Goal: Task Accomplishment & Management: Use online tool/utility

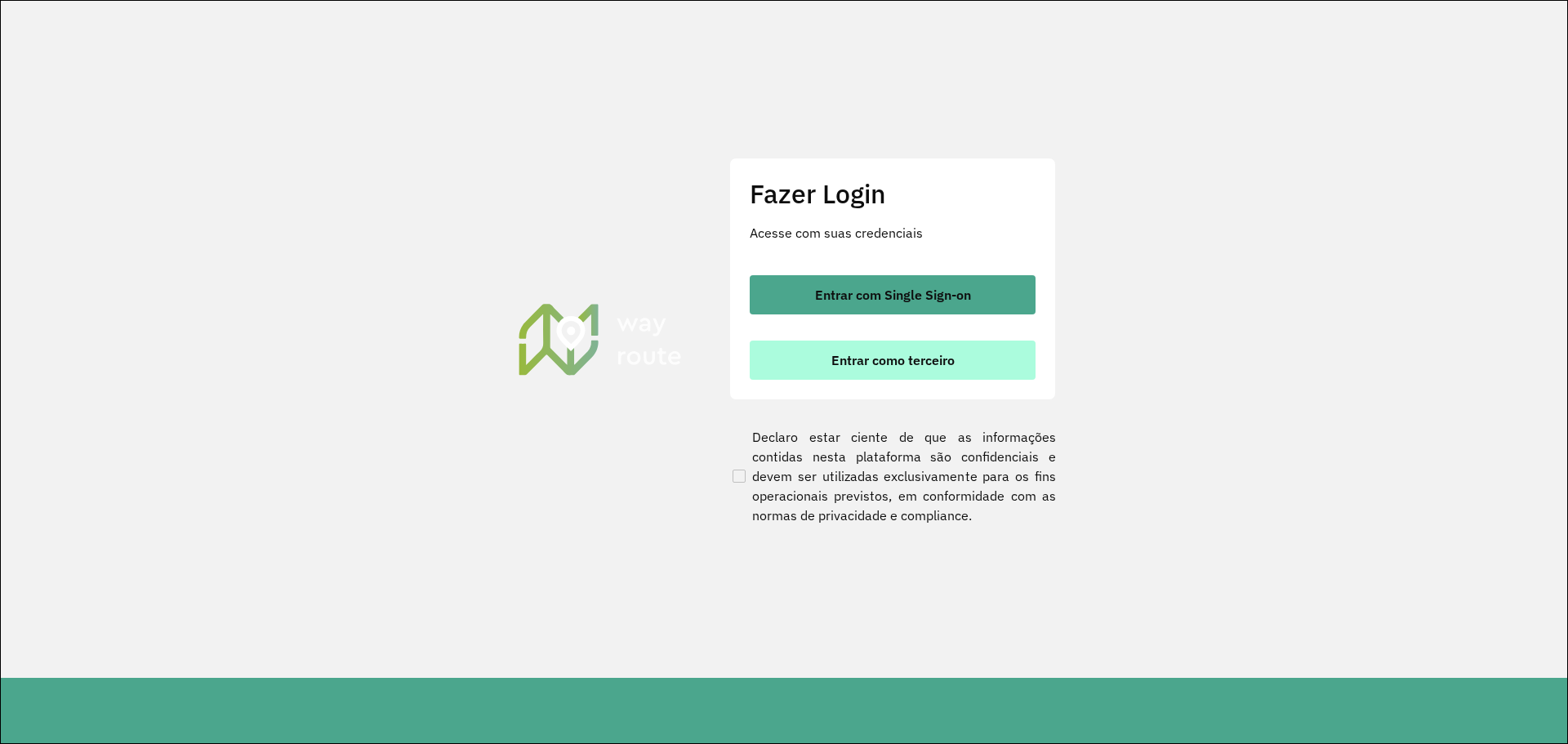
click at [827, 345] on button "Entrar como terceiro" at bounding box center [893, 360] width 286 height 39
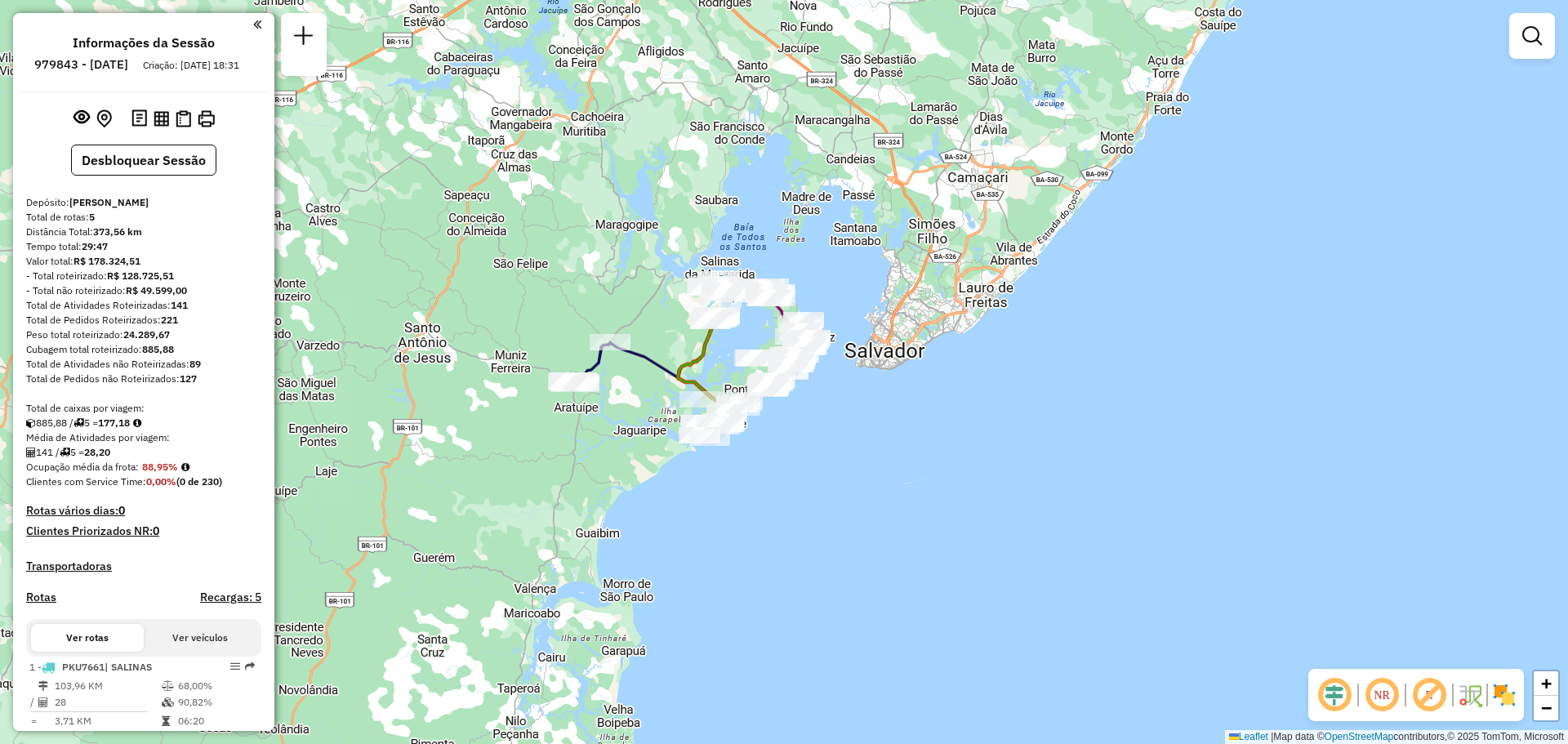
click at [685, 419] on div "Janela de atendimento Grade de atendimento Capacidade Transportadoras Veículos …" at bounding box center [784, 372] width 1568 height 744
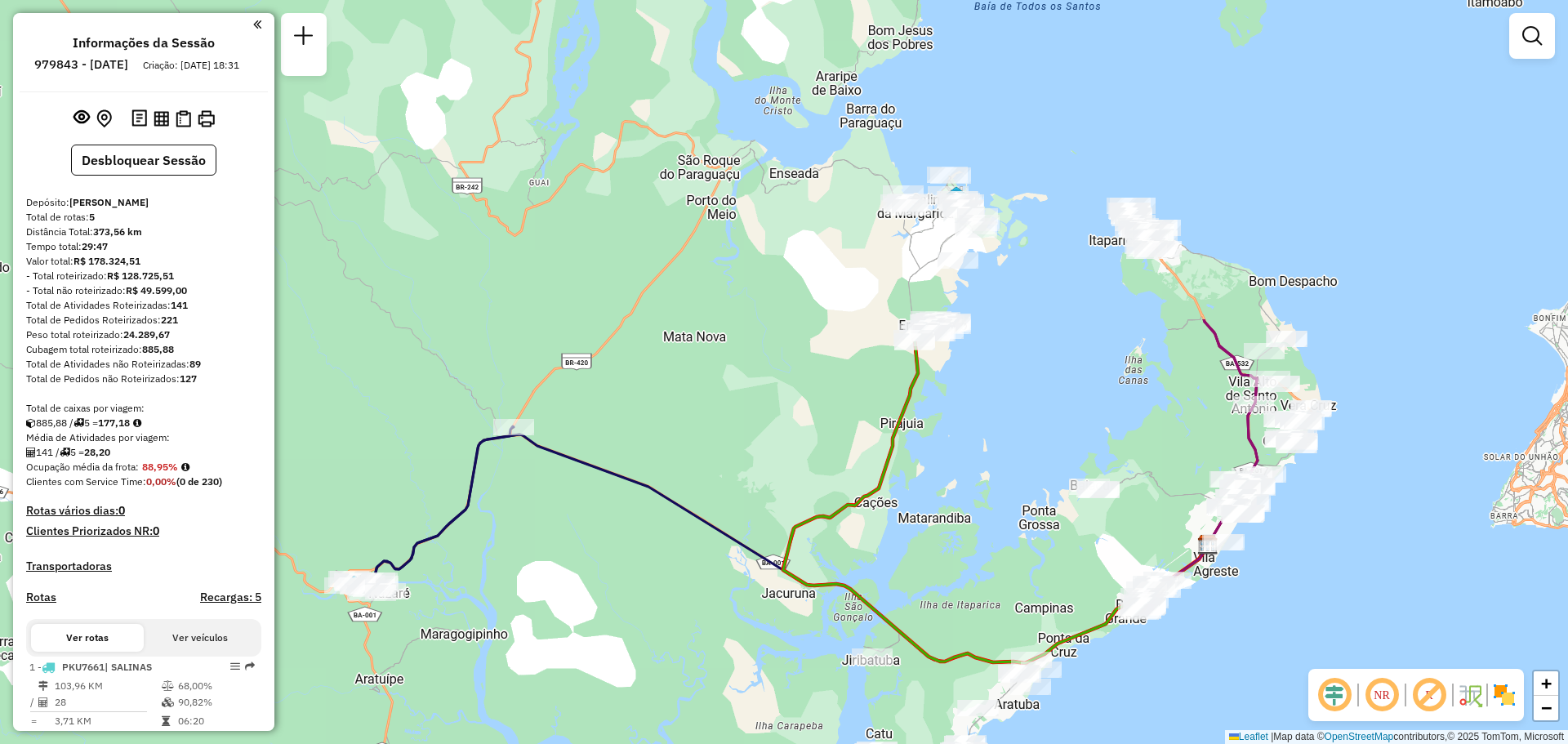
drag, startPoint x: 1040, startPoint y: 138, endPoint x: 1101, endPoint y: 441, distance: 309.1
click at [1101, 441] on div "Janela de atendimento Grade de atendimento Capacidade Transportadoras Veículos …" at bounding box center [784, 372] width 1568 height 744
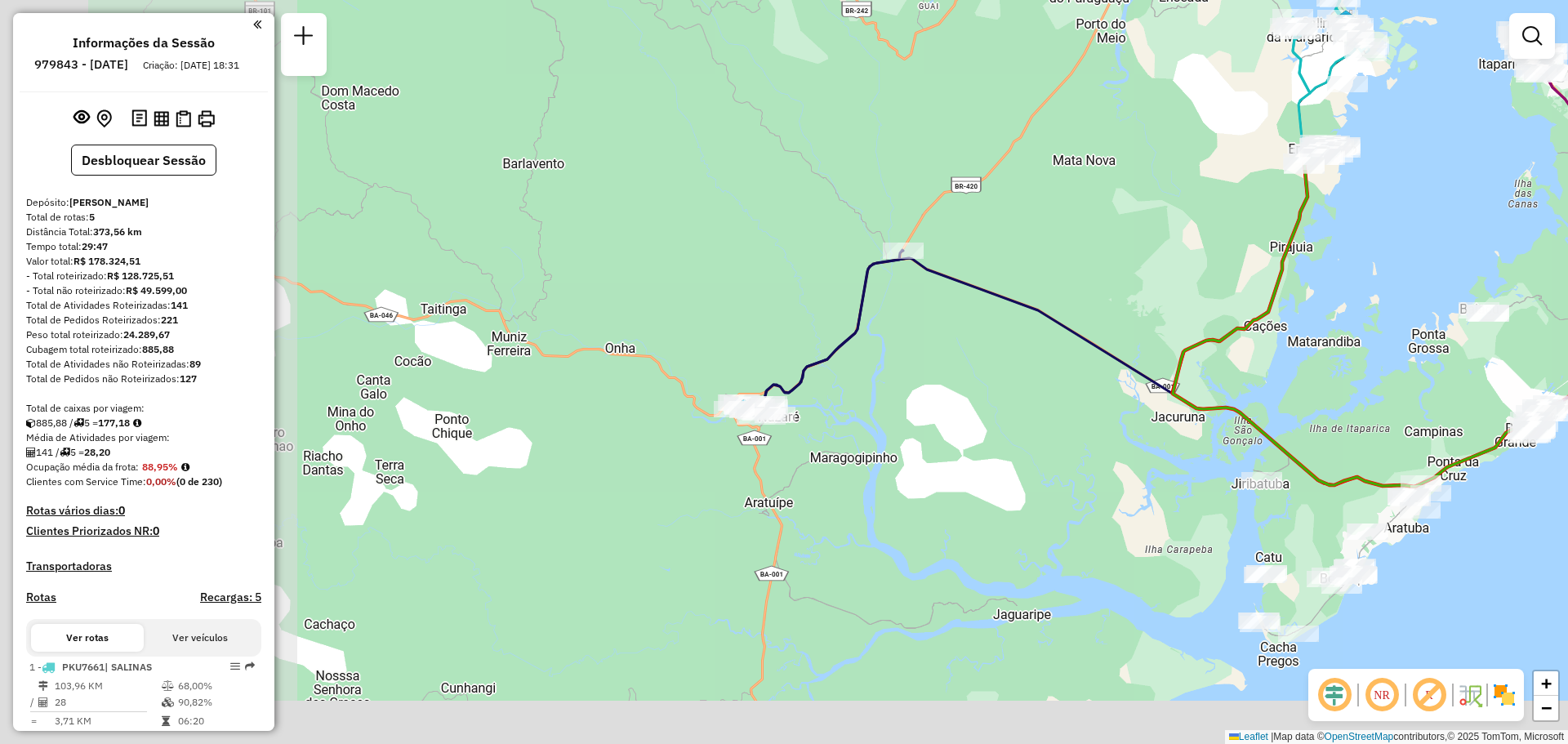
drag, startPoint x: 593, startPoint y: 416, endPoint x: 915, endPoint y: 320, distance: 336.0
click at [917, 319] on div "Janela de atendimento Grade de atendimento Capacidade Transportadoras Veículos …" at bounding box center [784, 372] width 1568 height 744
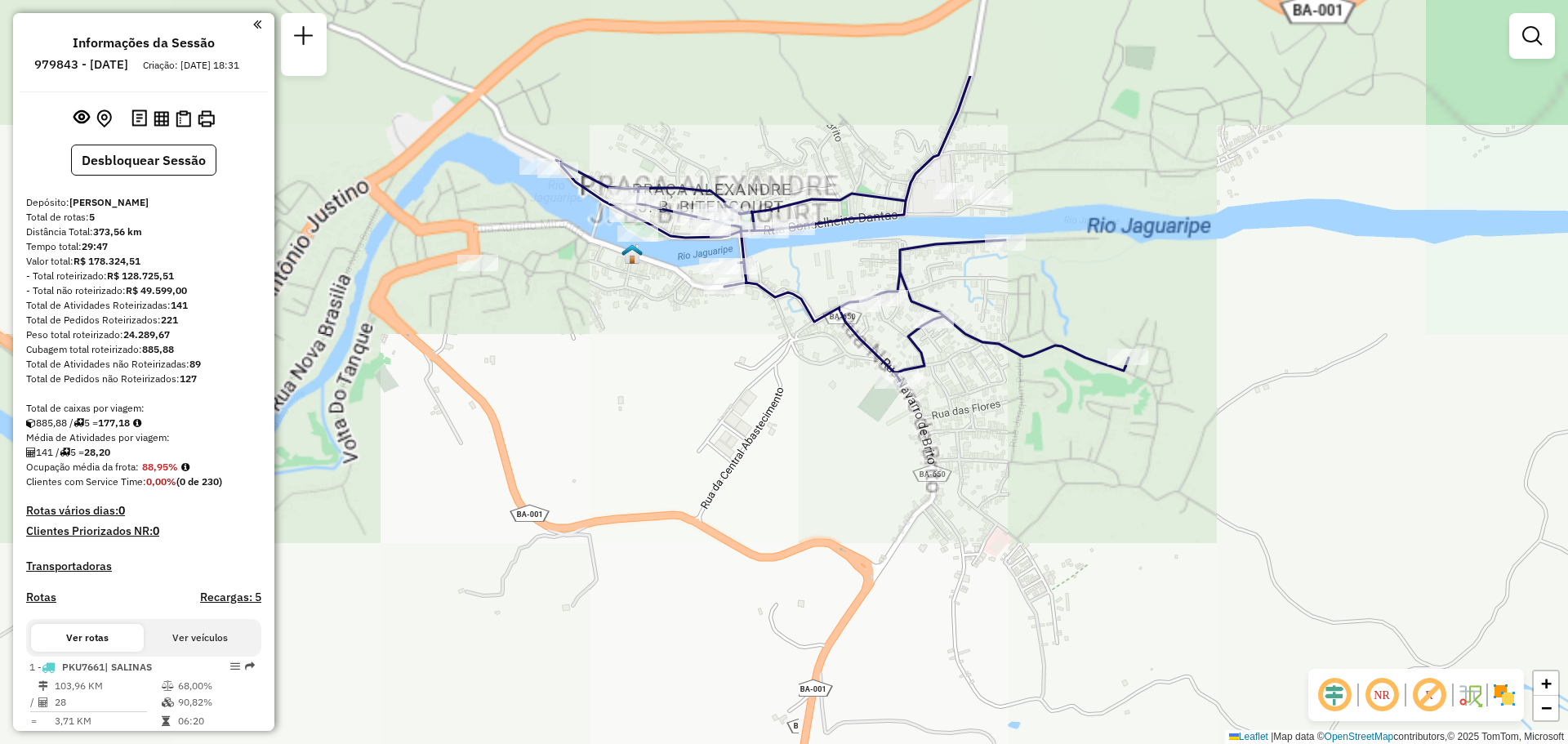
drag, startPoint x: 963, startPoint y: 401, endPoint x: 943, endPoint y: 528, distance: 128.6
click at [943, 528] on div "Janela de atendimento Grade de atendimento Capacidade Transportadoras Veículos …" at bounding box center [784, 372] width 1568 height 744
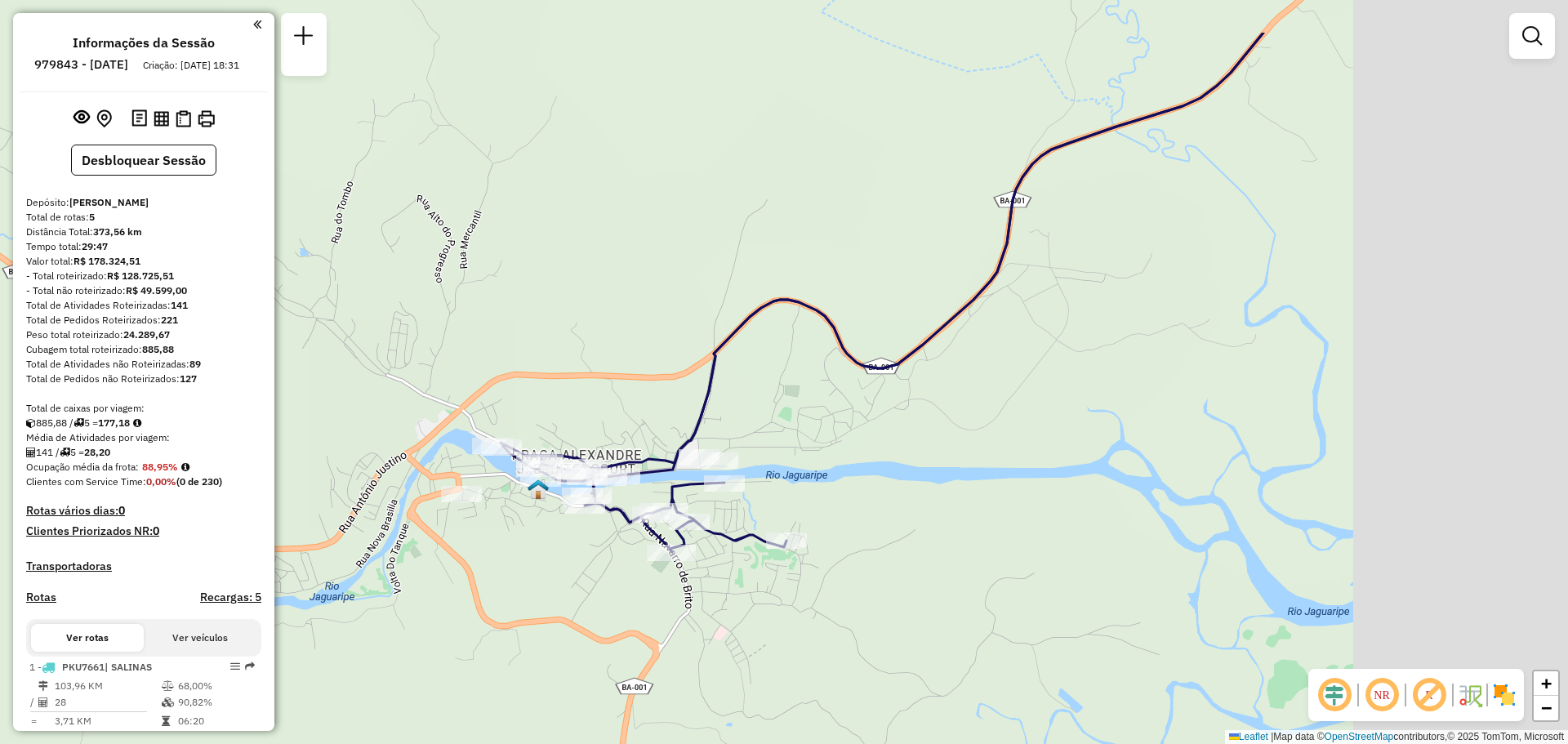
drag, startPoint x: 1114, startPoint y: 406, endPoint x: 872, endPoint y: 504, distance: 261.1
click at [872, 504] on div "Janela de atendimento Grade de atendimento Capacidade Transportadoras Veículos …" at bounding box center [784, 372] width 1568 height 744
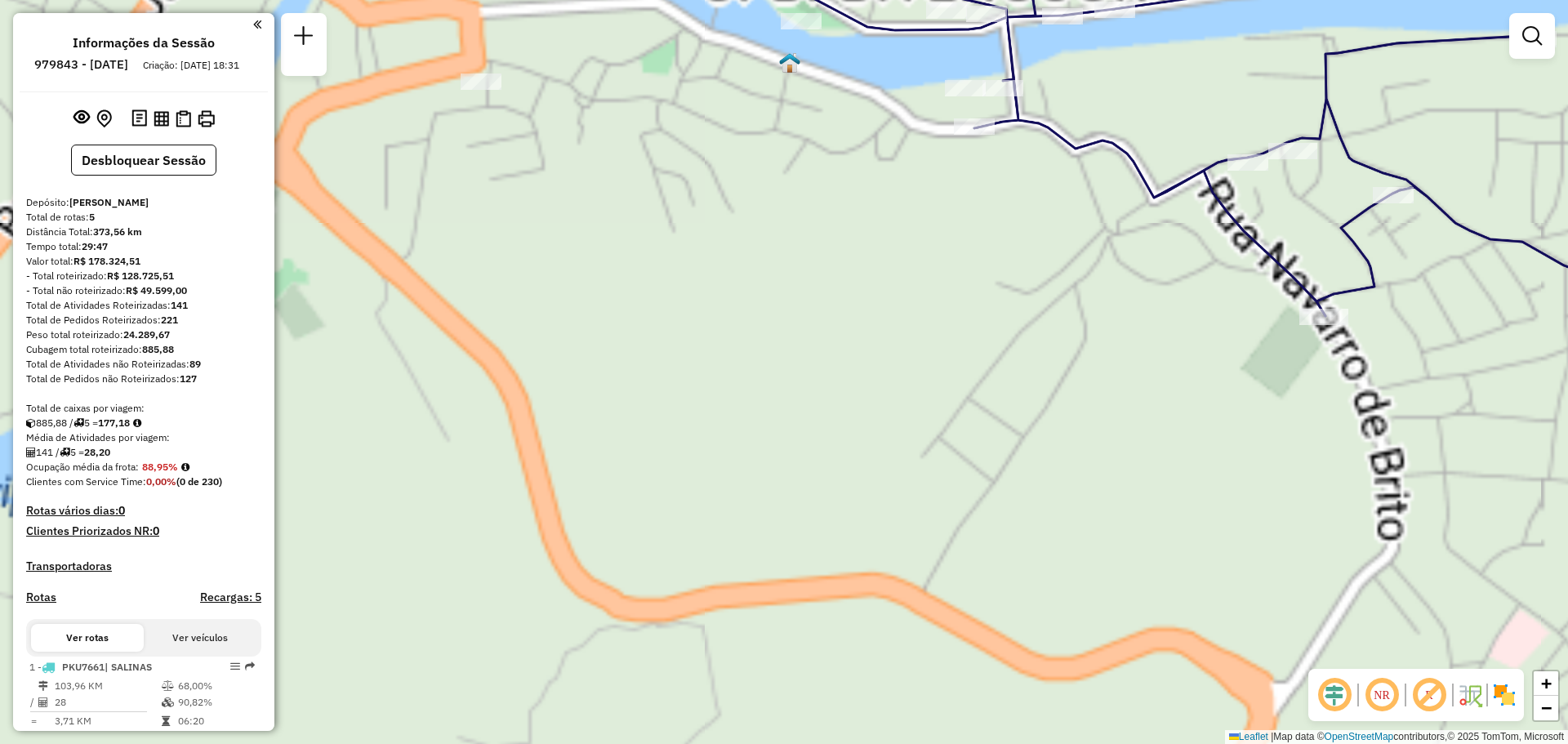
drag, startPoint x: 1098, startPoint y: 389, endPoint x: 914, endPoint y: 588, distance: 271.0
click at [920, 593] on div "Janela de atendimento Grade de atendimento Capacidade Transportadoras Veículos …" at bounding box center [784, 372] width 1568 height 744
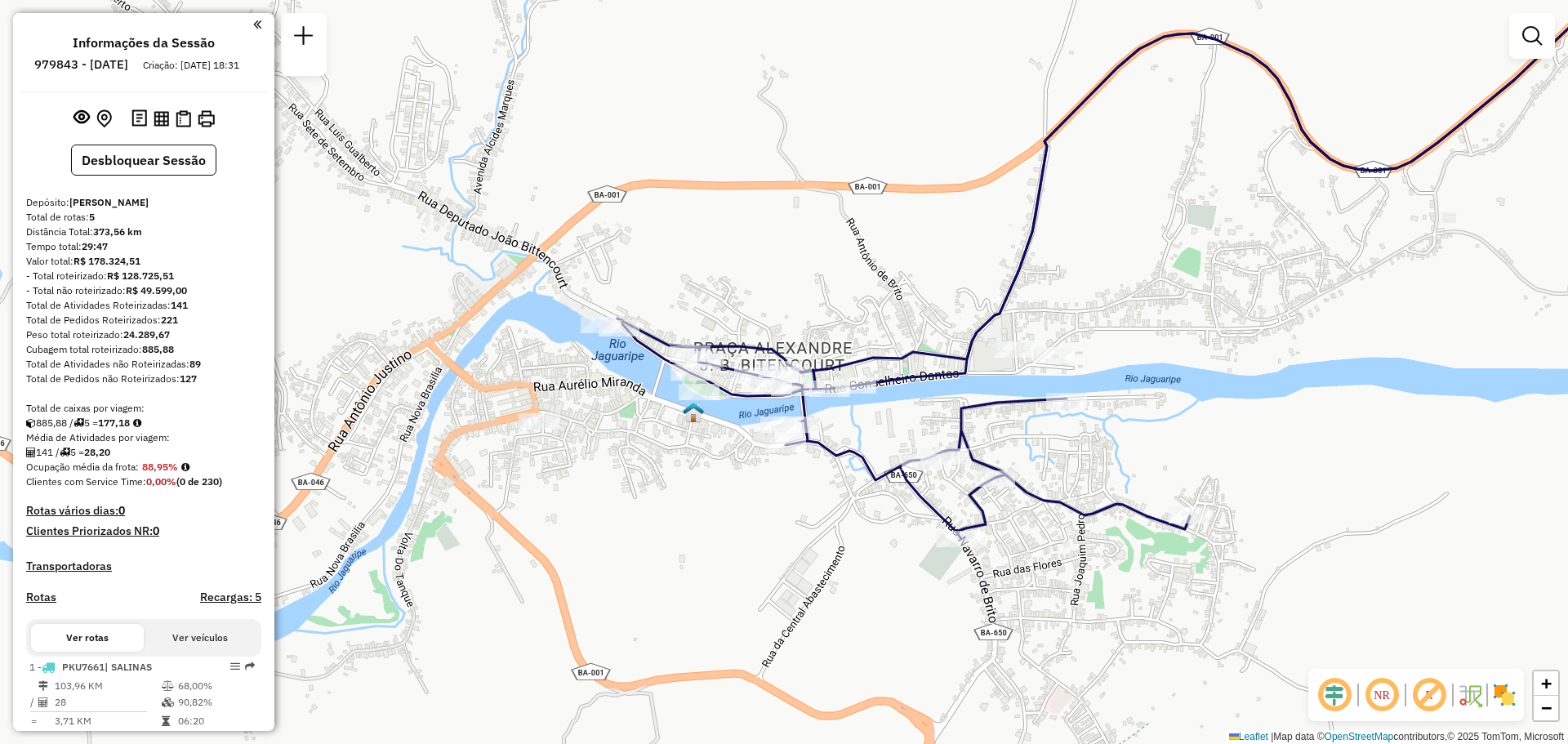
drag, startPoint x: 939, startPoint y: 514, endPoint x: 913, endPoint y: 514, distance: 26.0
click at [913, 514] on div "Janela de atendimento Grade de atendimento Capacidade Transportadoras Veículos …" at bounding box center [784, 372] width 1568 height 744
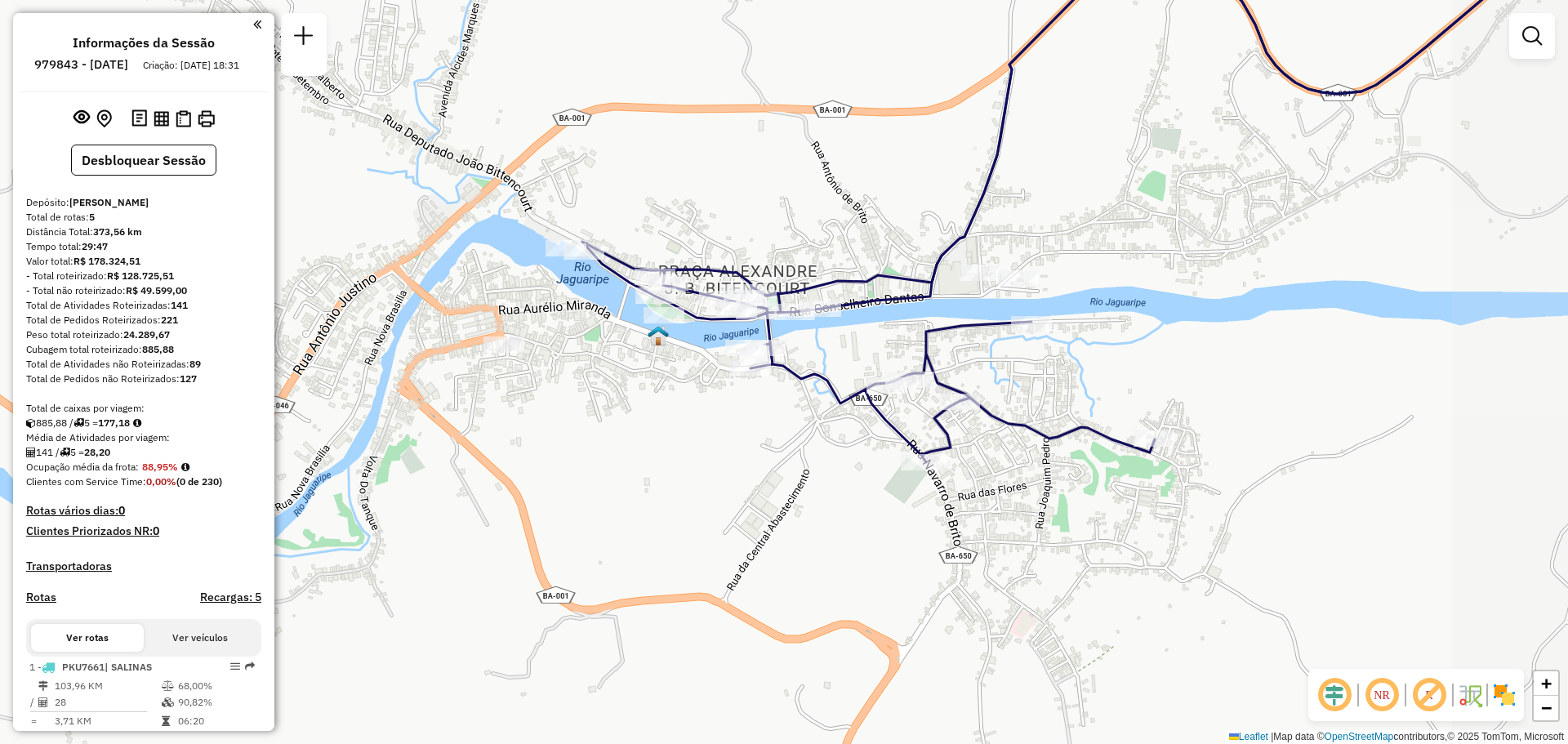
drag, startPoint x: 1136, startPoint y: 511, endPoint x: 912, endPoint y: 433, distance: 237.2
click at [912, 433] on div "Janela de atendimento Grade de atendimento Capacidade Transportadoras Veículos …" at bounding box center [784, 372] width 1568 height 744
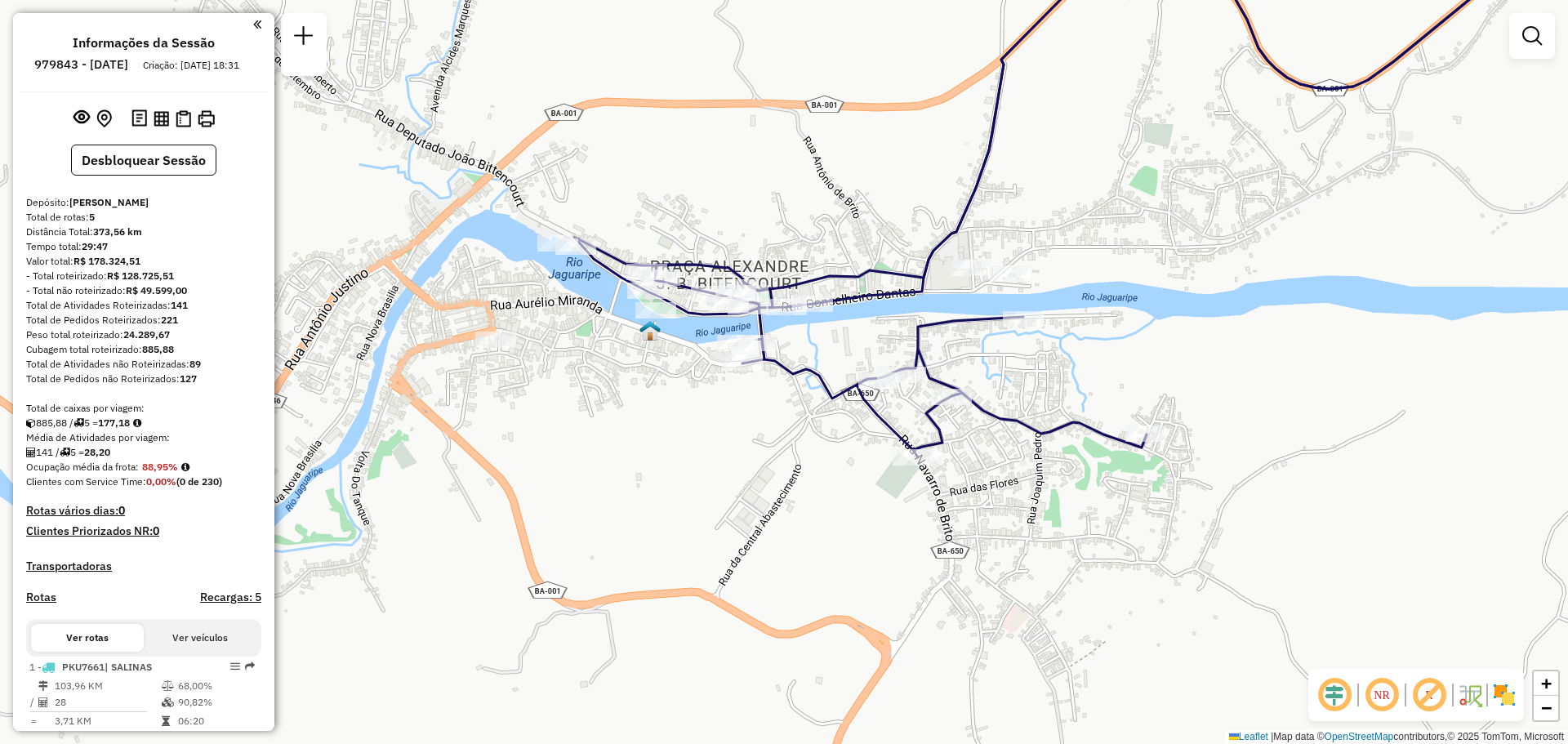
click at [981, 189] on icon at bounding box center [1059, 191] width 971 height 532
select select "**********"
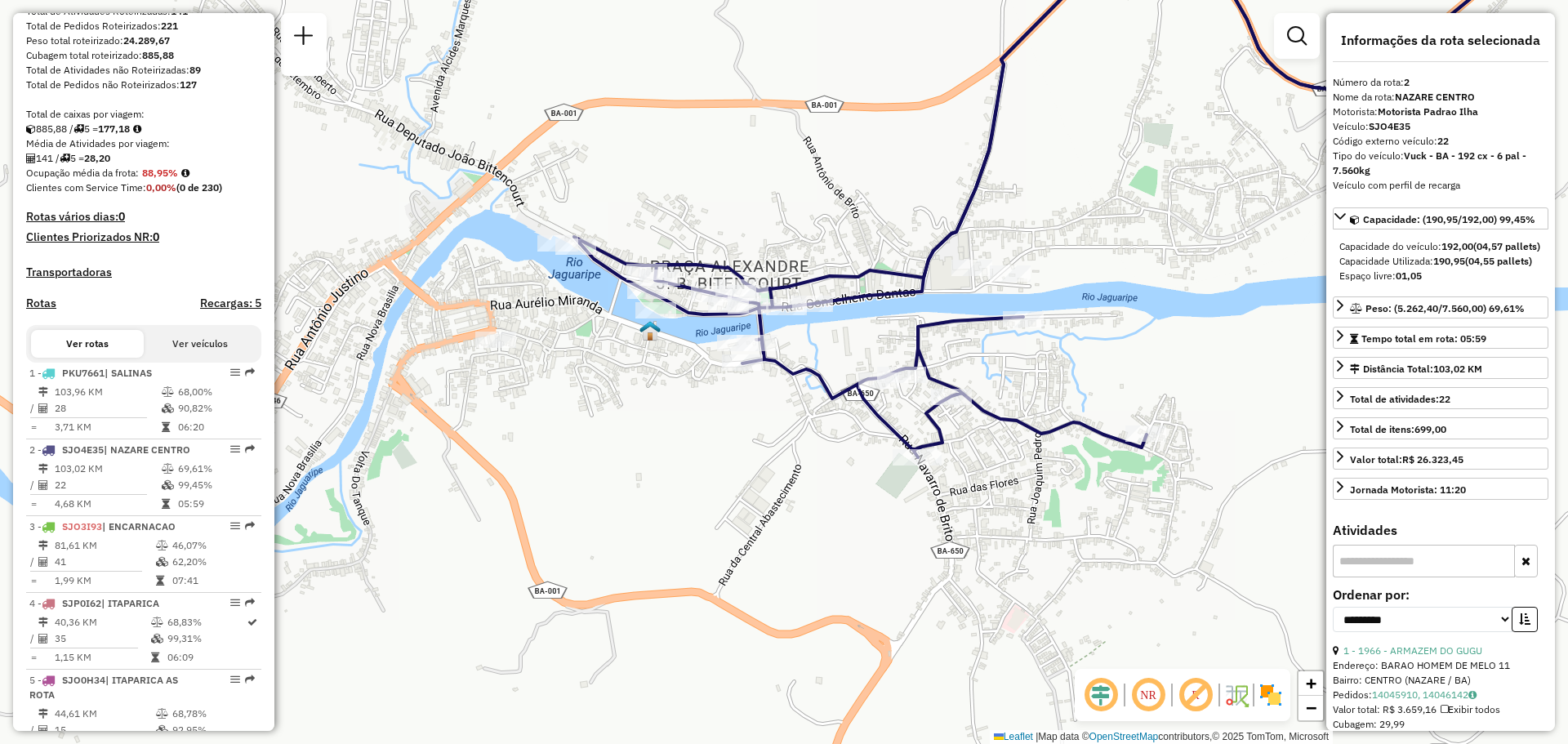
scroll to position [623, 0]
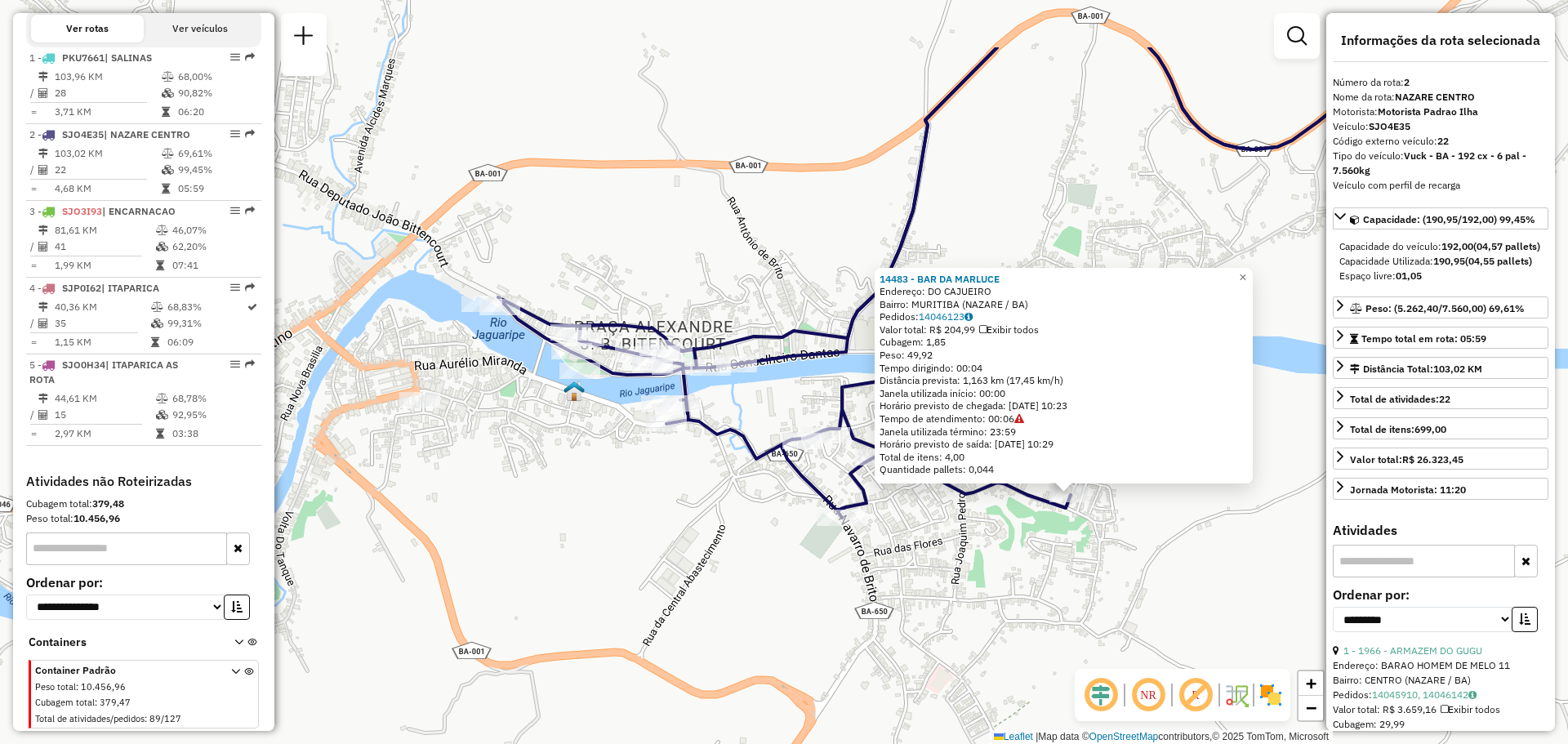
drag, startPoint x: 736, startPoint y: 442, endPoint x: 1018, endPoint y: 563, distance: 306.9
click at [1018, 563] on div "14483 - BAR DA MARLUCE Endereço: DO CAJUEIRO Bairro: MURITIBA (NAZARE / BA) Ped…" at bounding box center [784, 372] width 1568 height 744
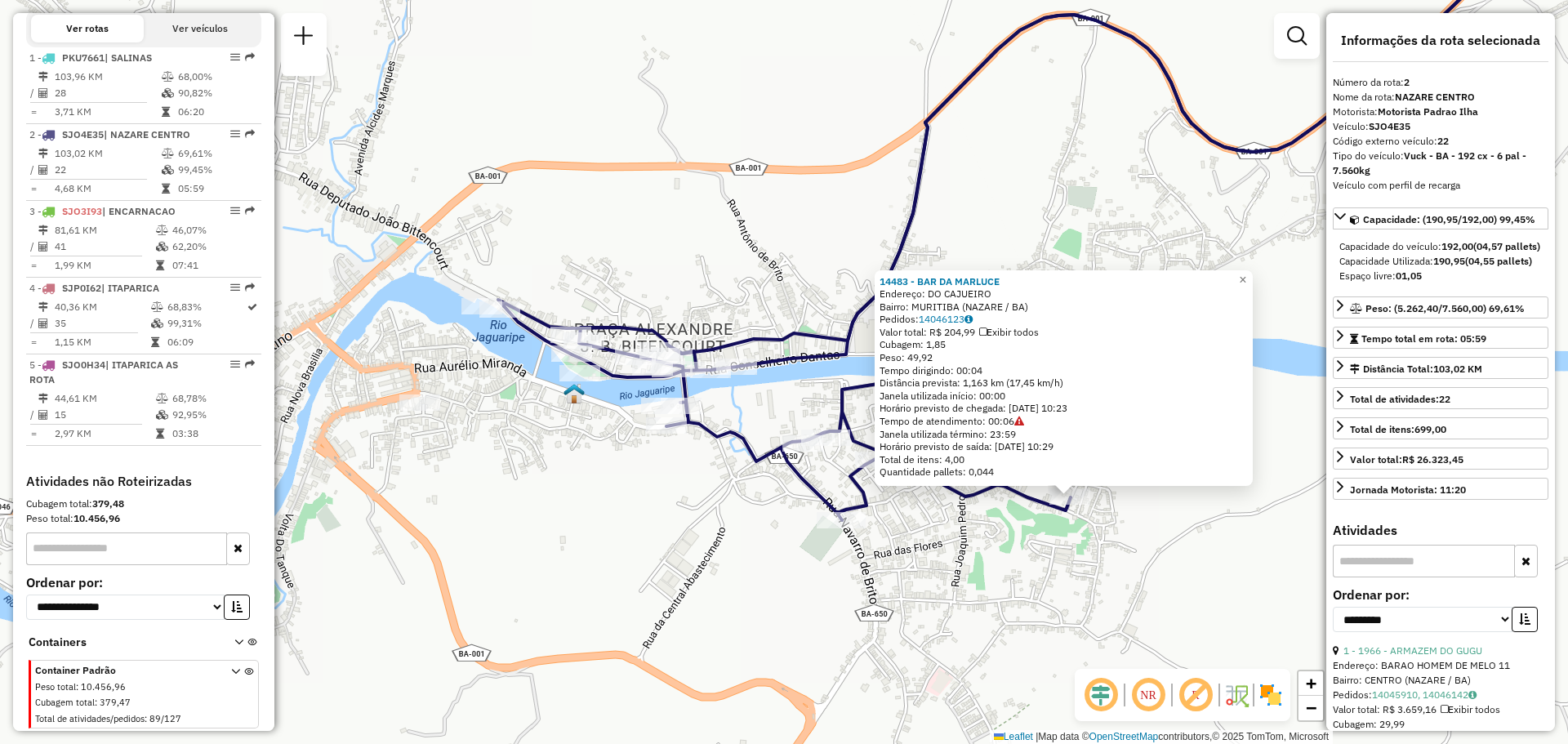
click at [1018, 549] on div "14483 - BAR DA MARLUCE Endereço: DO CAJUEIRO Bairro: MURITIBA (NAZARE / BA) Ped…" at bounding box center [784, 372] width 1568 height 744
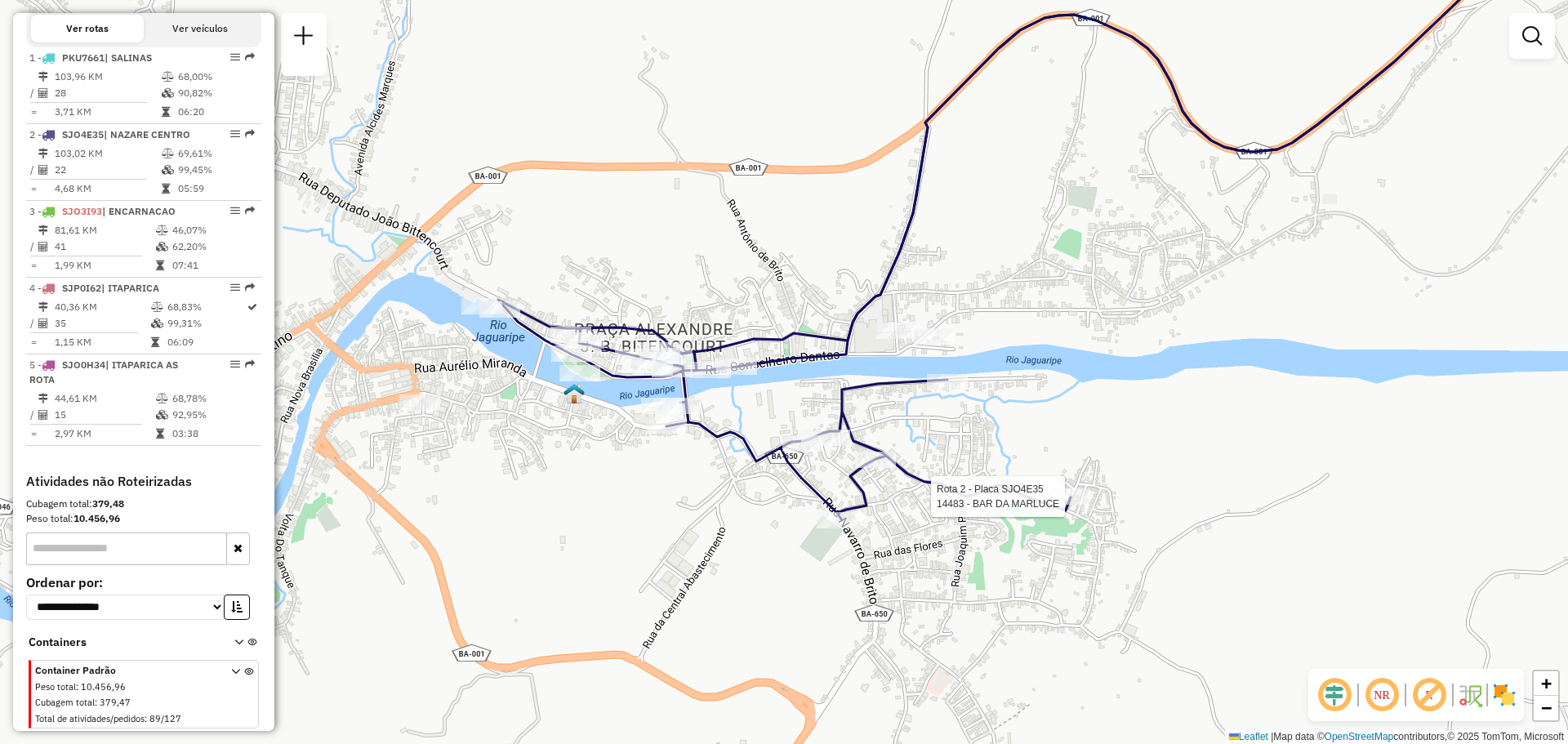
select select "**********"
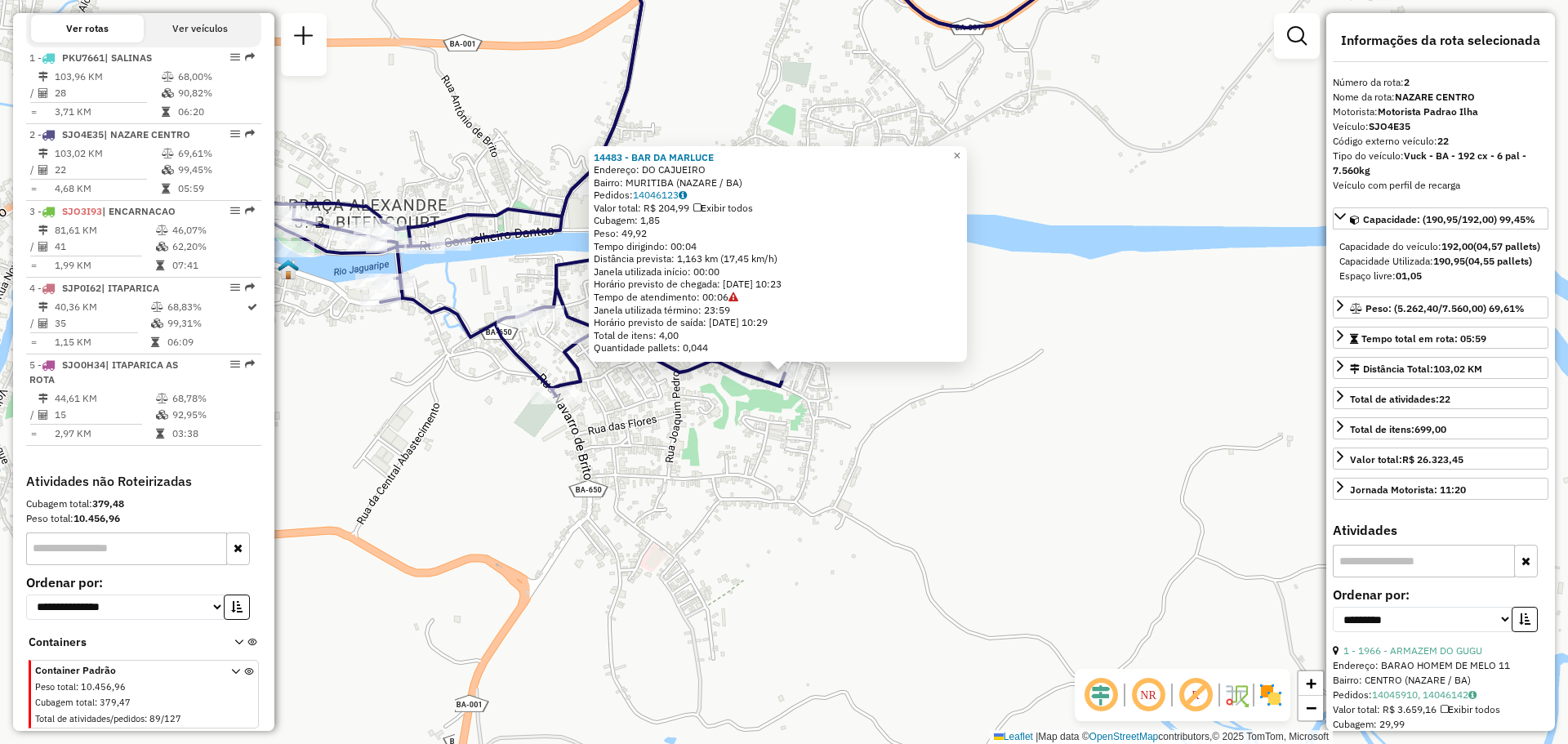
click at [706, 431] on div "14483 - BAR DA MARLUCE Endereço: DO CAJUEIRO Bairro: MURITIBA (NAZARE / BA) Ped…" at bounding box center [784, 372] width 1568 height 744
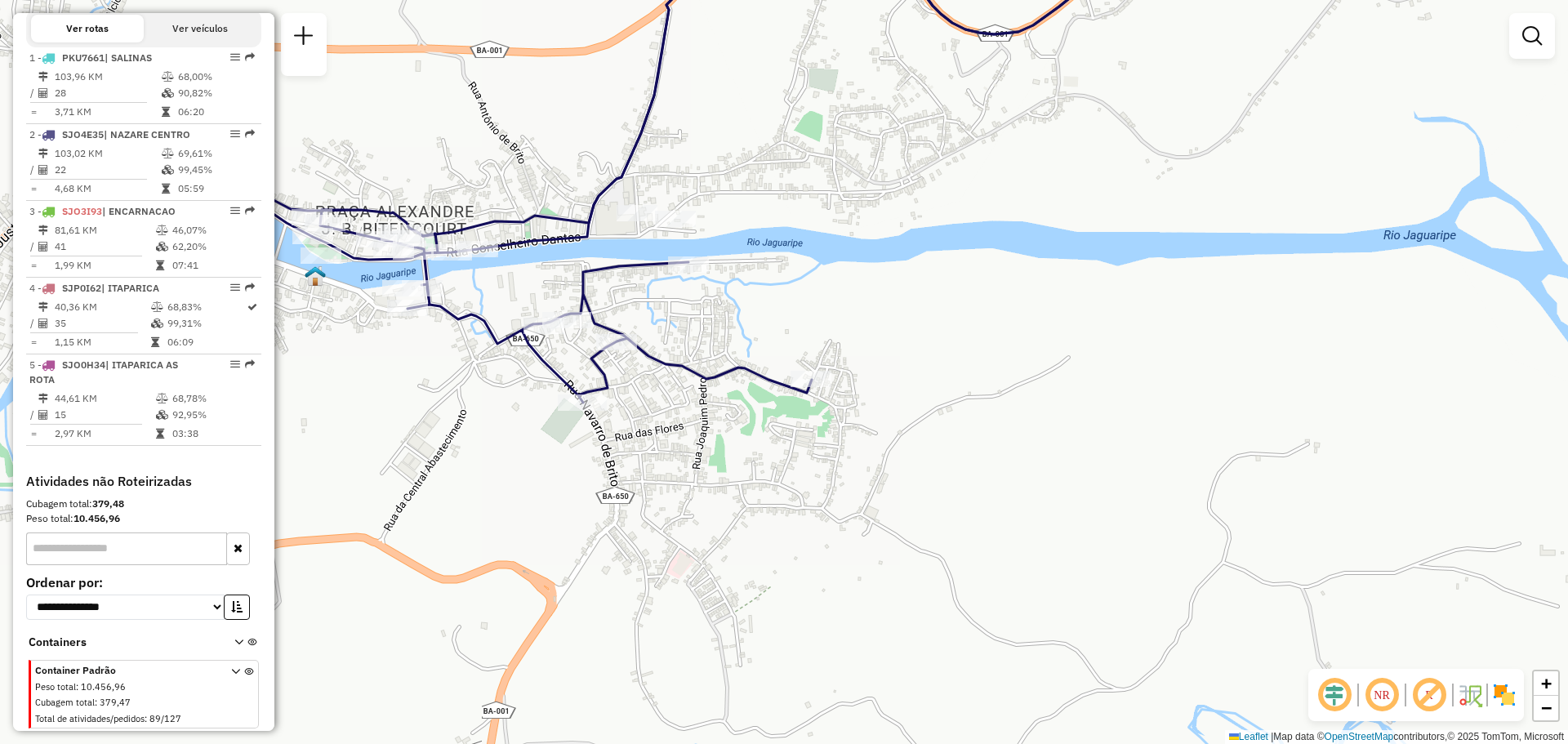
drag, startPoint x: 695, startPoint y: 389, endPoint x: 722, endPoint y: 396, distance: 27.9
click at [722, 396] on div "Janela de atendimento Grade de atendimento Capacidade Transportadoras Veículos …" at bounding box center [784, 372] width 1568 height 744
select select "**********"
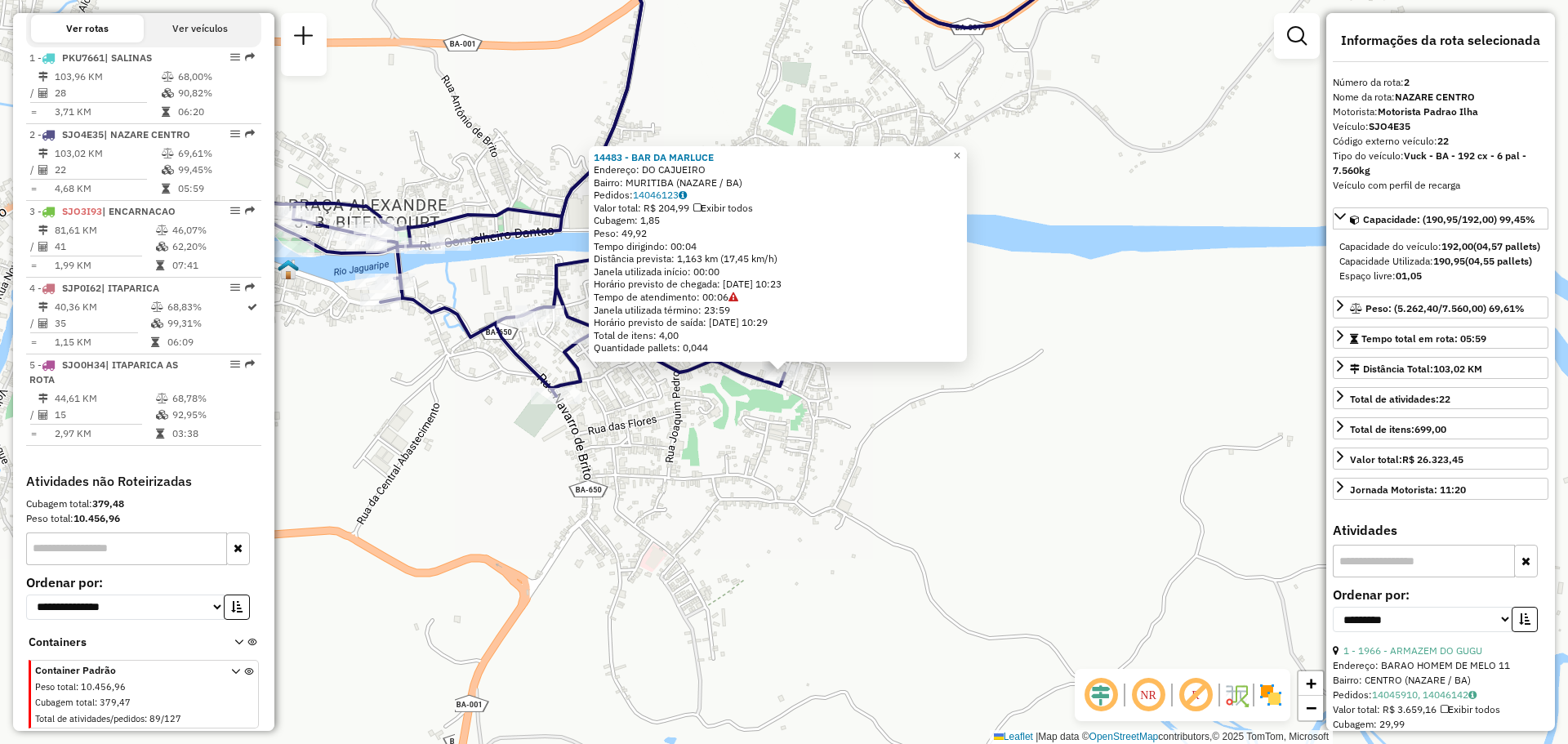
click at [627, 429] on div "14483 - BAR DA MARLUCE Endereço: DO CAJUEIRO Bairro: MURITIBA (NAZARE / BA) Ped…" at bounding box center [784, 372] width 1568 height 744
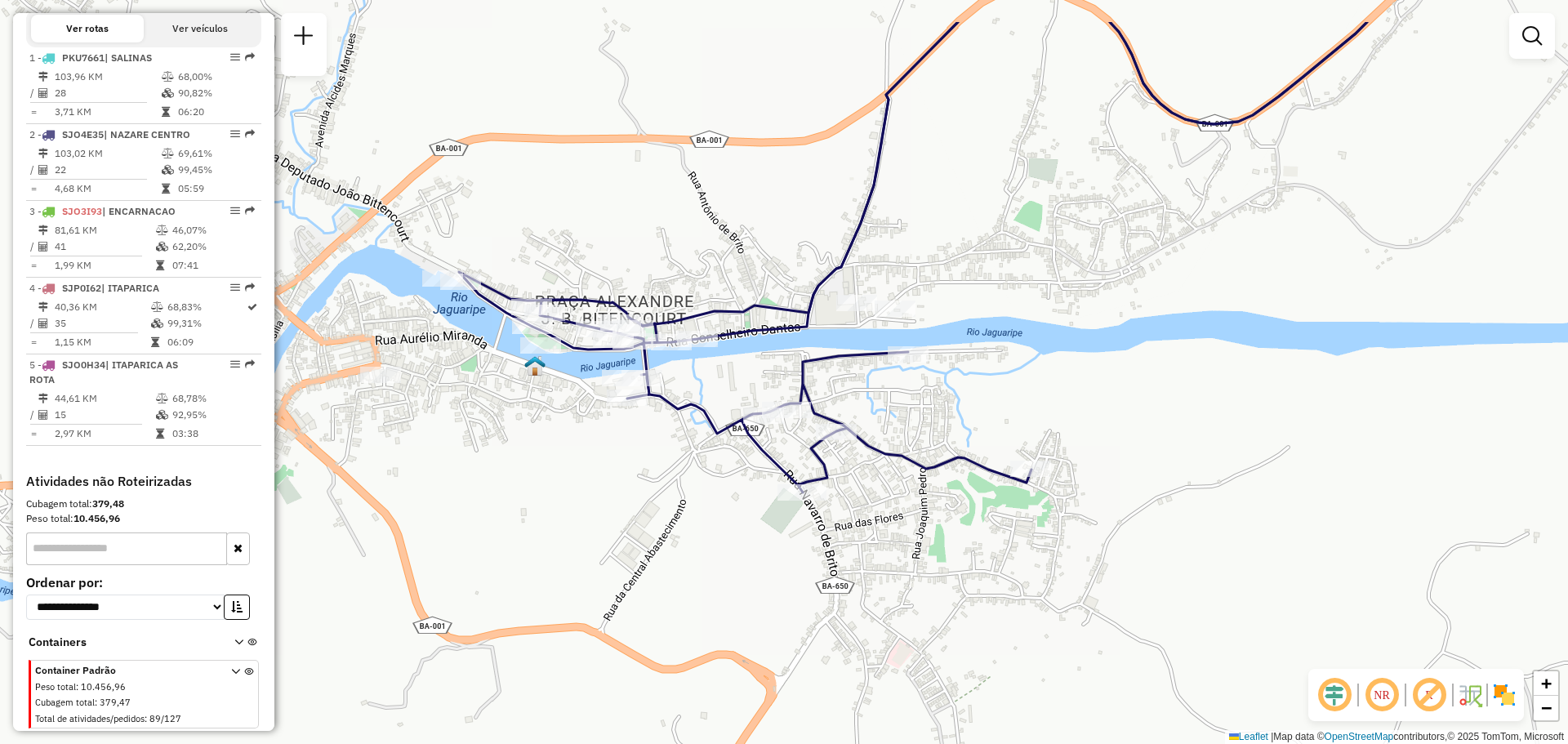
drag, startPoint x: 652, startPoint y: 433, endPoint x: 879, endPoint y: 527, distance: 245.7
click at [879, 527] on div "Janela de atendimento Grade de atendimento Capacidade Transportadoras Veículos …" at bounding box center [784, 372] width 1568 height 744
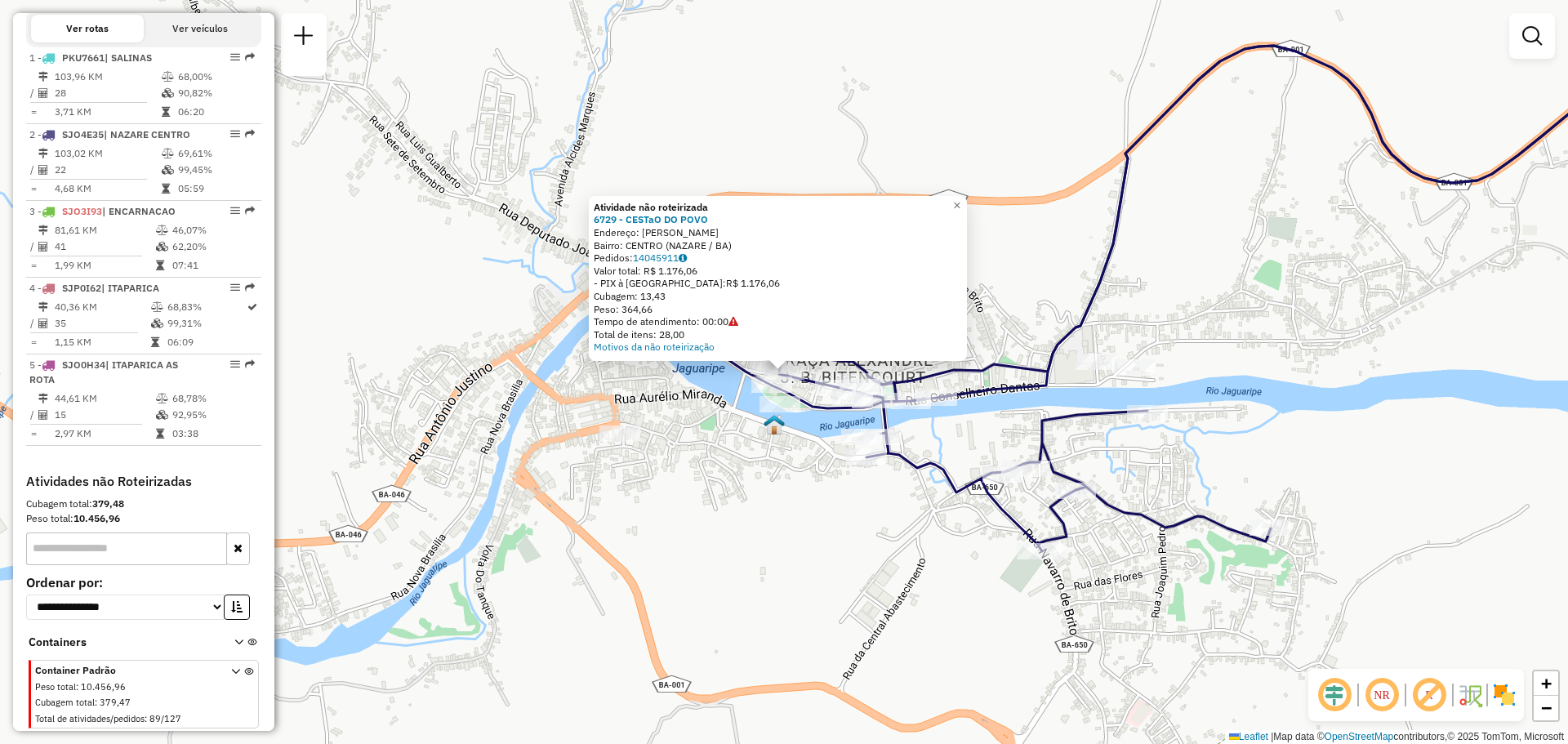
click at [548, 314] on div "Atividade não roteirizada 6729 - CESTaO DO POVO Endereço: DOM PEDRO II Bairro: …" at bounding box center [784, 372] width 1568 height 744
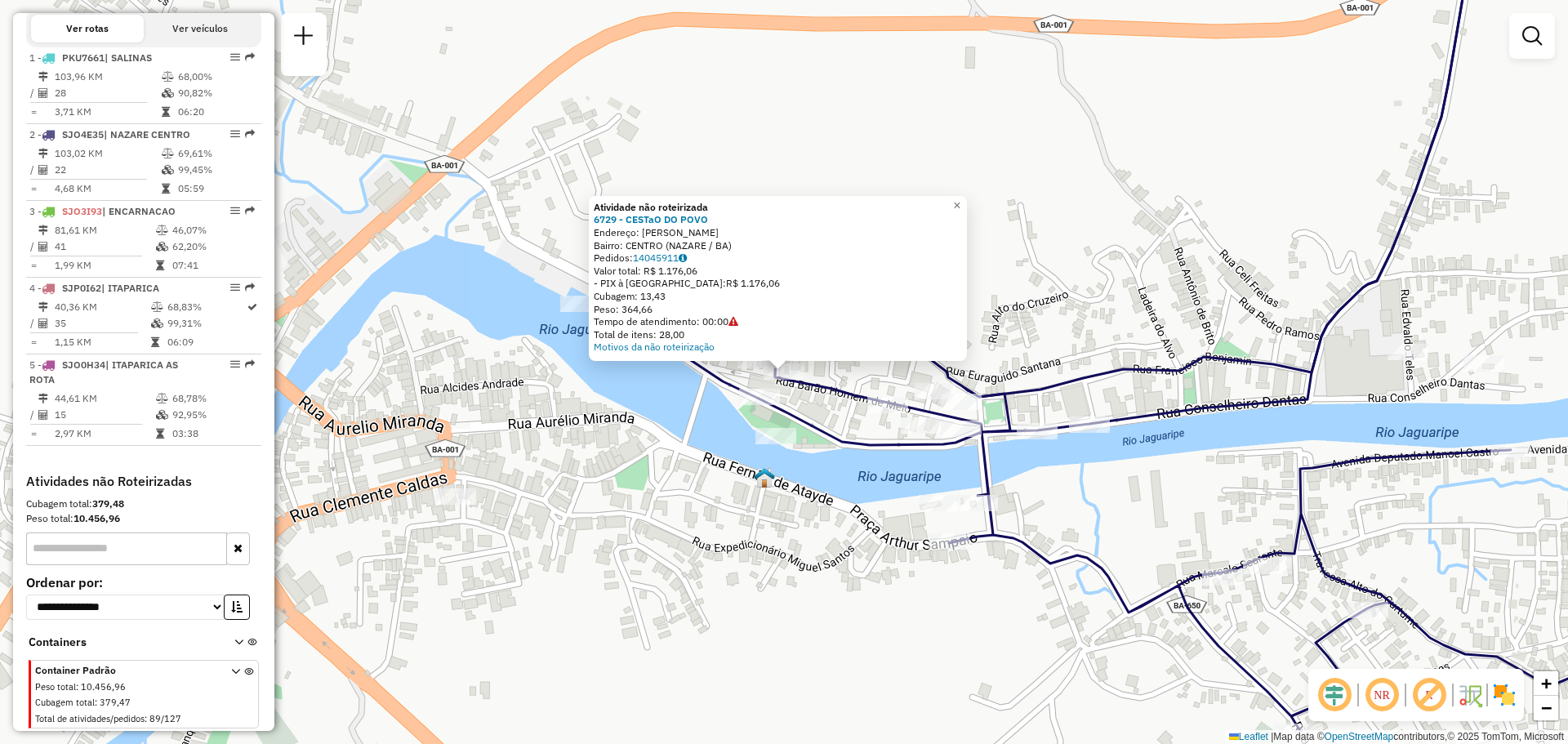
click at [587, 422] on div "Atividade não roteirizada 6729 - CESTaO DO POVO Endereço: DOM PEDRO II Bairro: …" at bounding box center [784, 372] width 1568 height 744
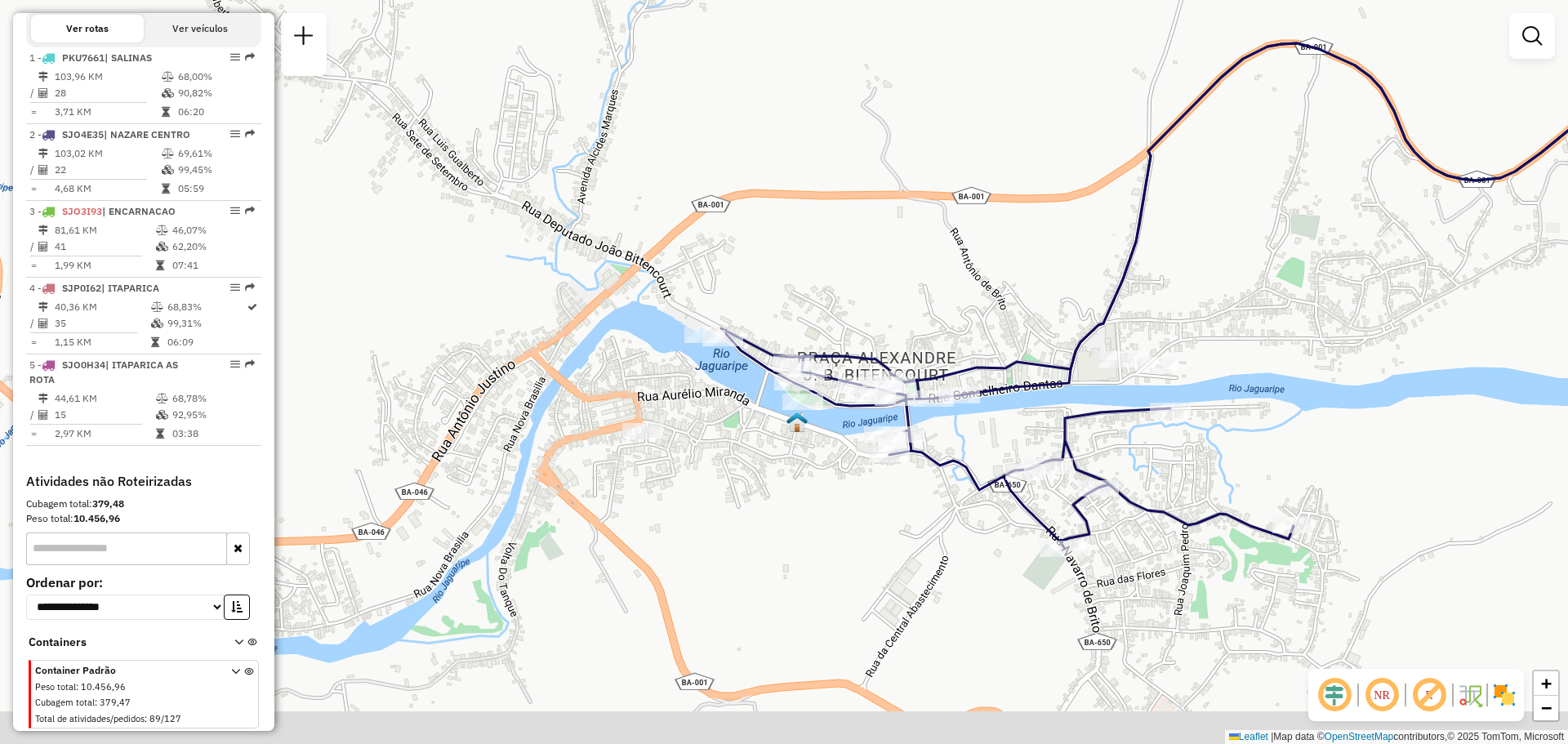
drag, startPoint x: 1215, startPoint y: 457, endPoint x: 1150, endPoint y: 425, distance: 72.4
click at [1162, 429] on div "Janela de atendimento Grade de atendimento Capacidade Transportadoras Veículos …" at bounding box center [784, 372] width 1568 height 744
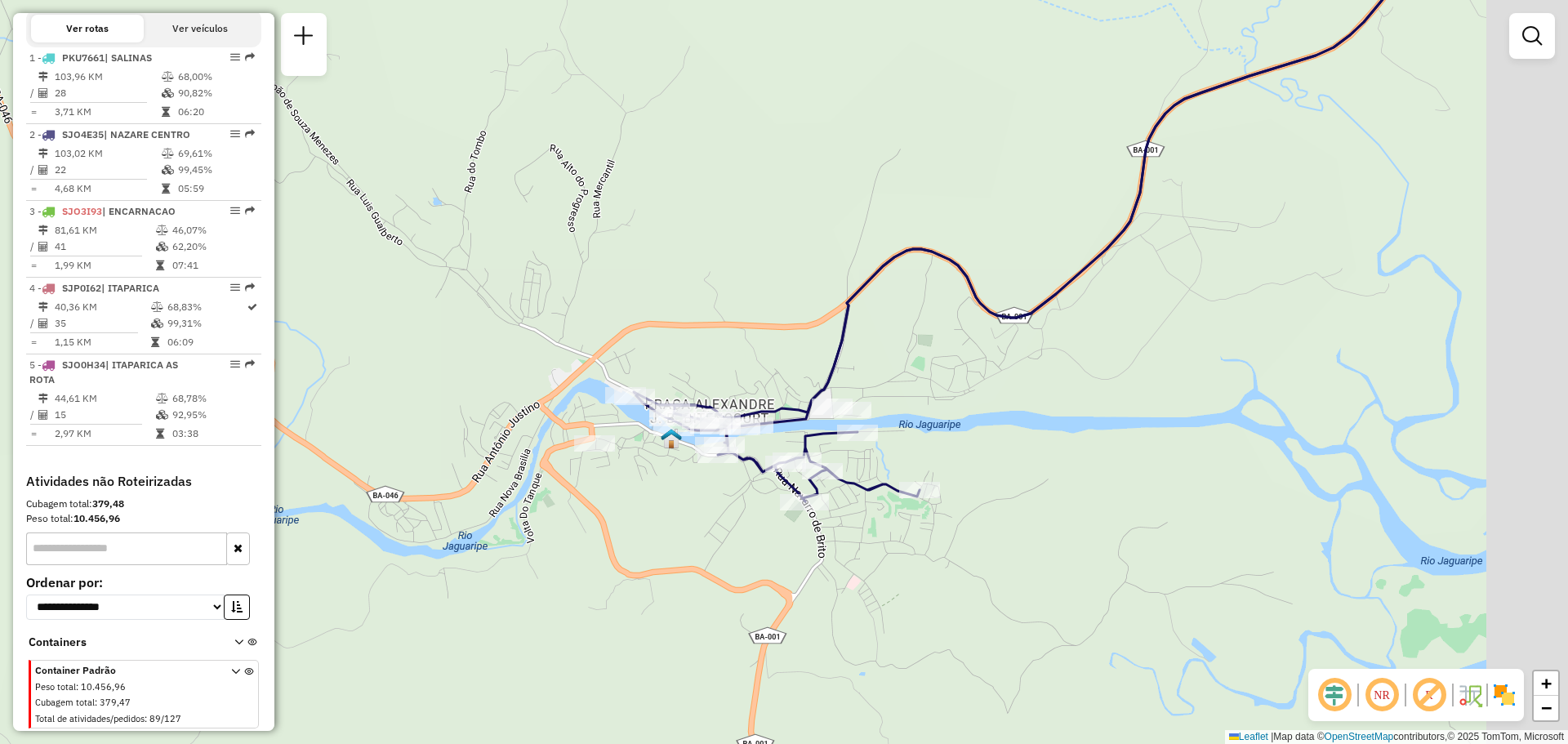
drag, startPoint x: 1287, startPoint y: 404, endPoint x: 1033, endPoint y: 427, distance: 255.0
click at [1033, 427] on div "Janela de atendimento Grade de atendimento Capacidade Transportadoras Veículos …" at bounding box center [784, 372] width 1568 height 744
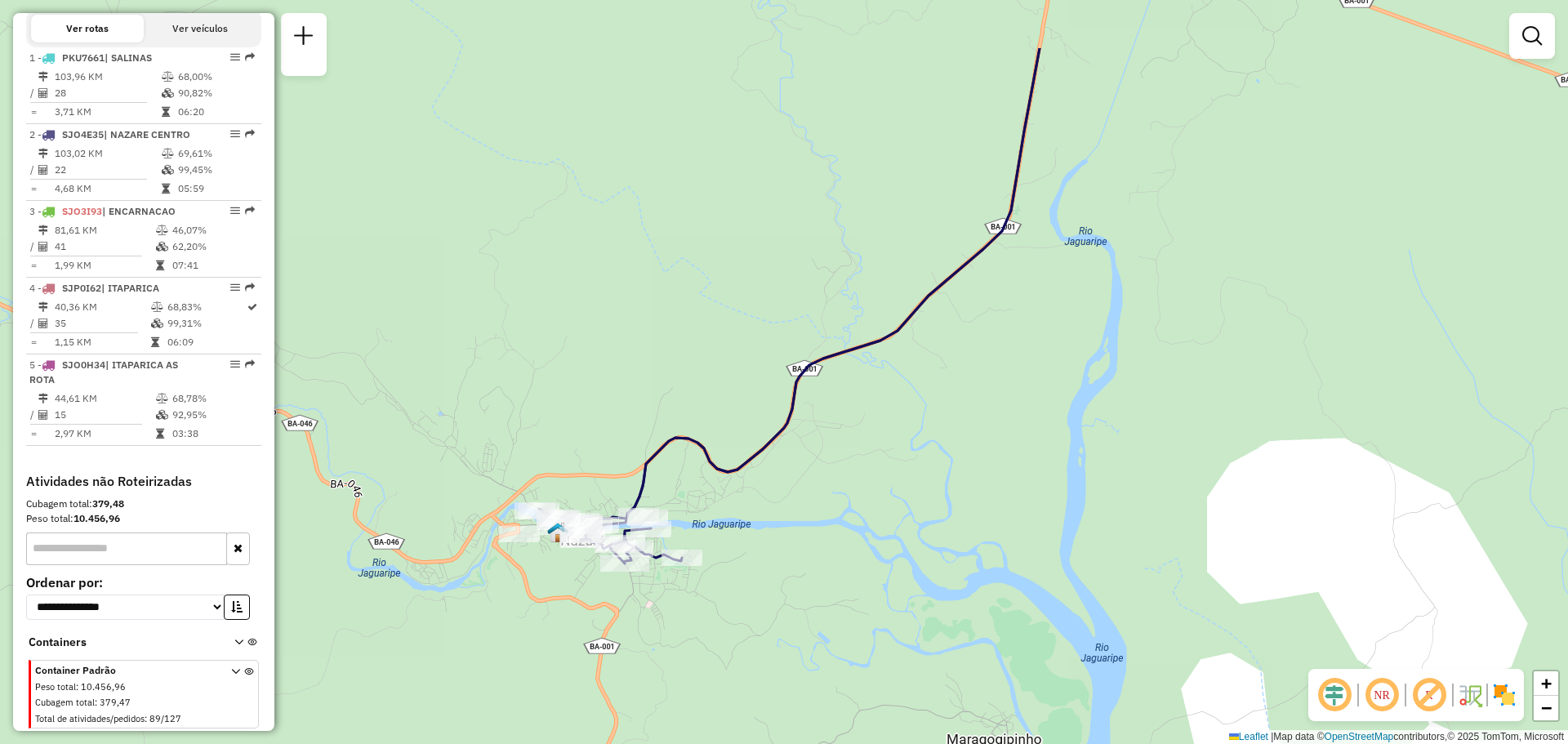
drag, startPoint x: 1163, startPoint y: 283, endPoint x: 854, endPoint y: 372, distance: 321.6
click at [855, 371] on div "Janela de atendimento Grade de atendimento Capacidade Transportadoras Veículos …" at bounding box center [784, 372] width 1568 height 744
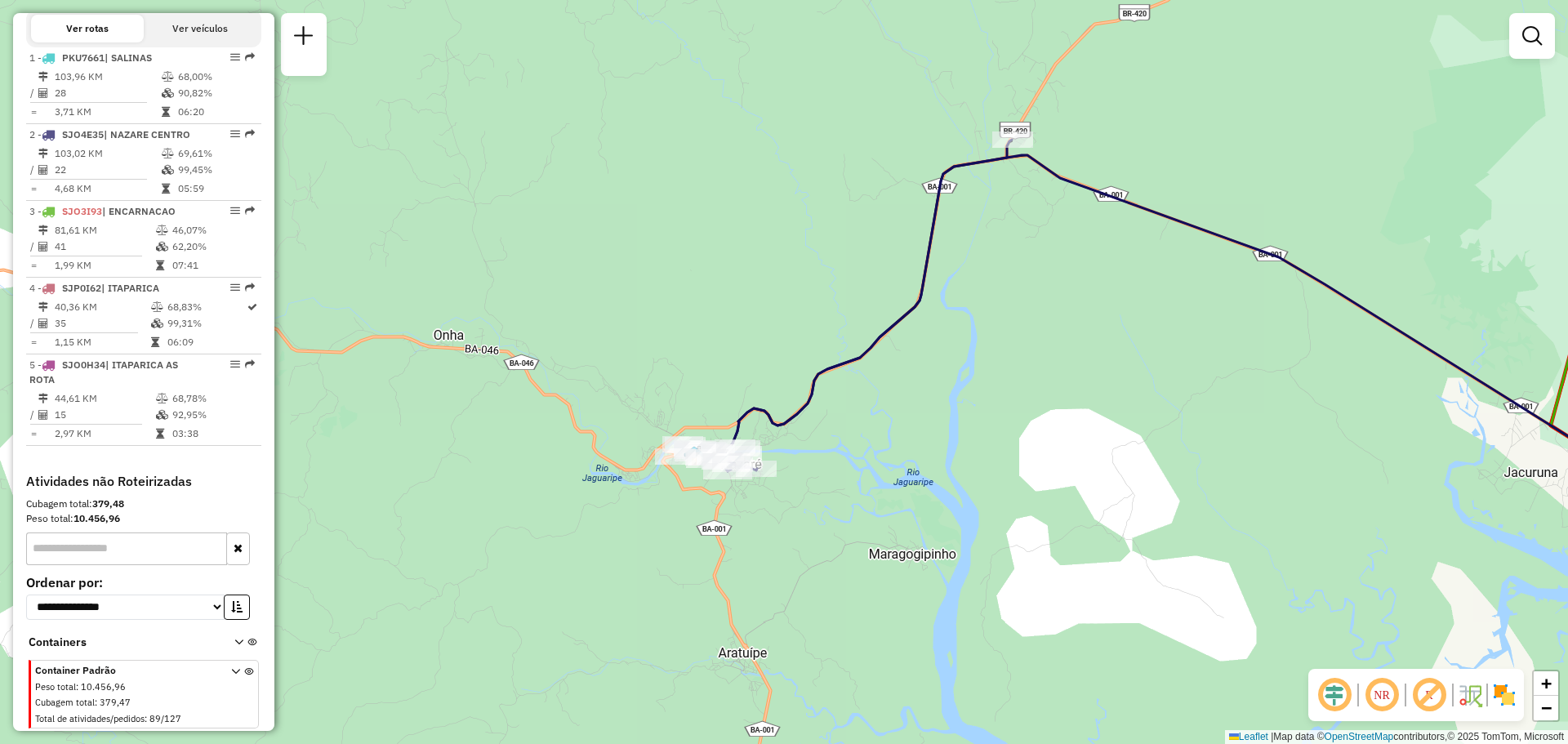
drag, startPoint x: 1279, startPoint y: 352, endPoint x: 838, endPoint y: 278, distance: 447.2
click at [952, 294] on div "Janela de atendimento Grade de atendimento Capacidade Transportadoras Veículos …" at bounding box center [784, 372] width 1568 height 744
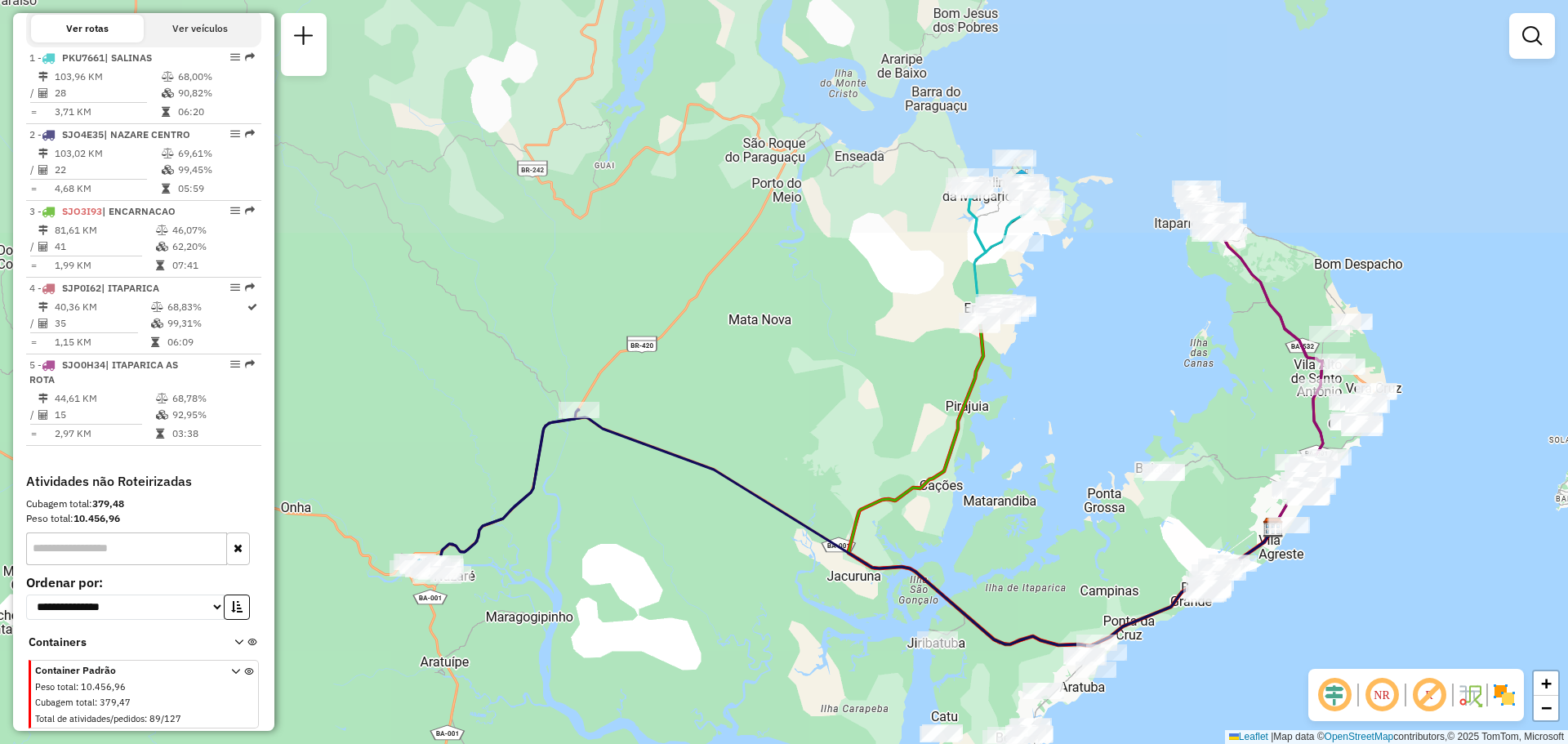
drag, startPoint x: 1264, startPoint y: 133, endPoint x: 1181, endPoint y: 384, distance: 264.4
click at [1181, 384] on div "Janela de atendimento Grade de atendimento Capacidade Transportadoras Veículos …" at bounding box center [784, 372] width 1568 height 744
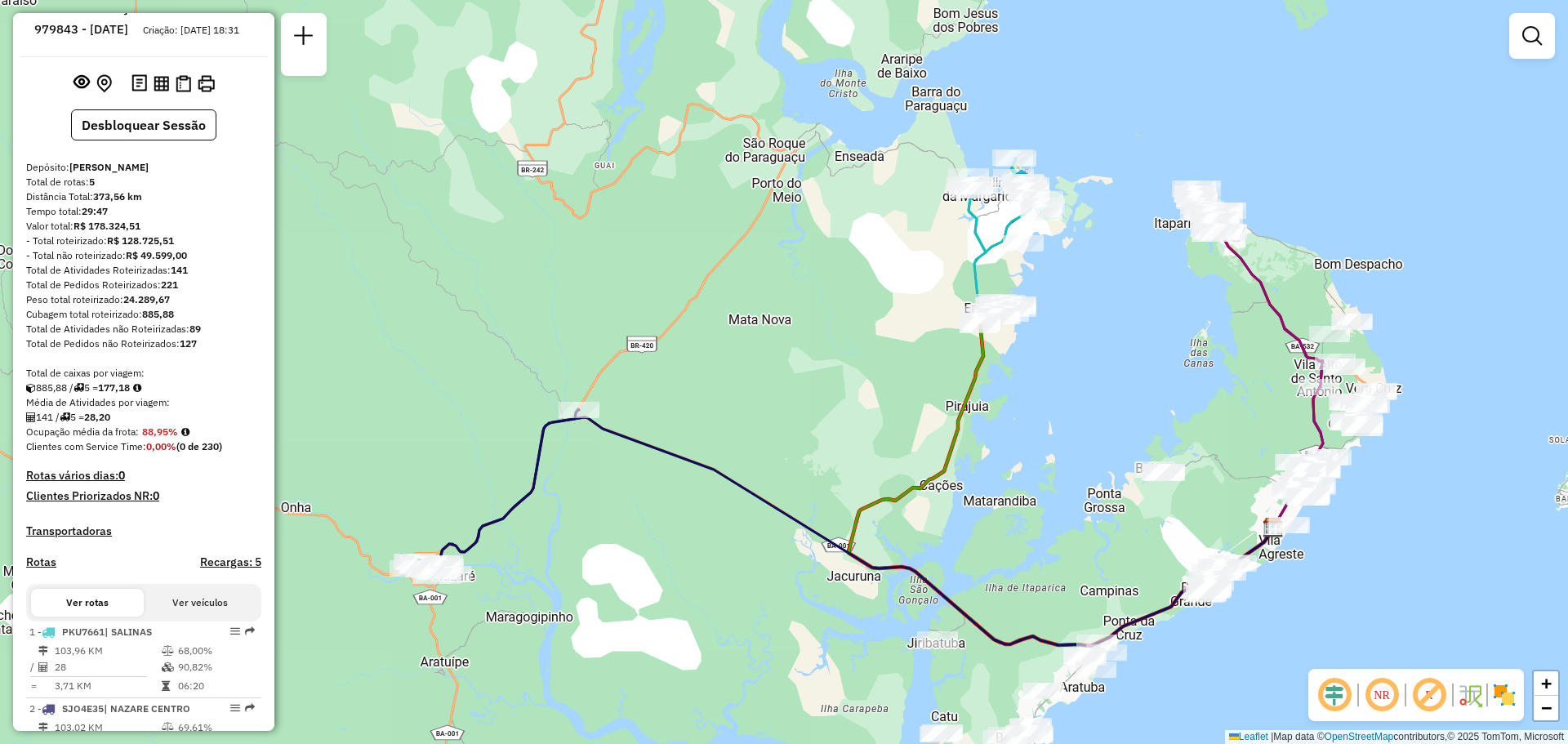
scroll to position [0, 0]
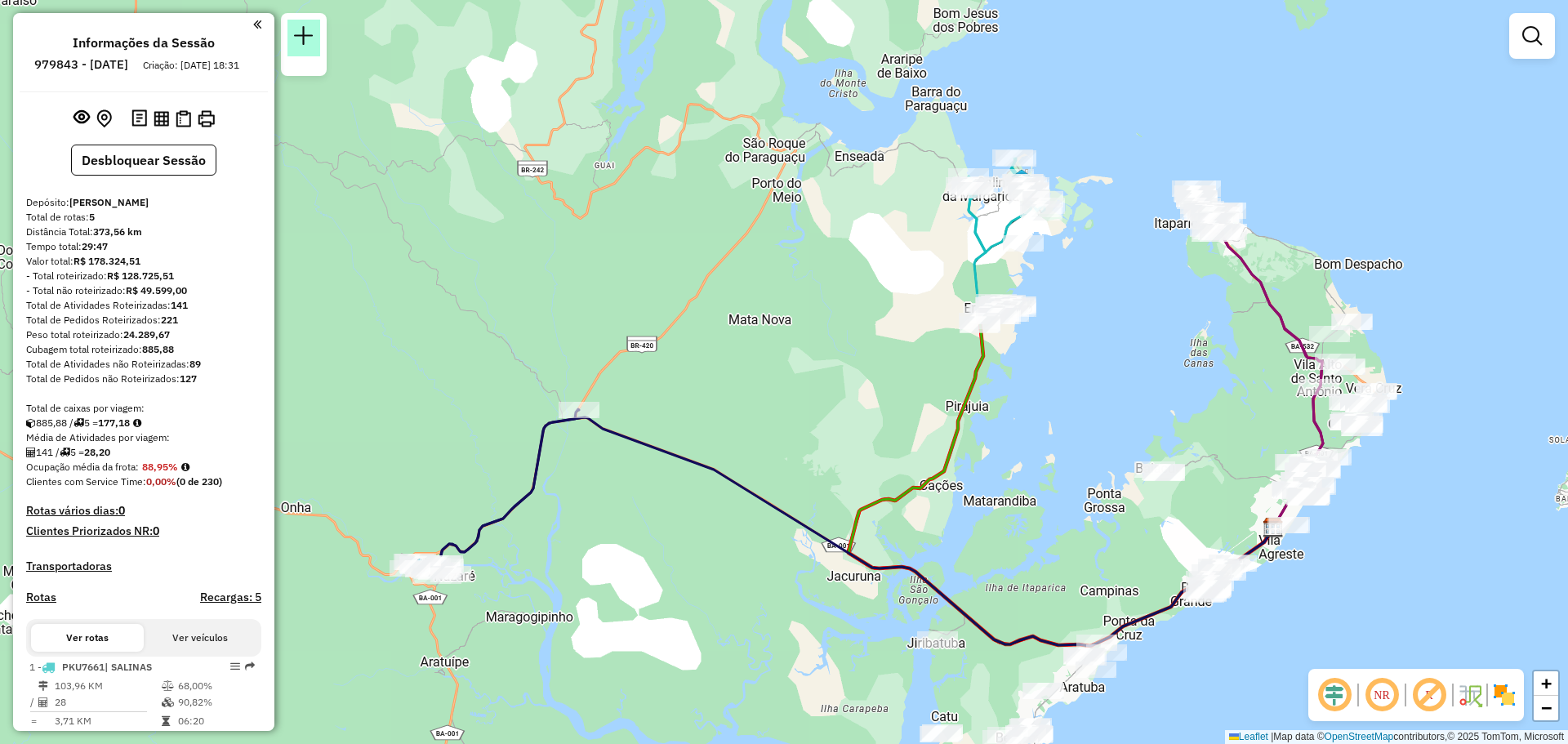
click at [316, 37] on link at bounding box center [304, 38] width 33 height 37
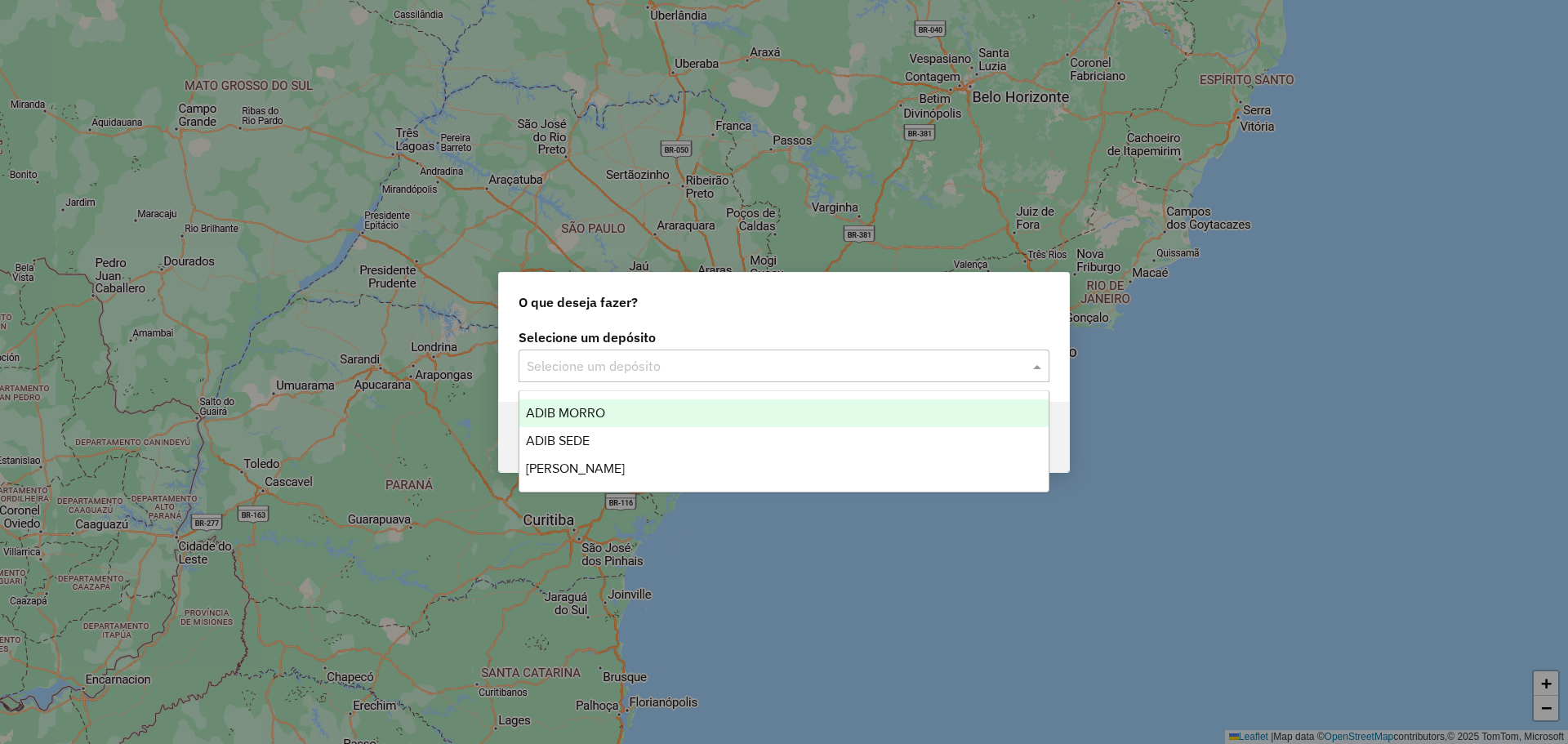
click at [794, 376] on div "Selecione um depósito" at bounding box center [784, 366] width 531 height 33
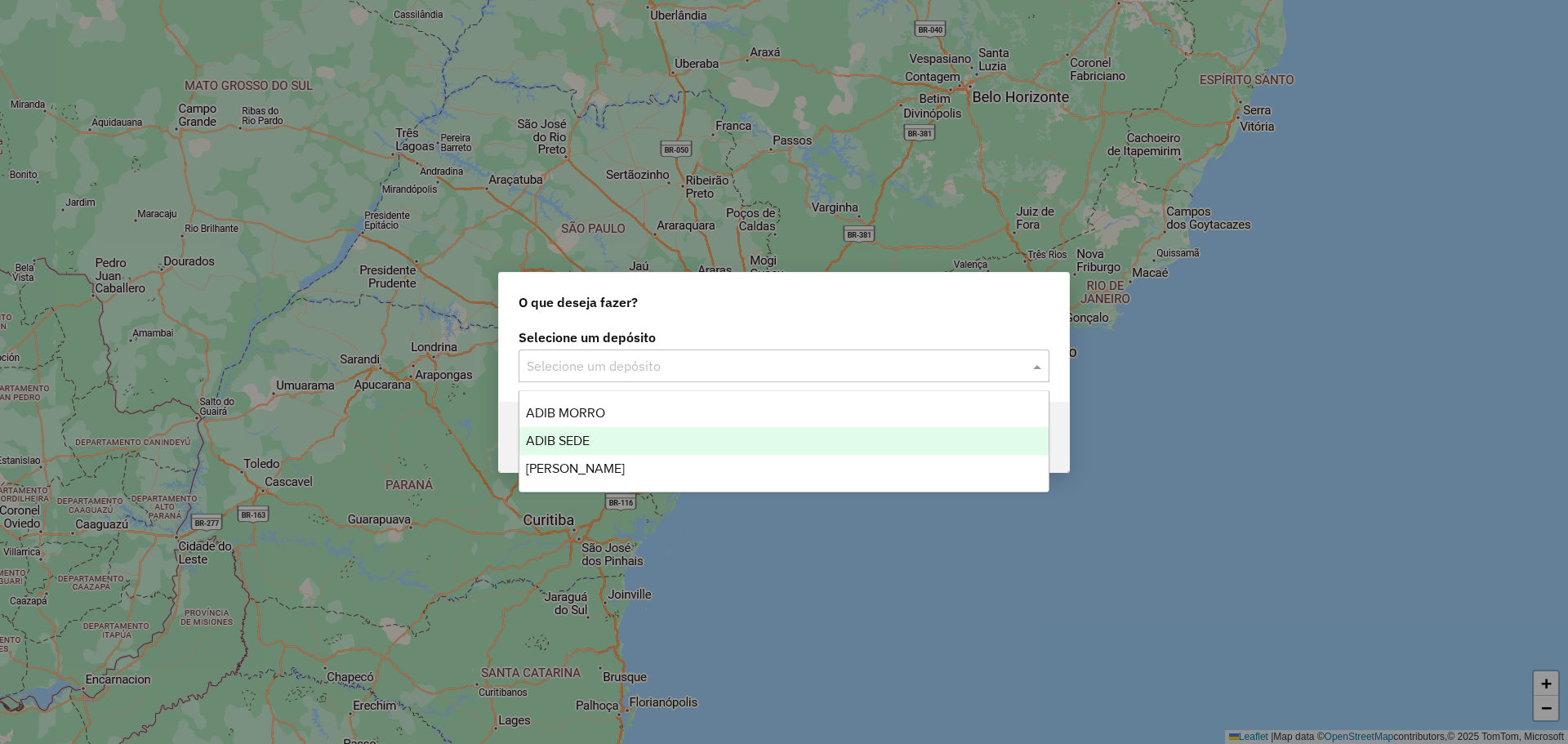
click at [645, 476] on div "[PERSON_NAME]" at bounding box center [783, 469] width 529 height 28
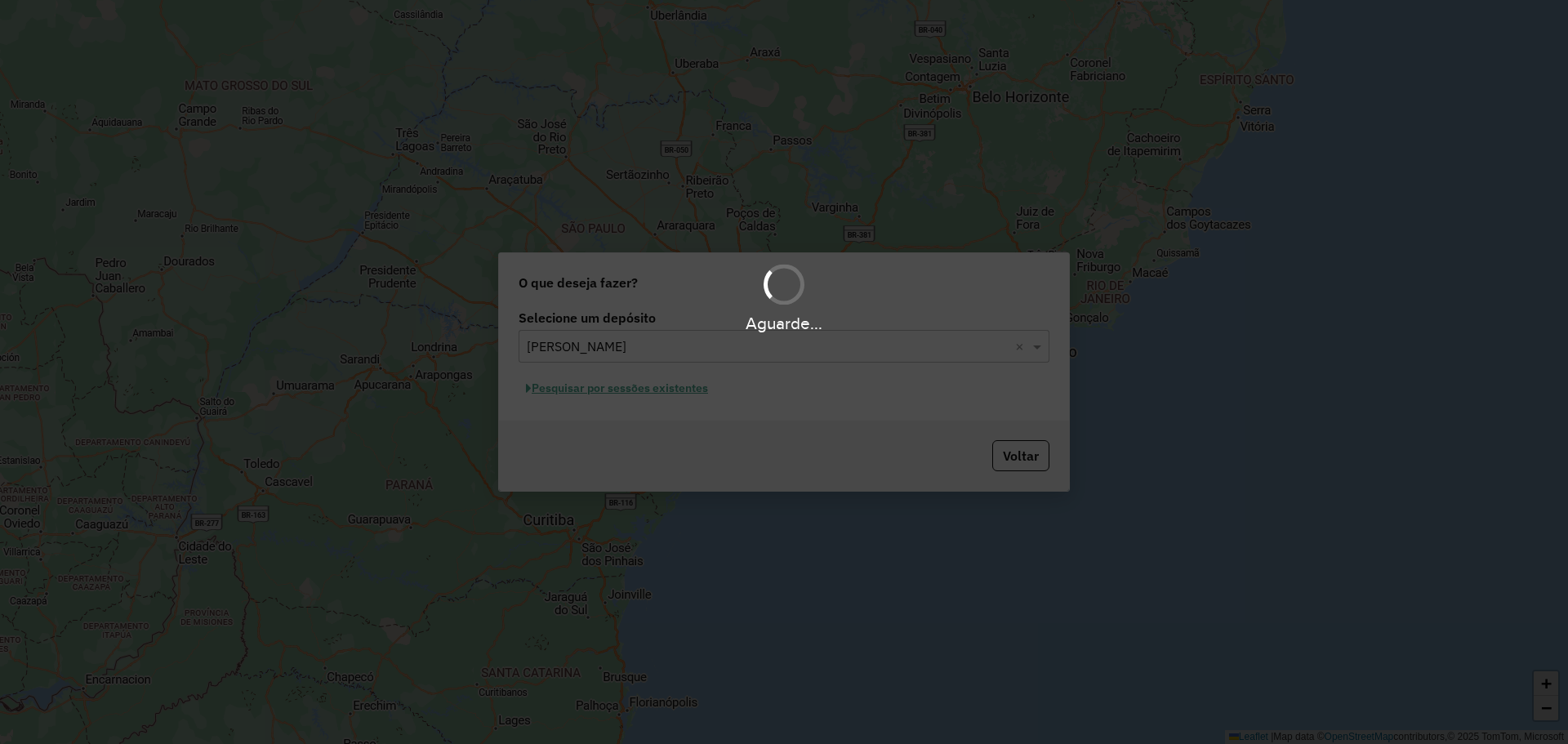
click at [696, 403] on div "Aguarde..." at bounding box center [784, 372] width 1568 height 744
click at [685, 392] on div "Aguarde..." at bounding box center [784, 372] width 1568 height 744
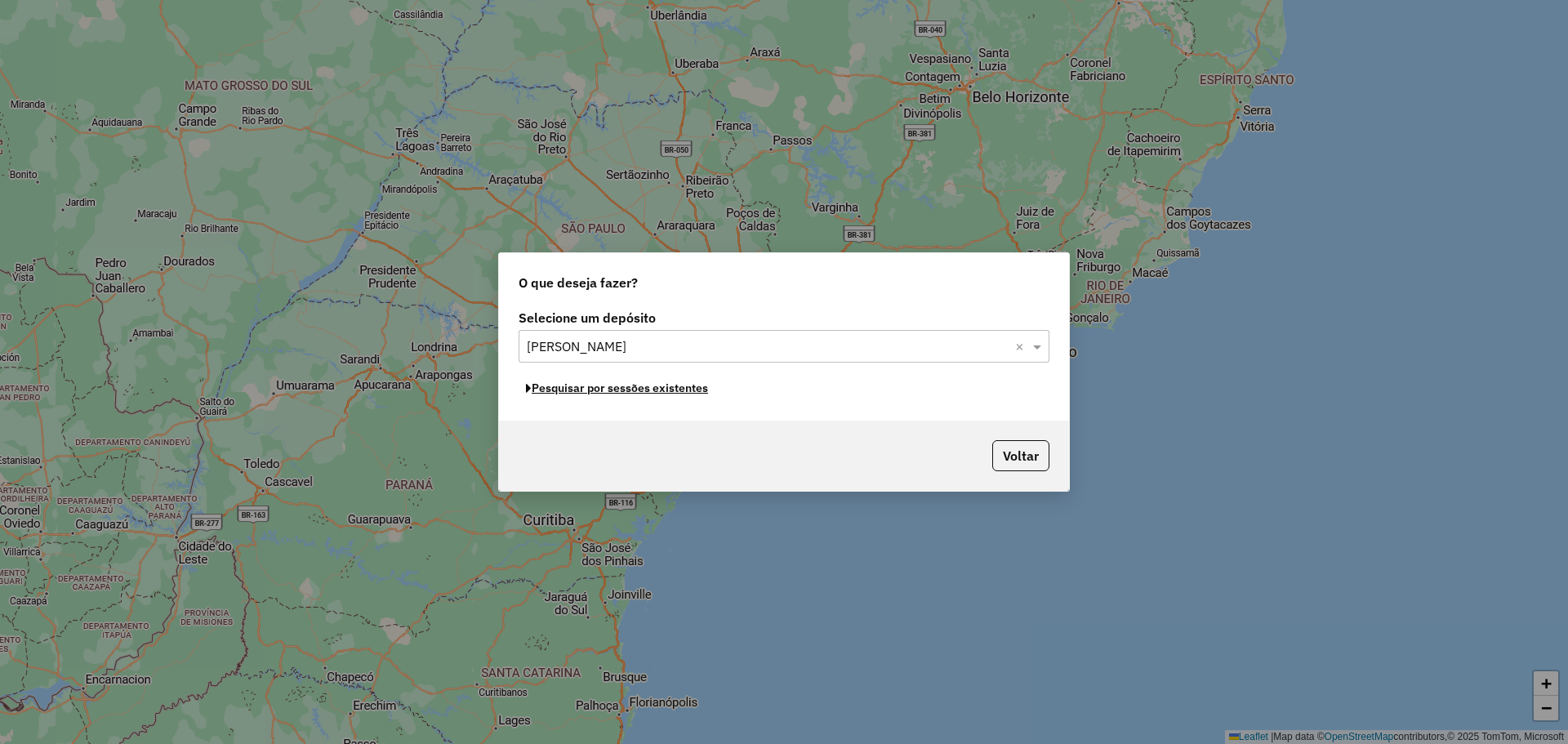
click at [685, 392] on button "Pesquisar por sessões existentes" at bounding box center [618, 387] width 197 height 25
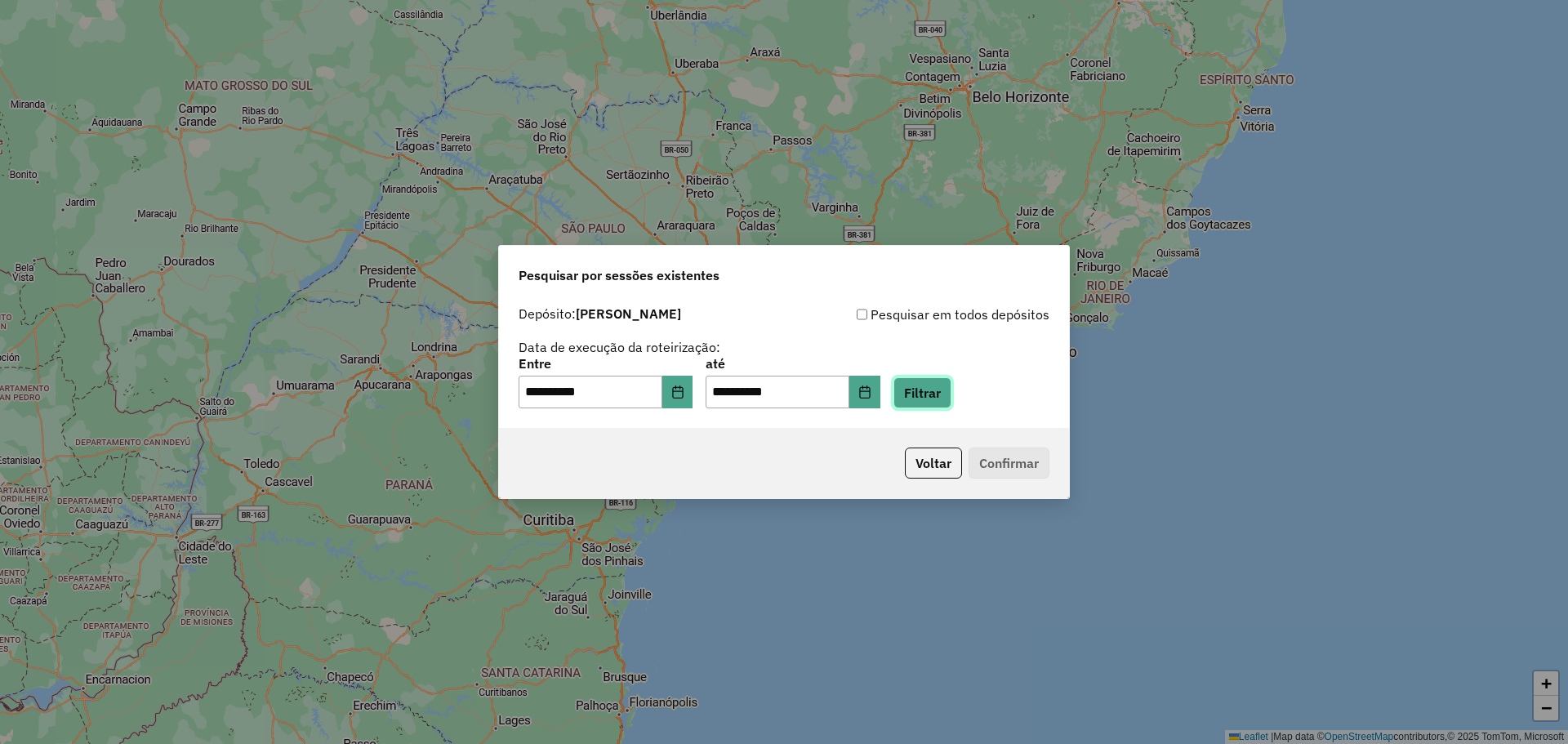
click at [940, 392] on button "Filtrar" at bounding box center [922, 392] width 58 height 31
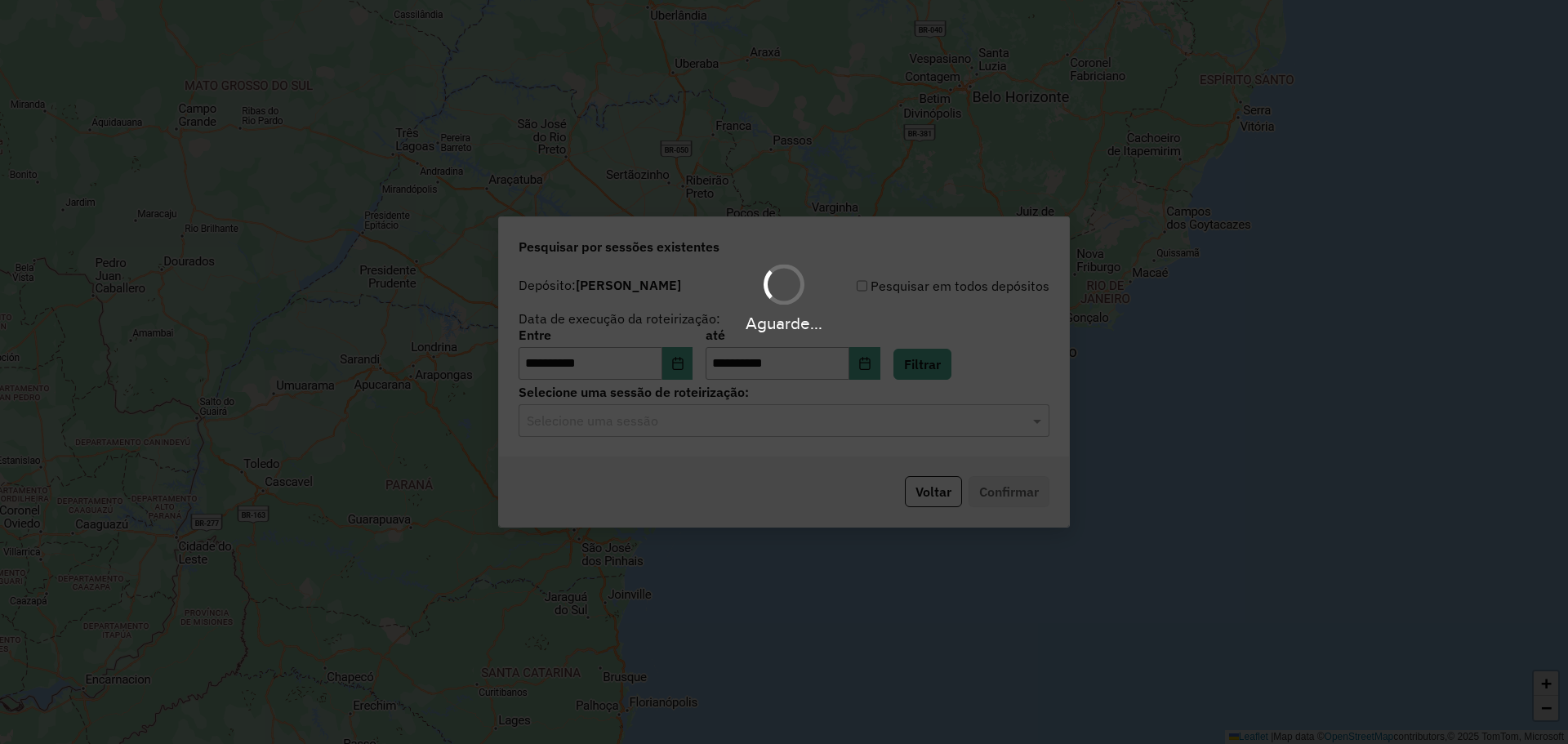
drag, startPoint x: 690, startPoint y: 424, endPoint x: 682, endPoint y: 430, distance: 10.0
click at [687, 427] on hb-app "**********" at bounding box center [784, 372] width 1568 height 744
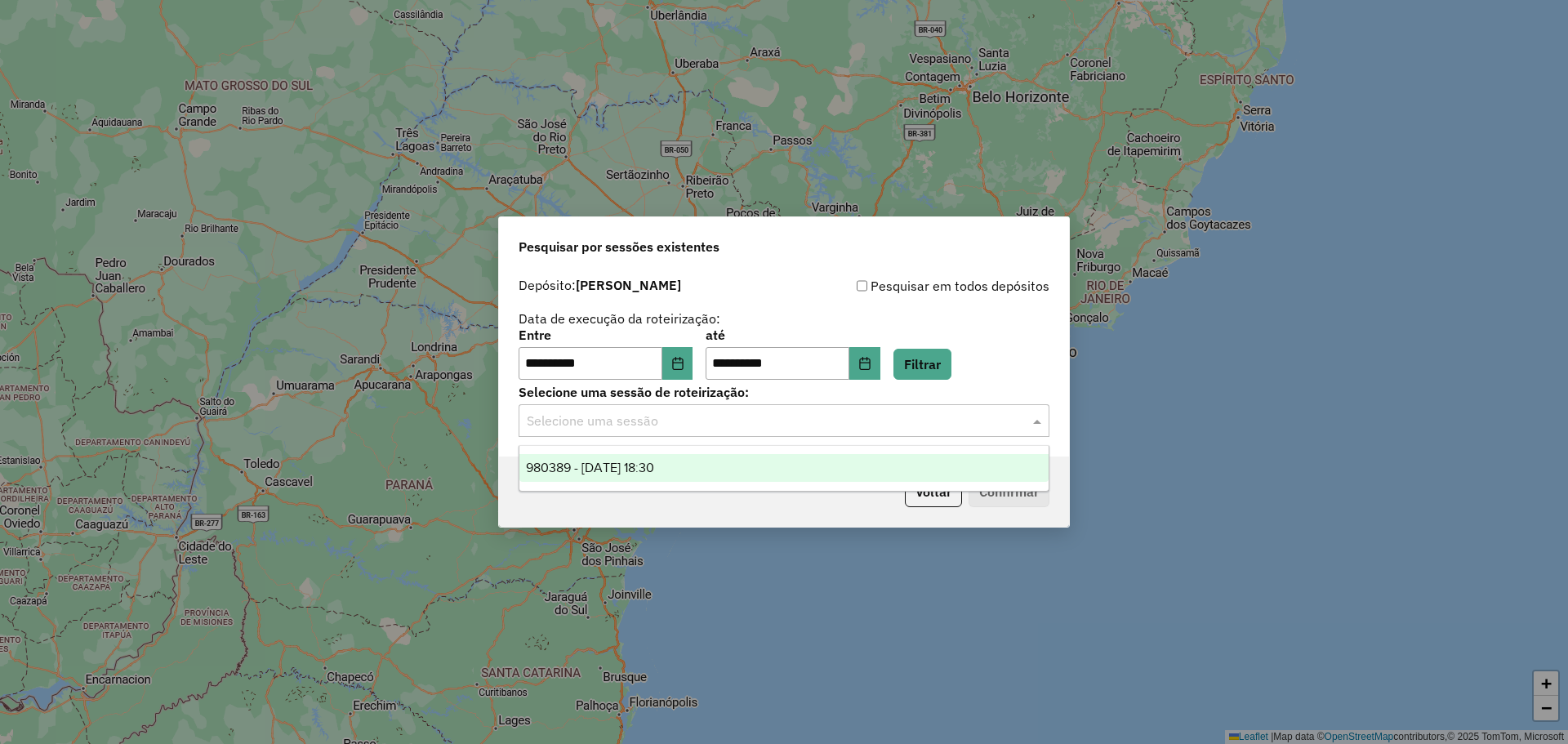
click at [645, 423] on input "text" at bounding box center [768, 421] width 482 height 20
click at [633, 469] on span "980389 - 16/08/2025 18:30" at bounding box center [590, 467] width 129 height 14
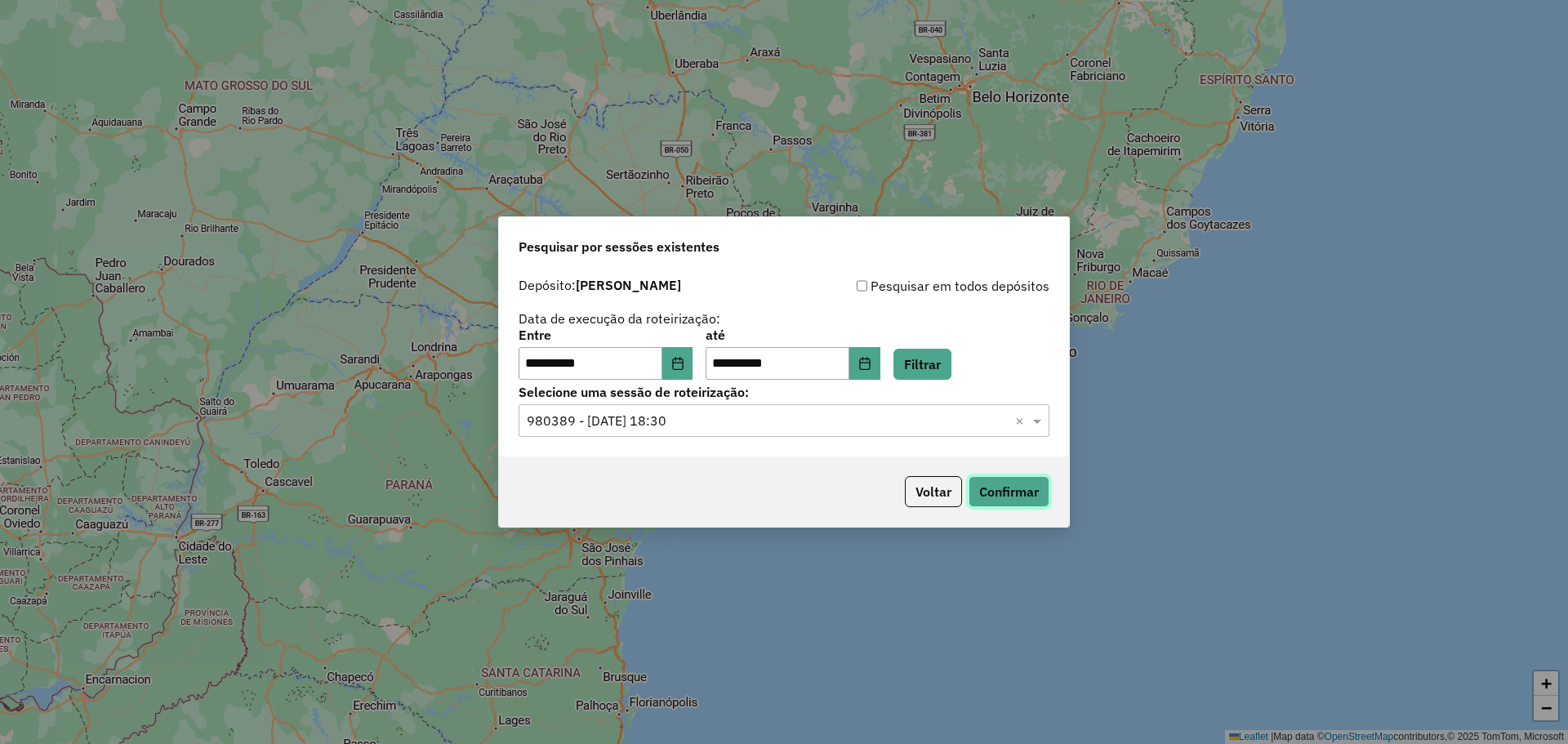
click at [999, 501] on button "Confirmar" at bounding box center [1008, 491] width 81 height 31
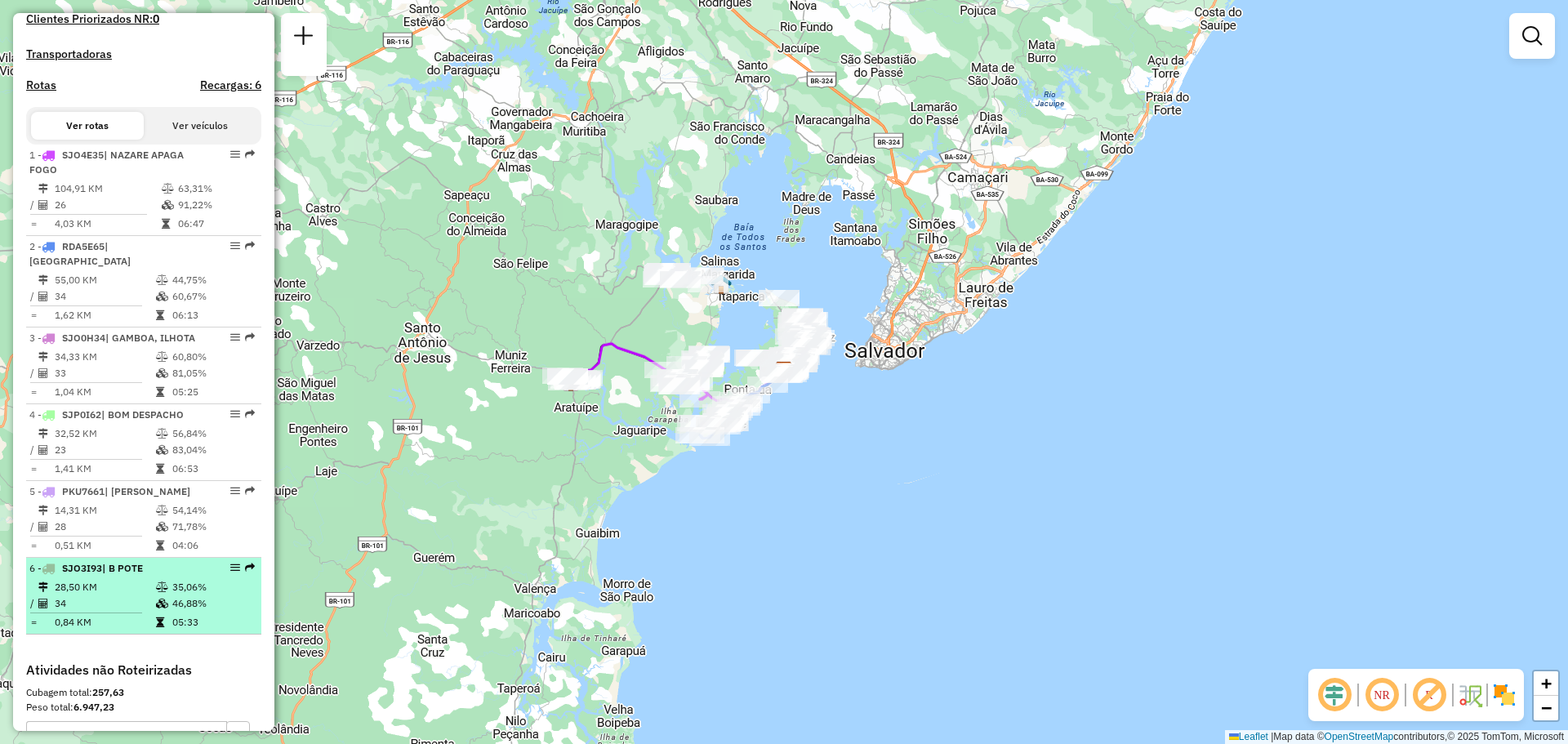
scroll to position [490, 0]
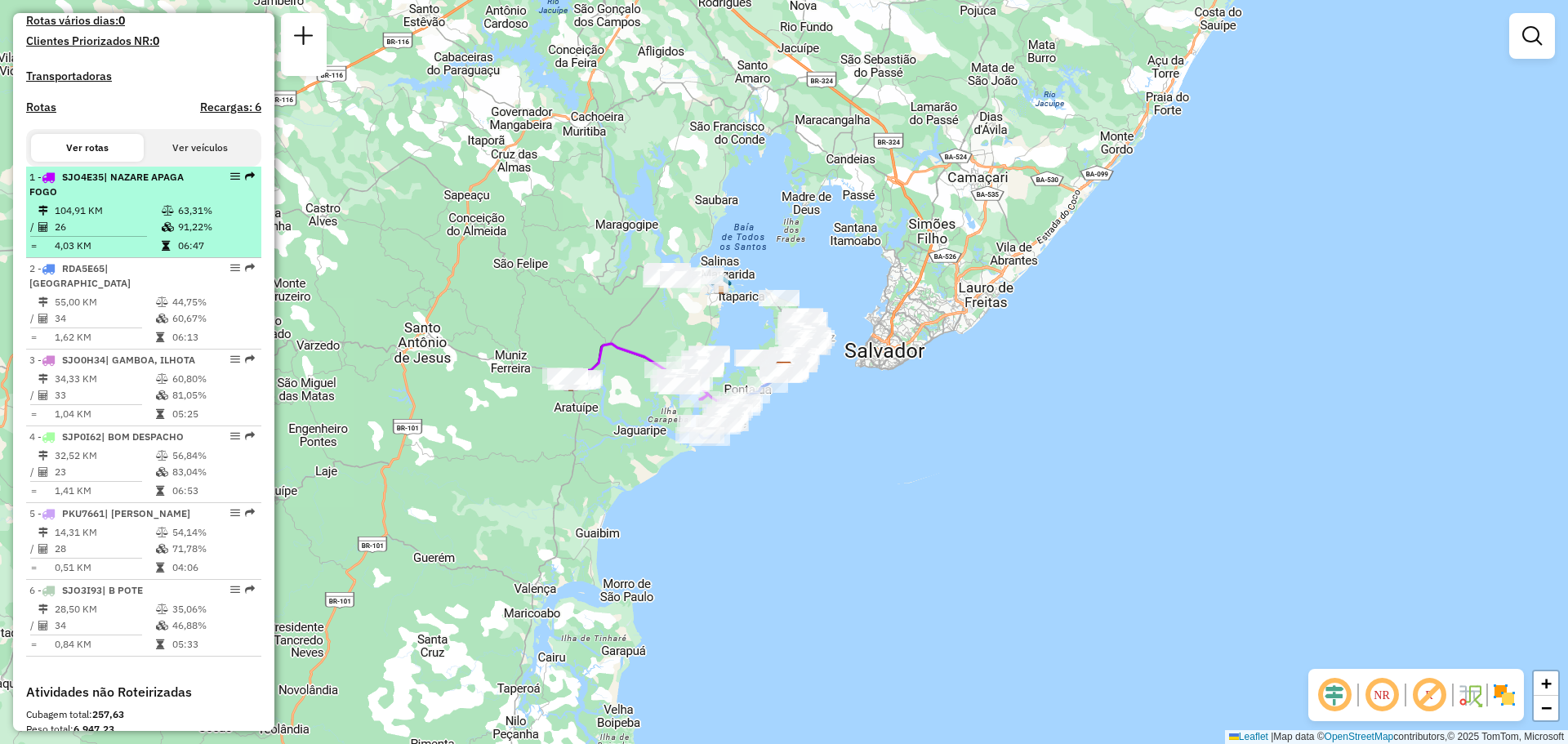
click at [174, 197] on span "| NAZARE APAGA FOGO" at bounding box center [107, 183] width 154 height 27
select select "**********"
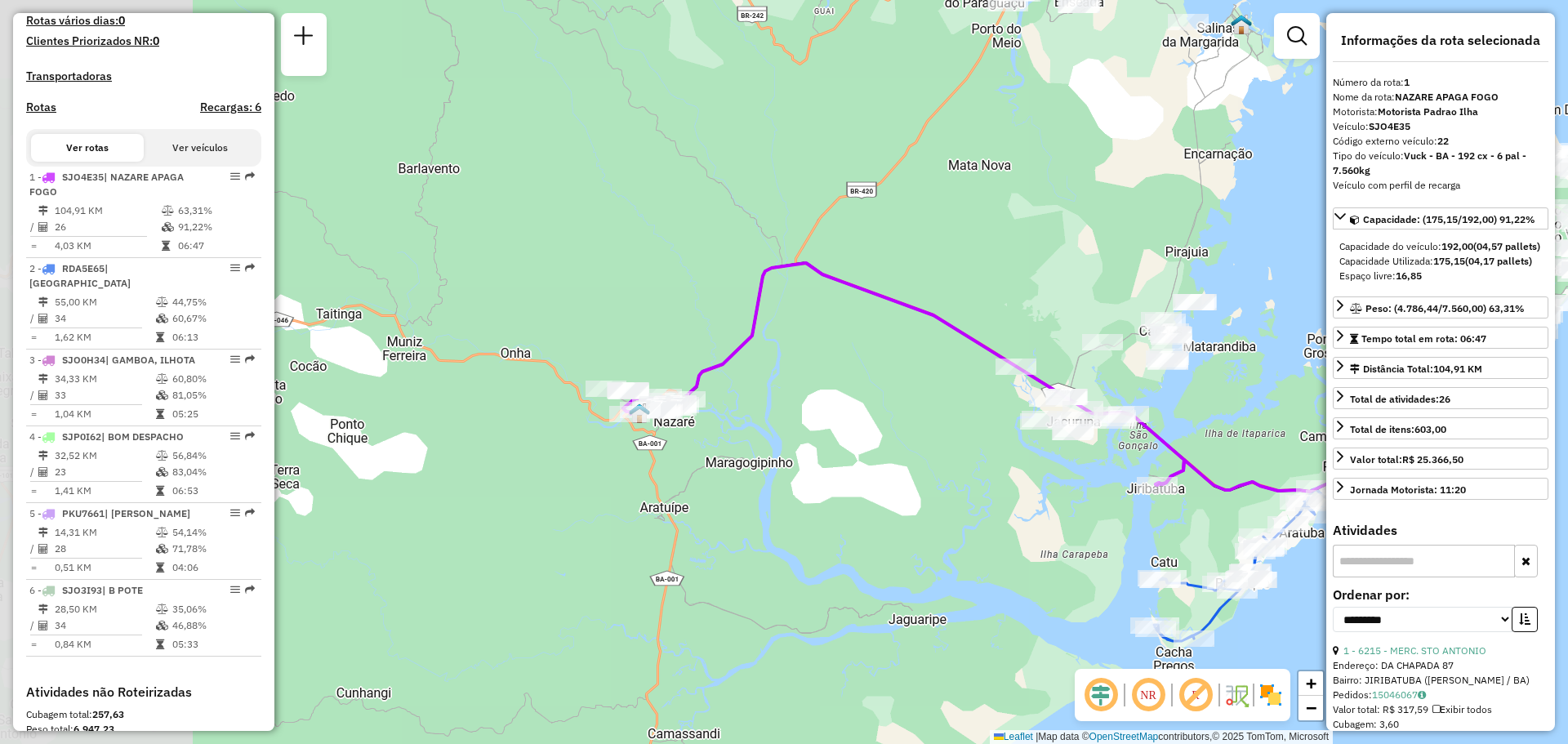
drag, startPoint x: 569, startPoint y: 391, endPoint x: 842, endPoint y: 396, distance: 273.0
click at [842, 396] on div "Janela de atendimento Grade de atendimento Capacidade Transportadoras Veículos …" at bounding box center [784, 372] width 1568 height 744
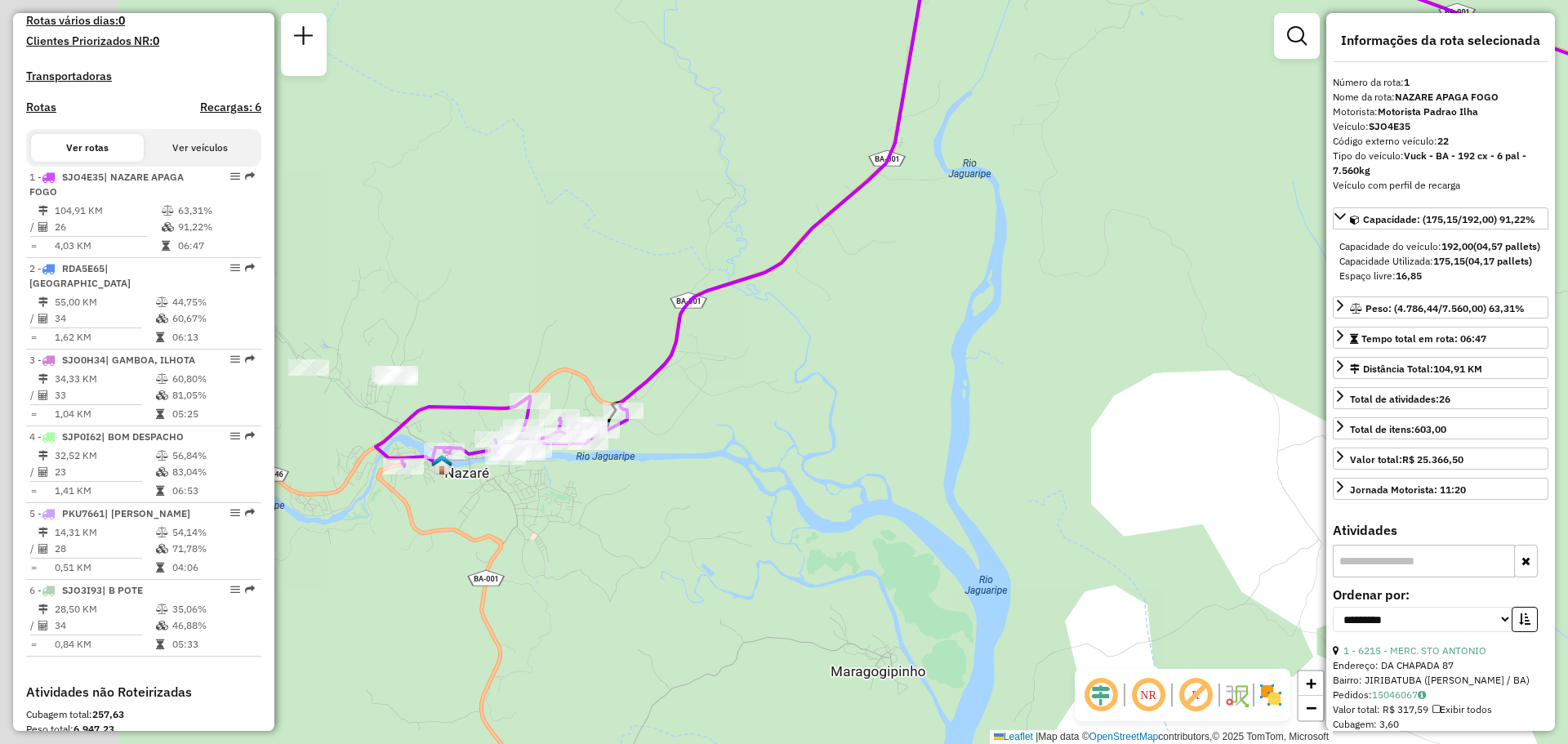
drag, startPoint x: 615, startPoint y: 362, endPoint x: 921, endPoint y: 357, distance: 306.0
click at [921, 357] on div "Janela de atendimento Grade de atendimento Capacidade Transportadoras Veículos …" at bounding box center [784, 372] width 1568 height 744
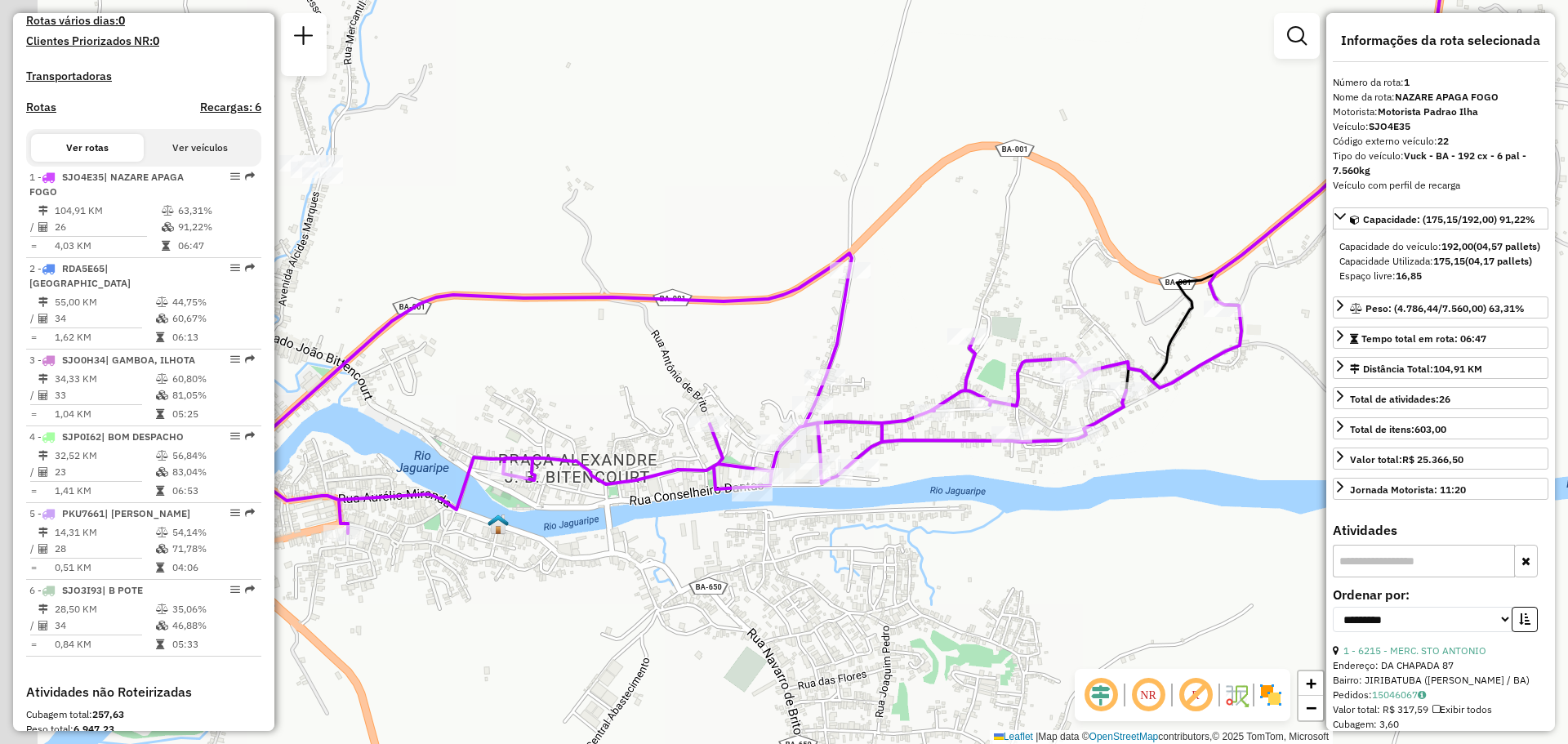
drag, startPoint x: 742, startPoint y: 425, endPoint x: 1006, endPoint y: 373, distance: 269.1
click at [989, 375] on div "Janela de atendimento Grade de atendimento Capacidade Transportadoras Veículos …" at bounding box center [784, 372] width 1568 height 744
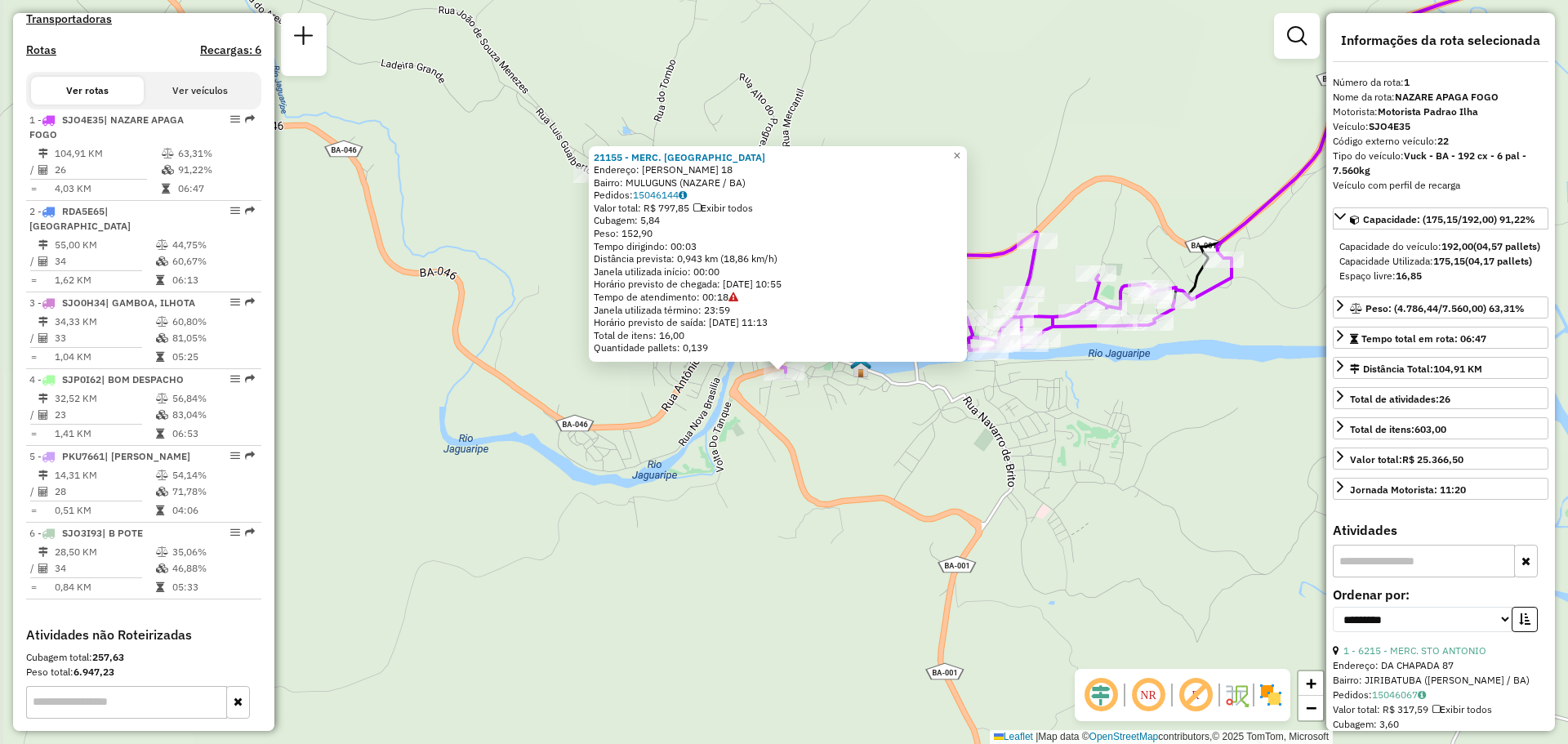
scroll to position [658, 0]
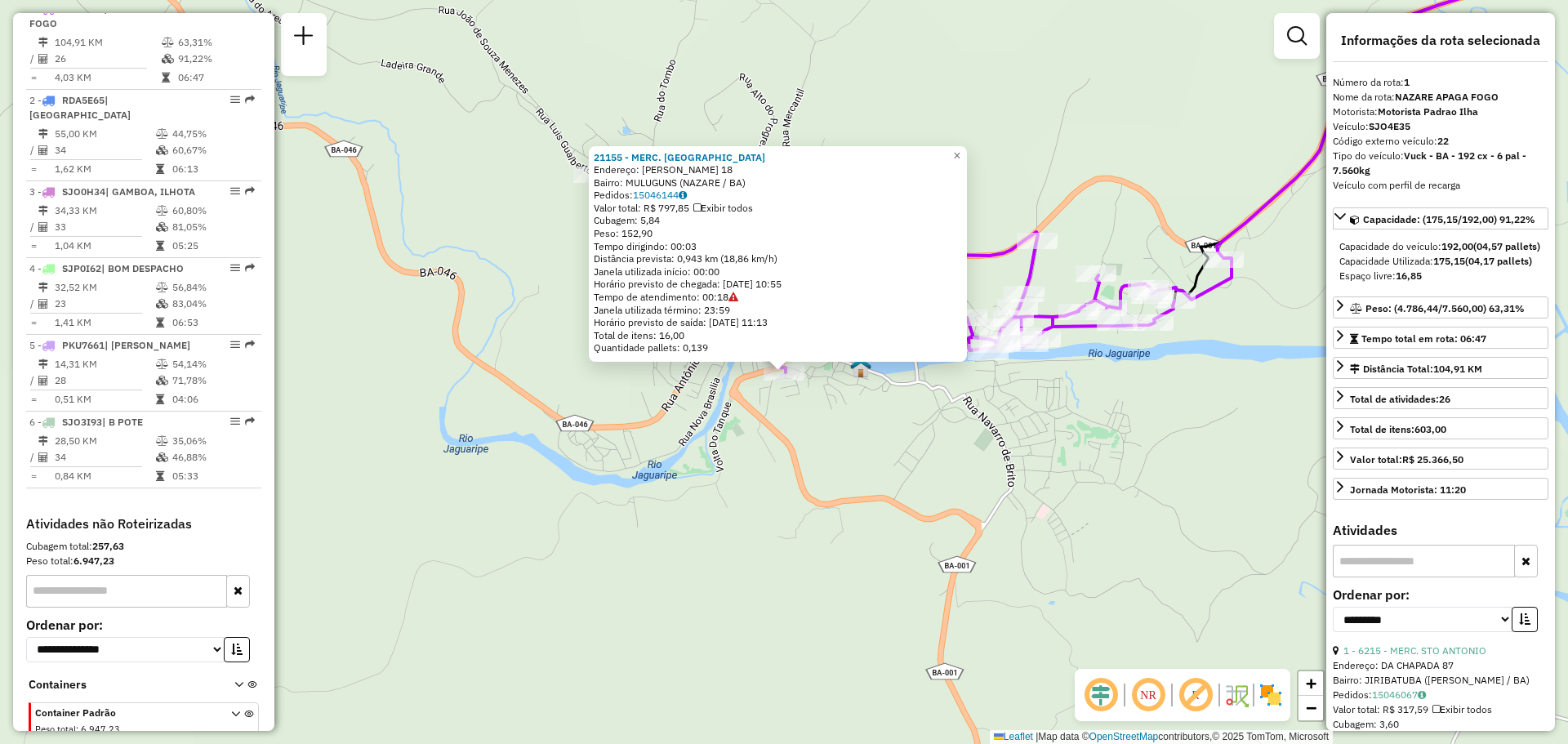
click at [997, 473] on div "21155 - MERC. TOPO DO MORRO Endereço: [PERSON_NAME] 18 Bairro: MULUGUNS ([GEOGR…" at bounding box center [784, 372] width 1568 height 744
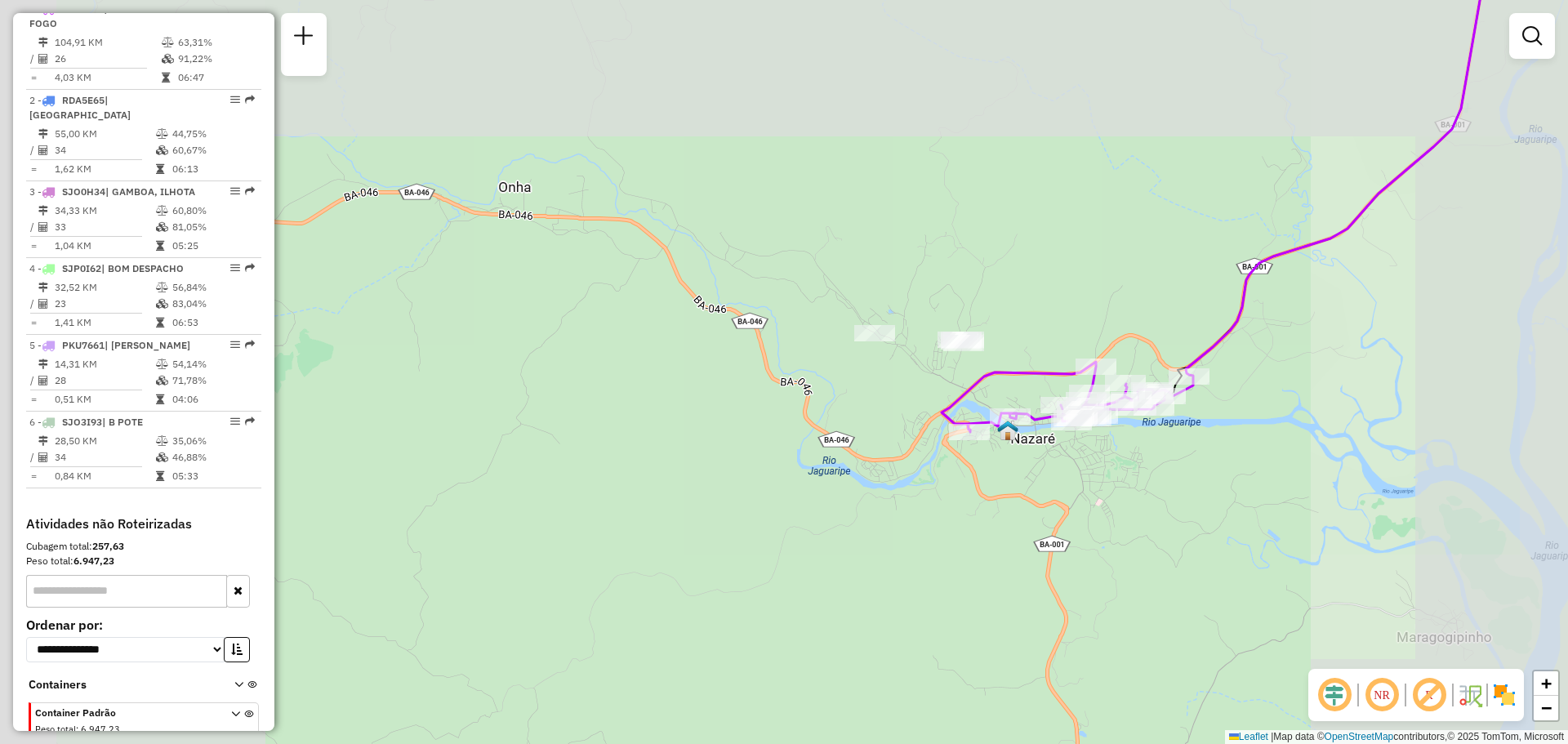
drag, startPoint x: 1226, startPoint y: 465, endPoint x: 655, endPoint y: 532, distance: 574.9
click at [694, 551] on div "Janela de atendimento Grade de atendimento Capacidade Transportadoras Veículos …" at bounding box center [784, 372] width 1568 height 744
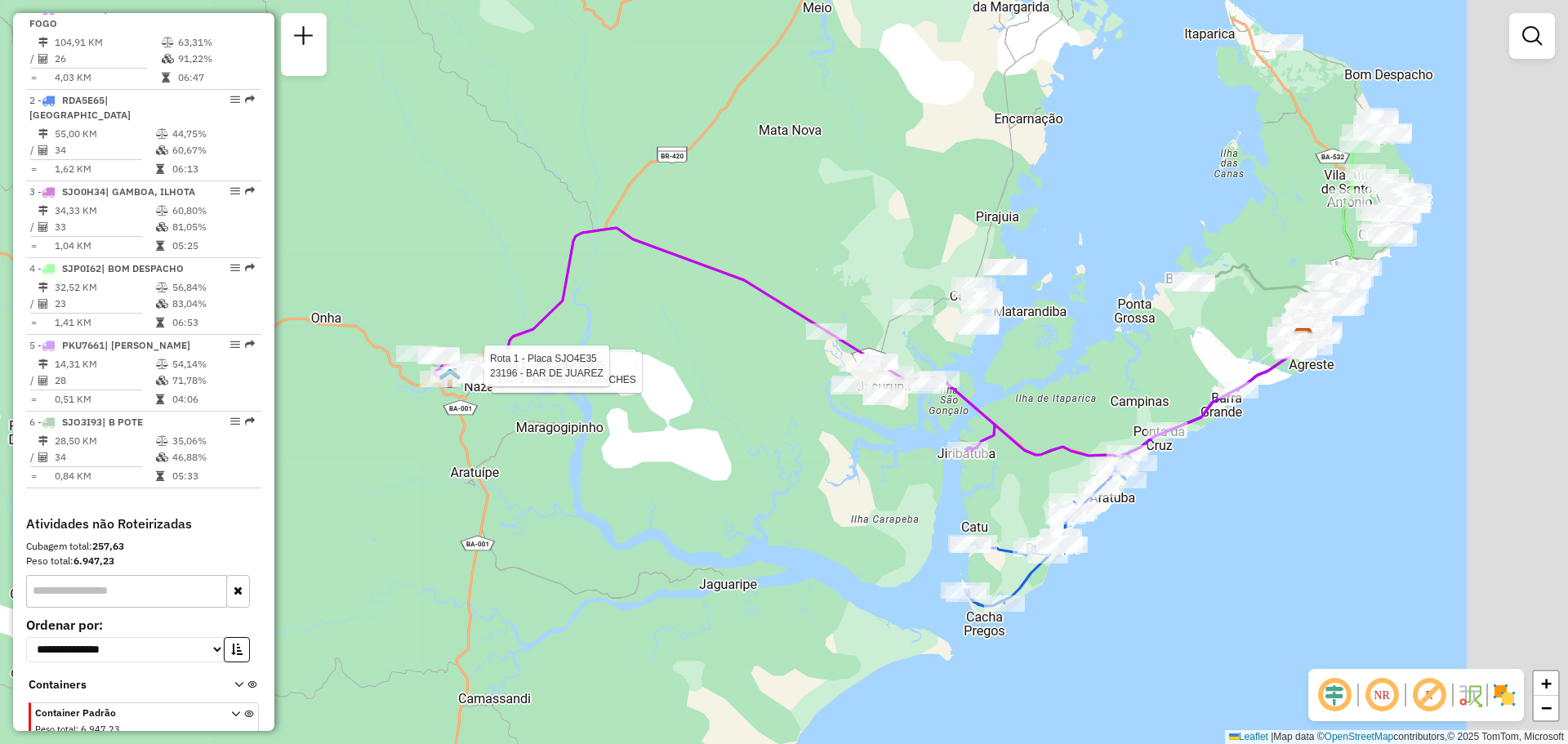
drag, startPoint x: 785, startPoint y: 381, endPoint x: 615, endPoint y: 329, distance: 177.8
click at [637, 334] on div "Rota 1 - Placa SJO4E35 8677 - BAR E MERC ANINHA Rota 1 - Placa SJO4E35 19471 - …" at bounding box center [784, 372] width 1568 height 744
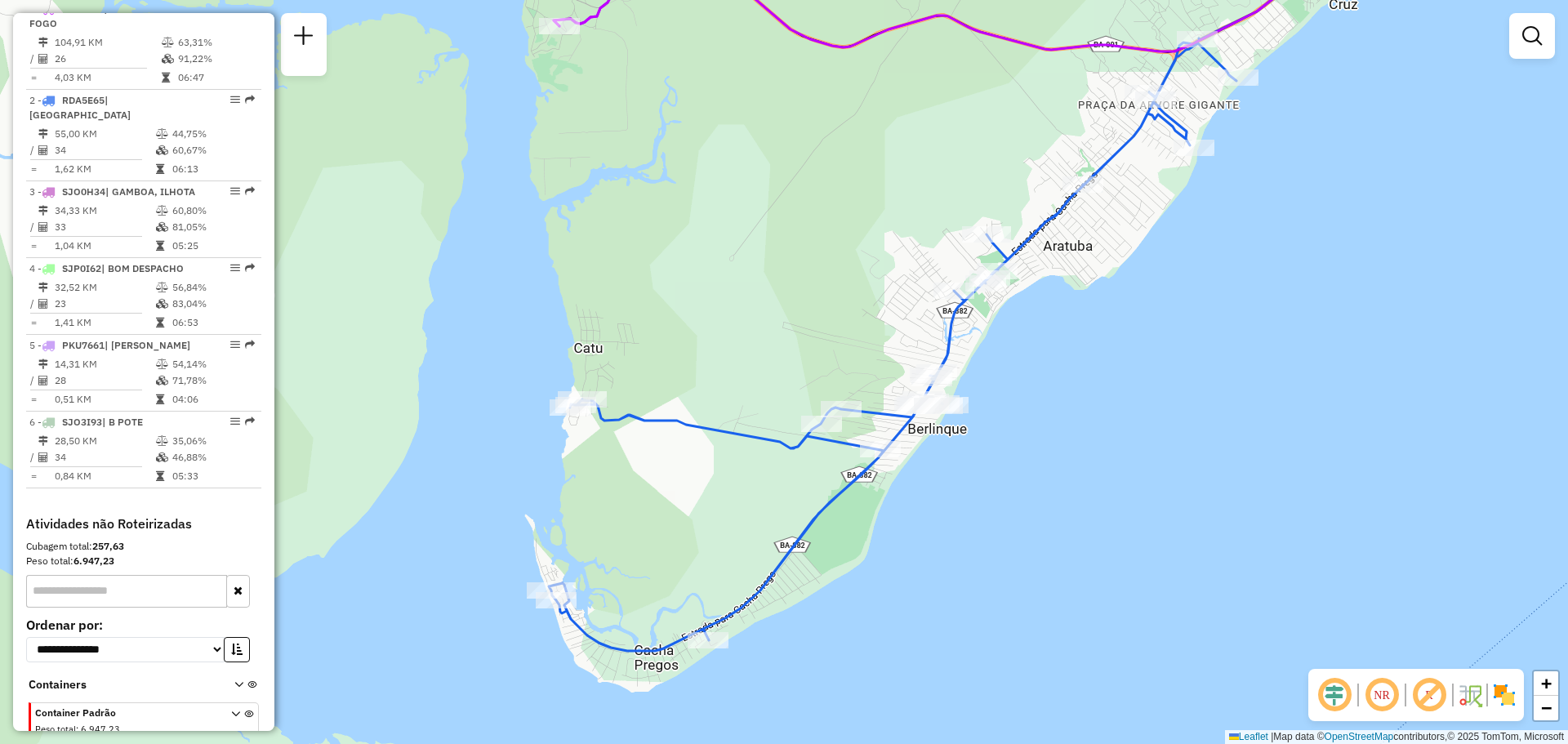
drag, startPoint x: 898, startPoint y: 470, endPoint x: 1120, endPoint y: 318, distance: 269.1
click at [1120, 318] on div "Rota 1 - Placa SJO4E35 8677 - BAR E MERC ANINHA Rota 1 - Placa SJO4E35 19471 - …" at bounding box center [784, 372] width 1568 height 744
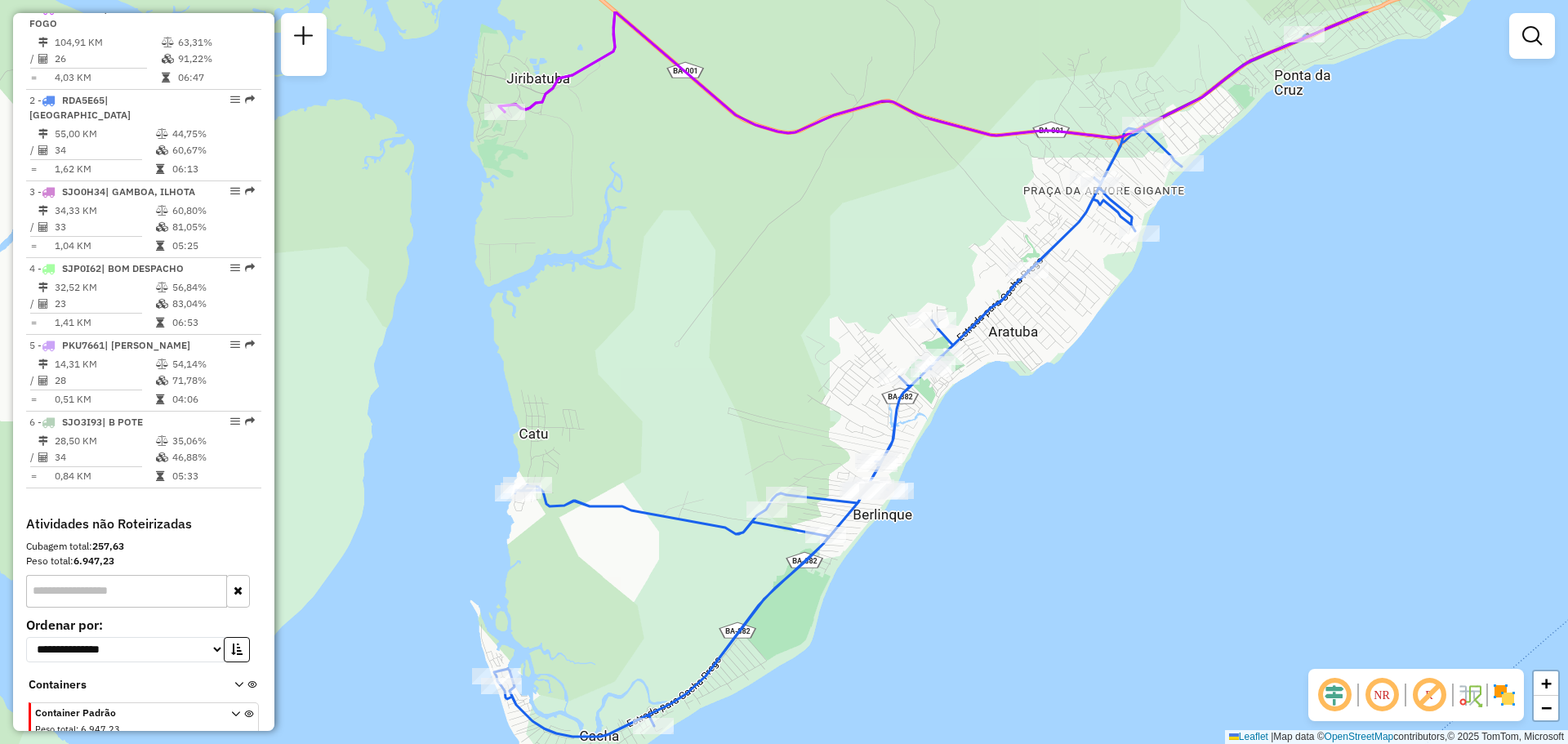
drag, startPoint x: 994, startPoint y: 508, endPoint x: 961, endPoint y: 521, distance: 35.5
click at [969, 521] on div "Rota 1 - Placa SJO4E35 8677 - BAR E MERC ANINHA Rota 1 - Placa SJO4E35 19471 - …" at bounding box center [784, 372] width 1568 height 744
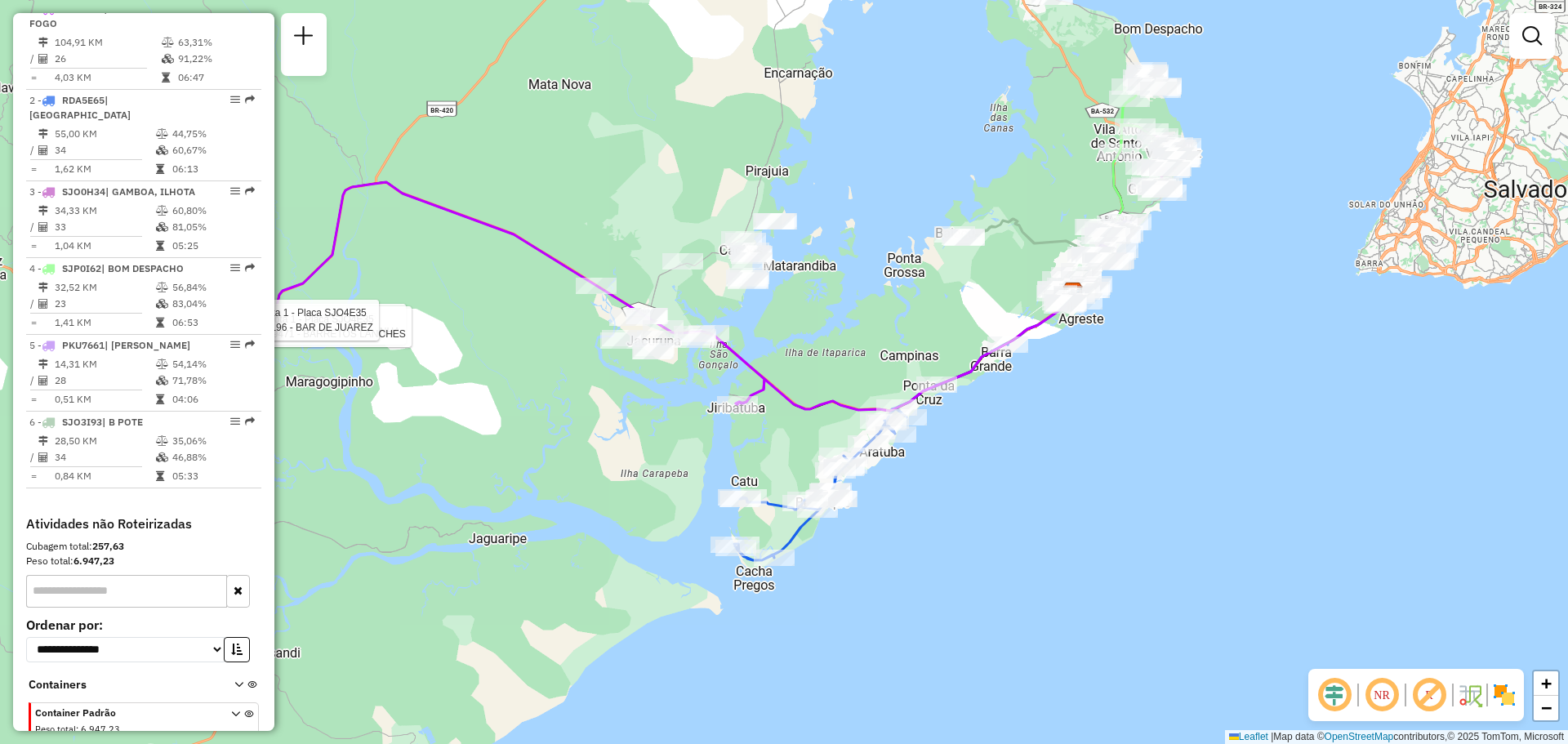
select select "**********"
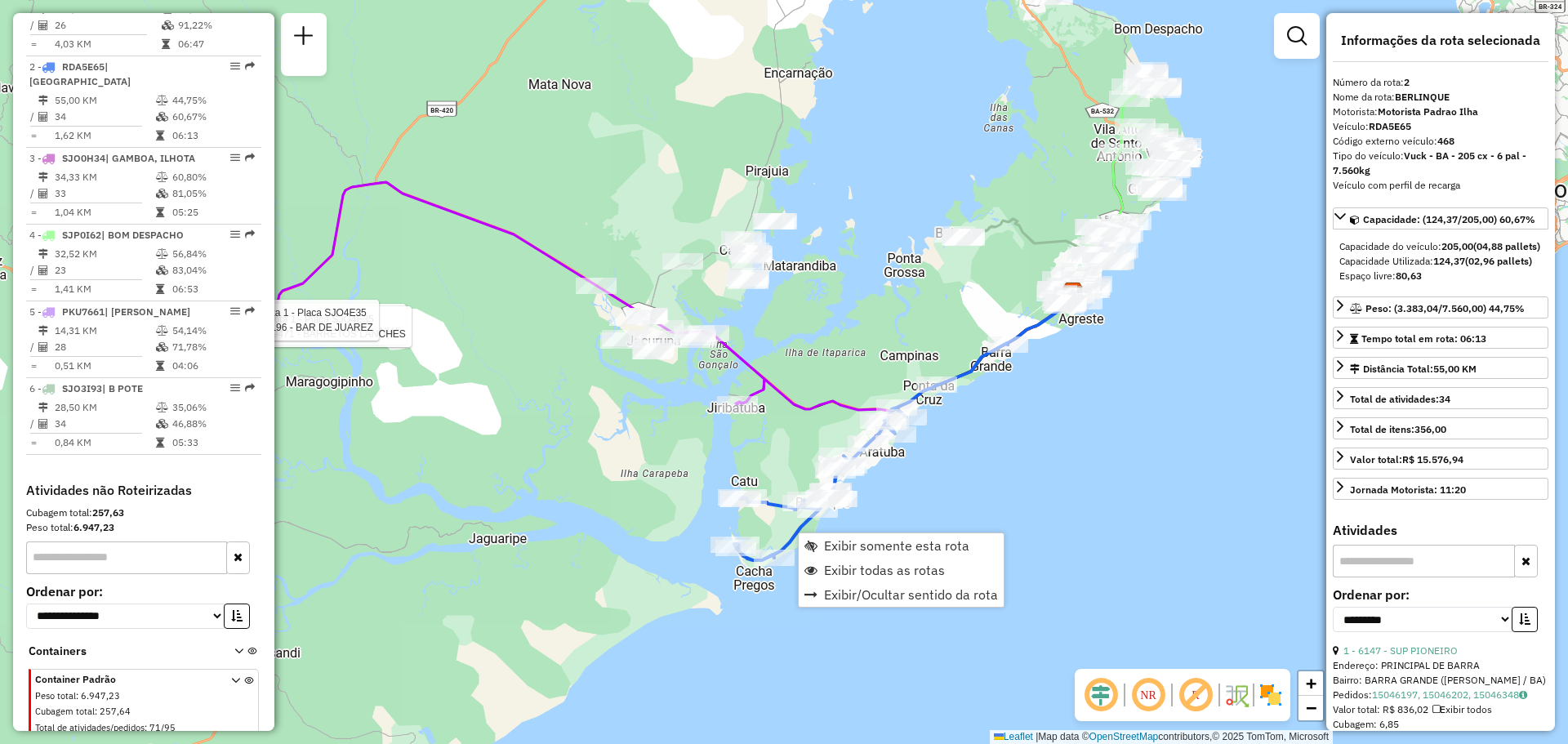
scroll to position [700, 0]
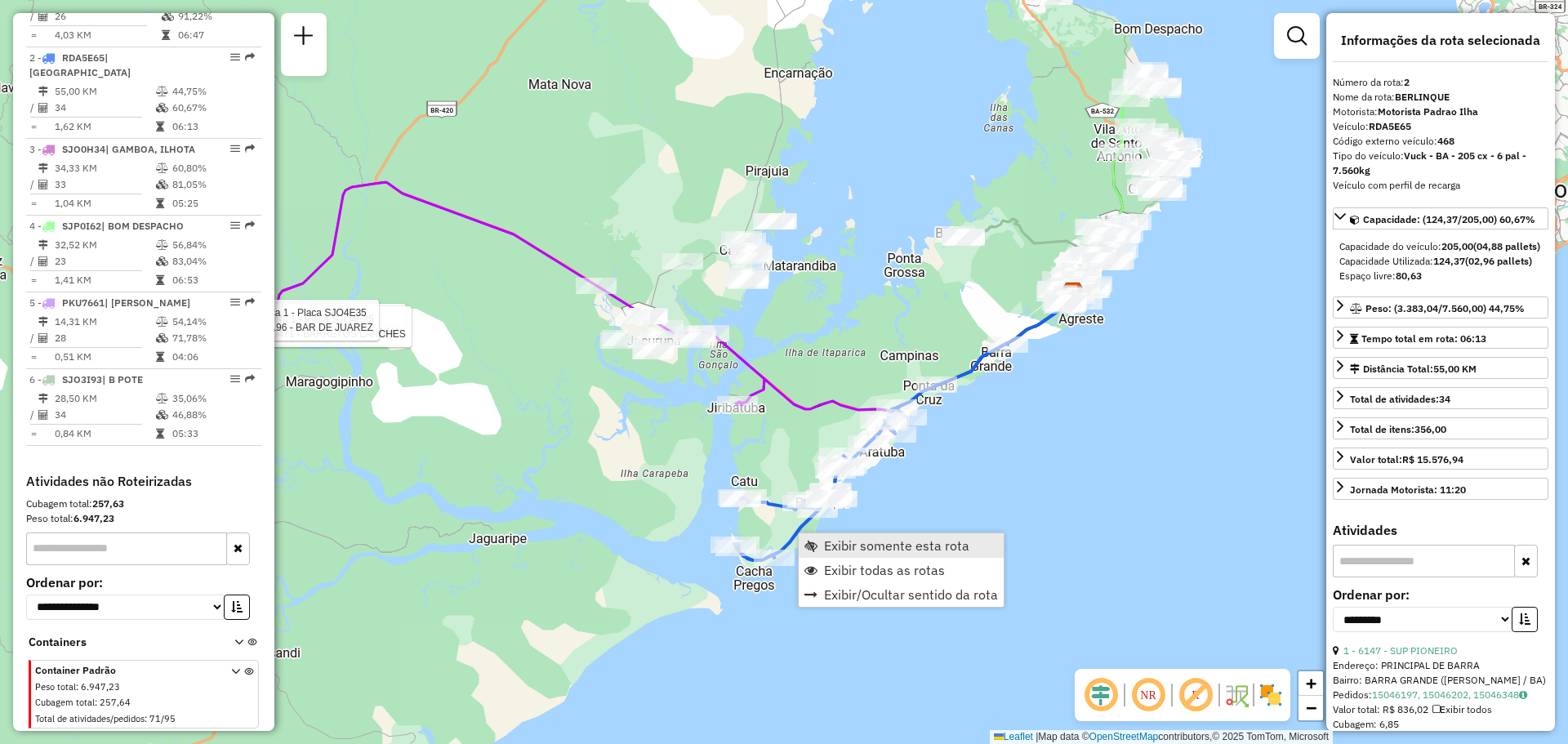
click at [830, 546] on span "Exibir somente esta rota" at bounding box center [897, 545] width 145 height 13
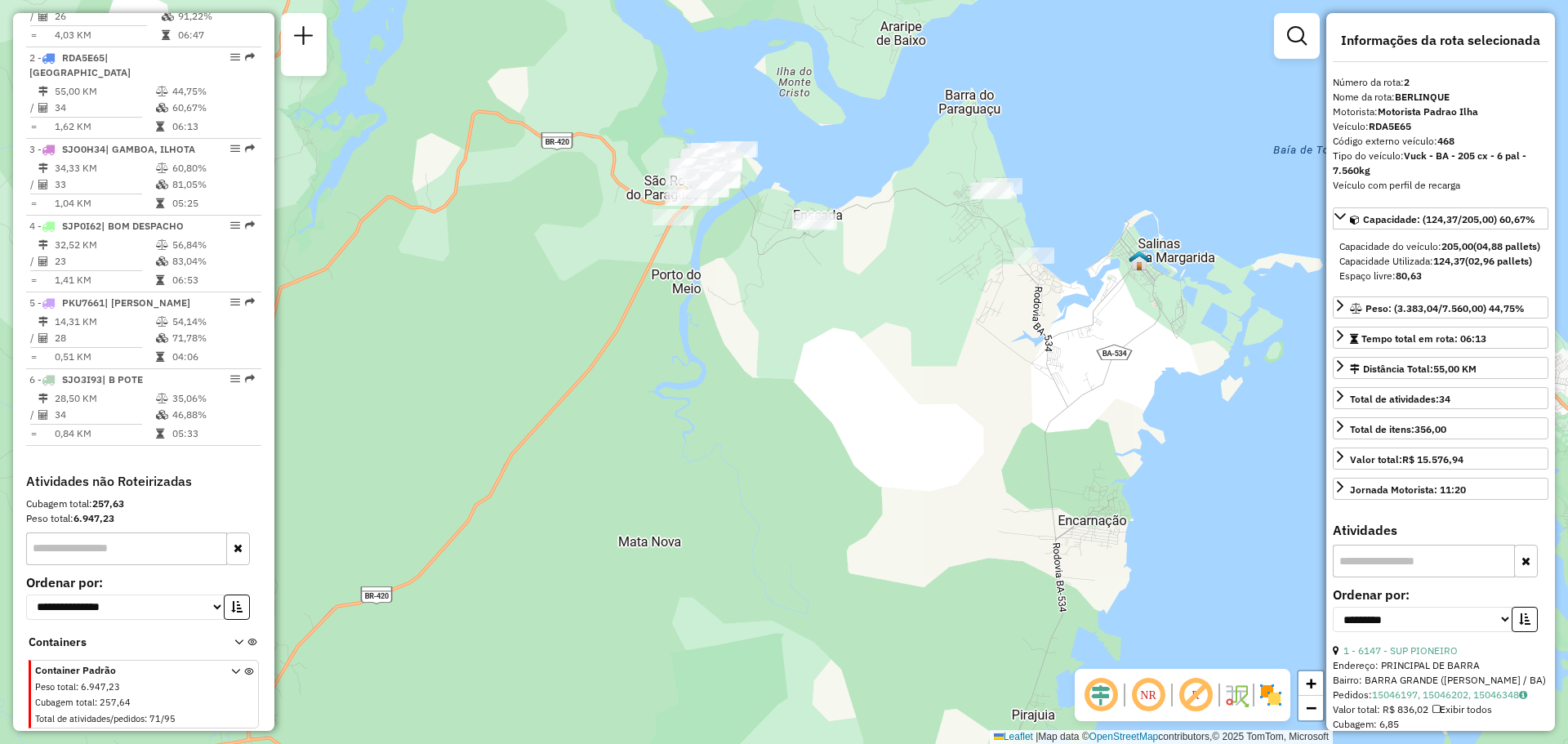
drag, startPoint x: 844, startPoint y: 249, endPoint x: 866, endPoint y: 348, distance: 101.4
click at [866, 348] on div "Rota 2 - Placa RDA5E65 28650 - O GRINGO CAPITAN Rota 2 - Placa RDA5E65 27655 - …" at bounding box center [784, 372] width 1568 height 744
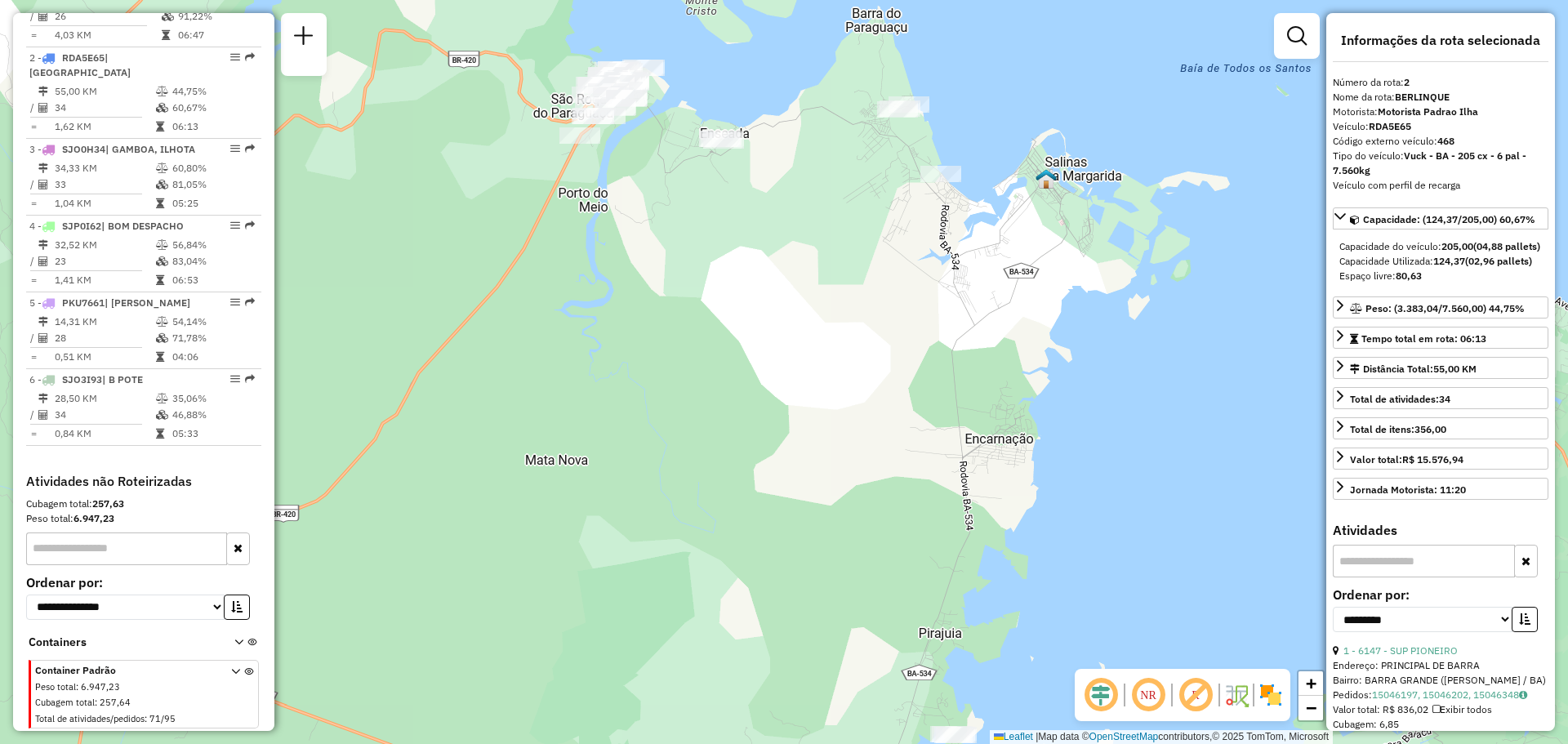
drag, startPoint x: 905, startPoint y: 460, endPoint x: 755, endPoint y: 281, distance: 233.5
click at [764, 299] on div "Rota 2 - Placa RDA5E65 28650 - O GRINGO CAPITAN Rota 2 - Placa RDA5E65 27655 - …" at bounding box center [784, 372] width 1568 height 744
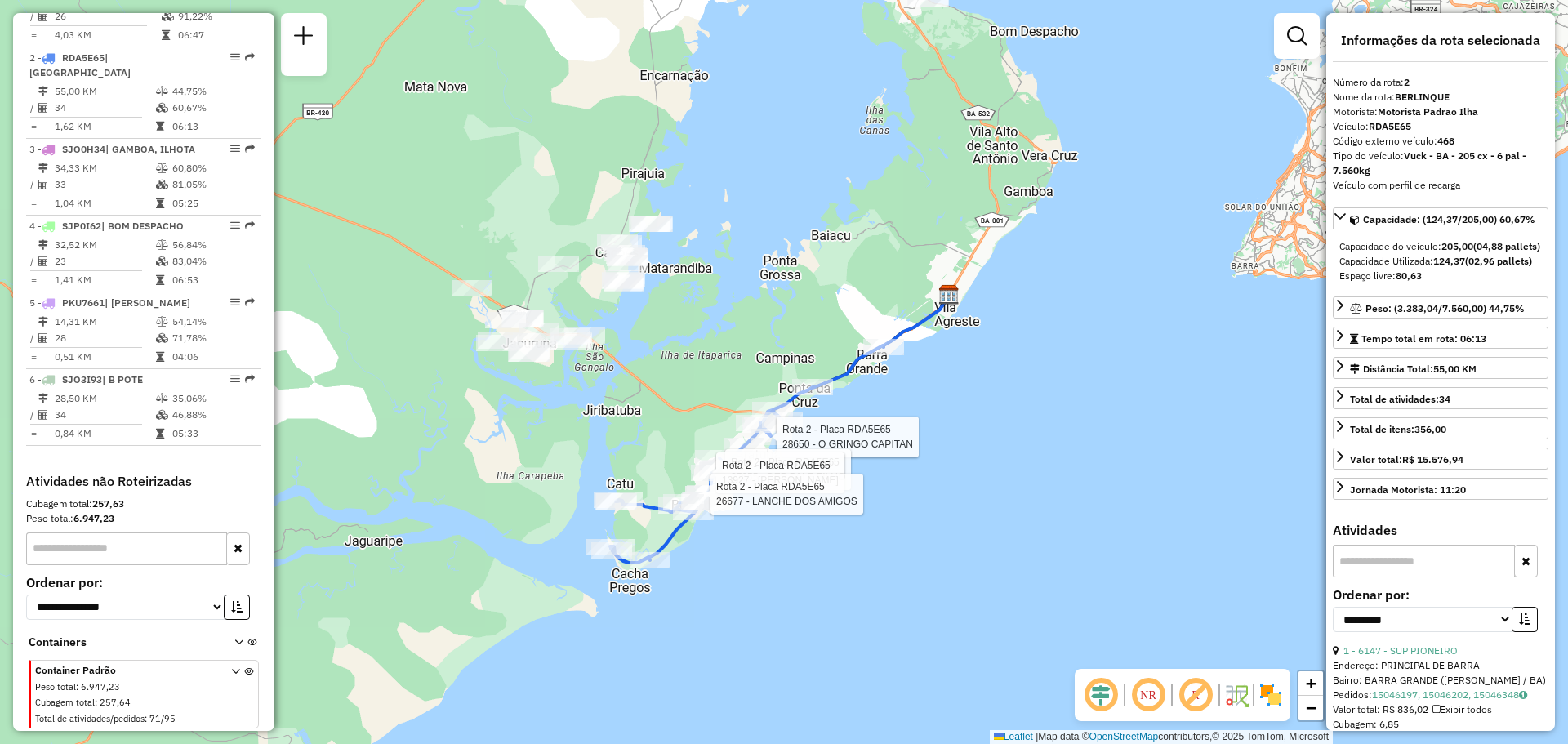
click at [892, 645] on div "Rota 2 - Placa RDA5E65 28650 - O GRINGO CAPITAN Rota 2 - Placa RDA5E65 27655 - …" at bounding box center [784, 372] width 1568 height 744
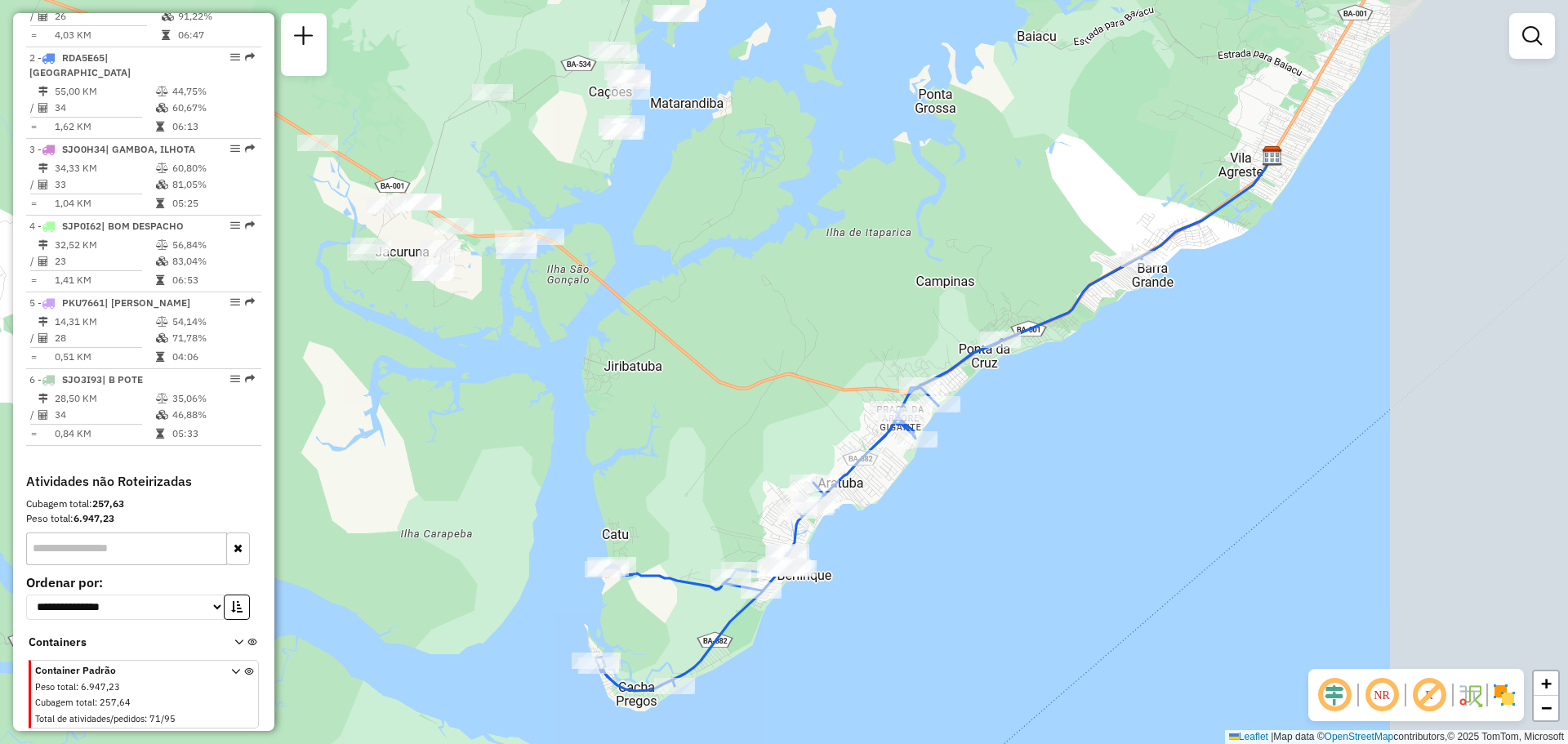
drag, startPoint x: 934, startPoint y: 545, endPoint x: 416, endPoint y: 370, distance: 546.8
click at [710, 468] on div "Janela de atendimento Grade de atendimento Capacidade Transportadoras Veículos …" at bounding box center [784, 372] width 1568 height 744
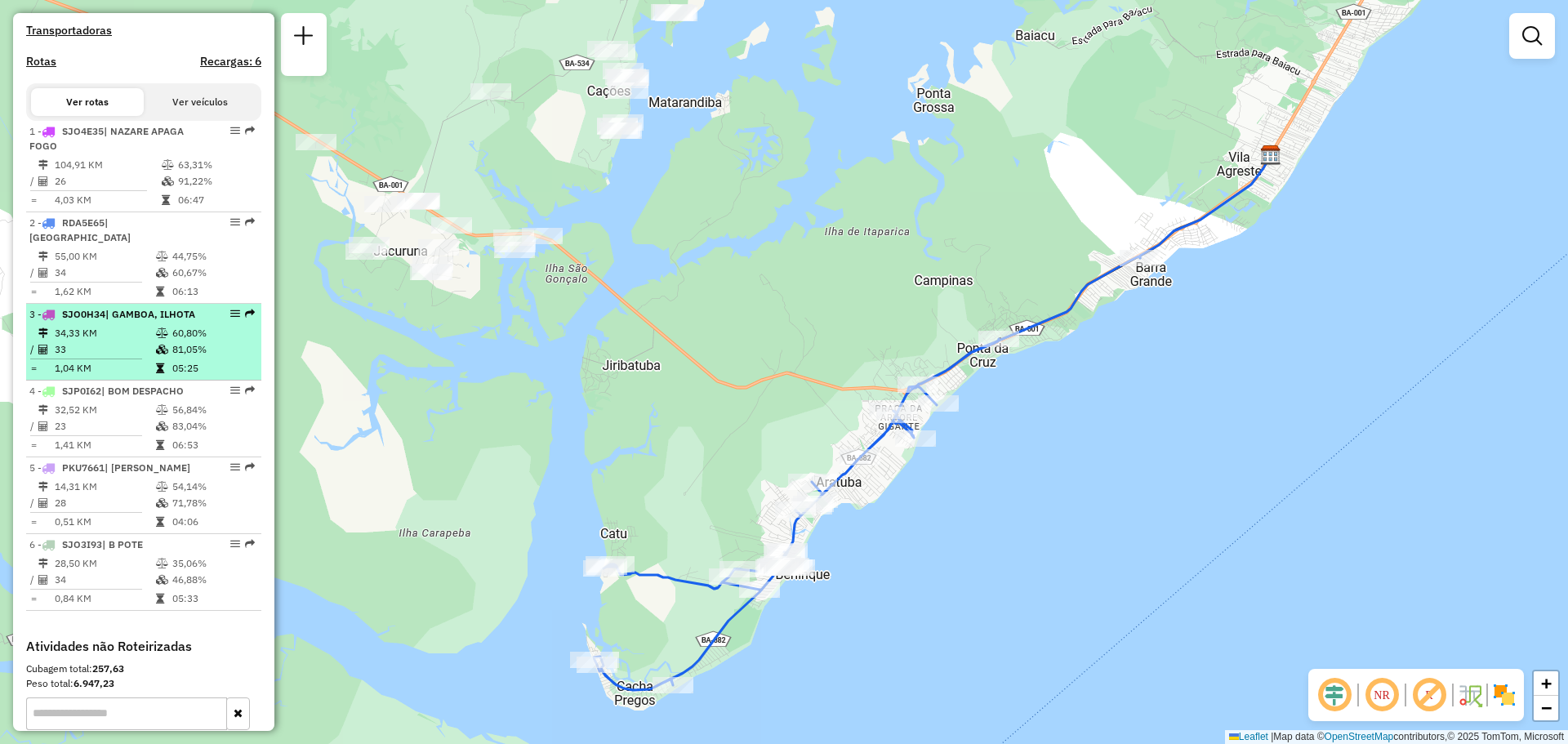
scroll to position [537, 0]
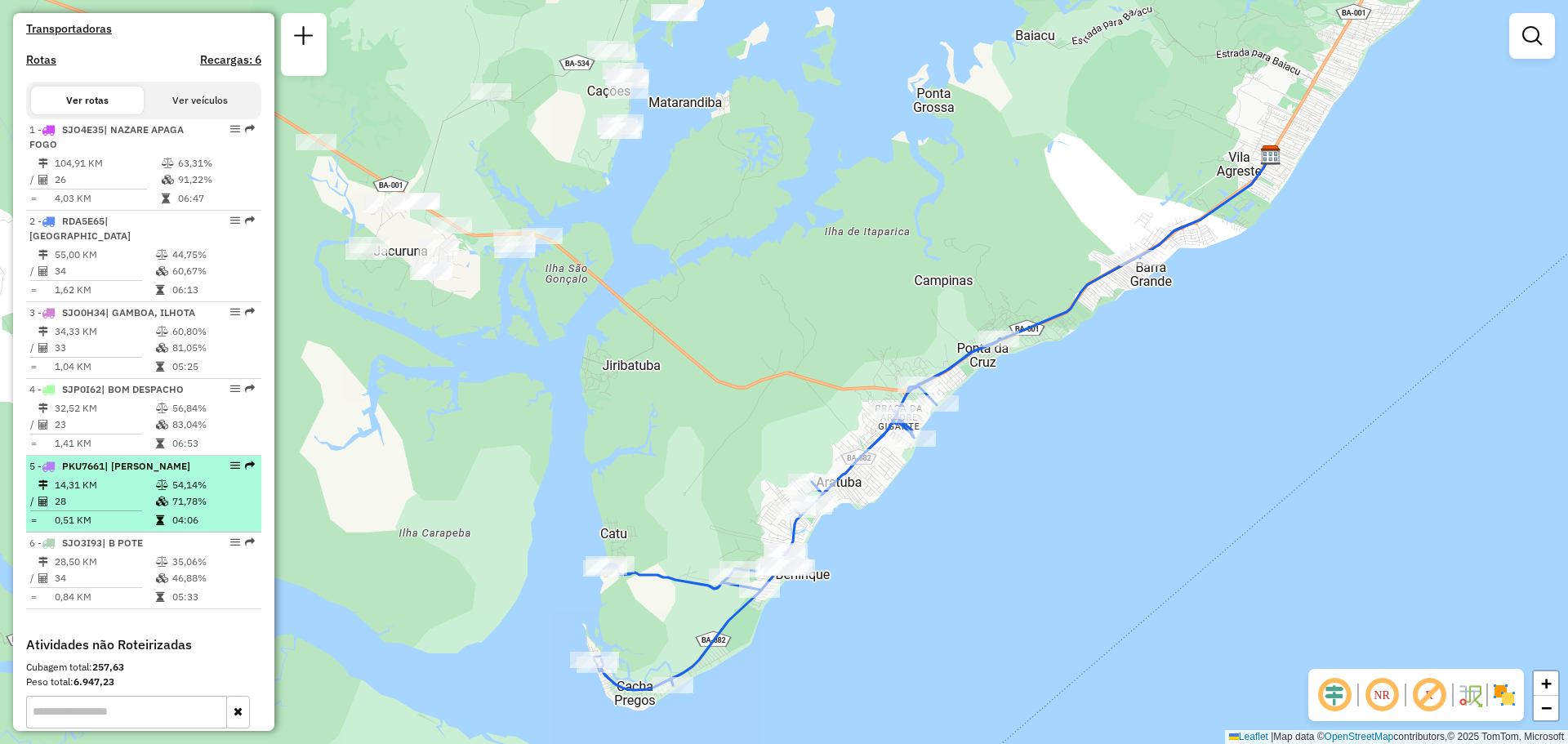
click at [183, 491] on td "54,14%" at bounding box center [212, 485] width 83 height 16
select select "**********"
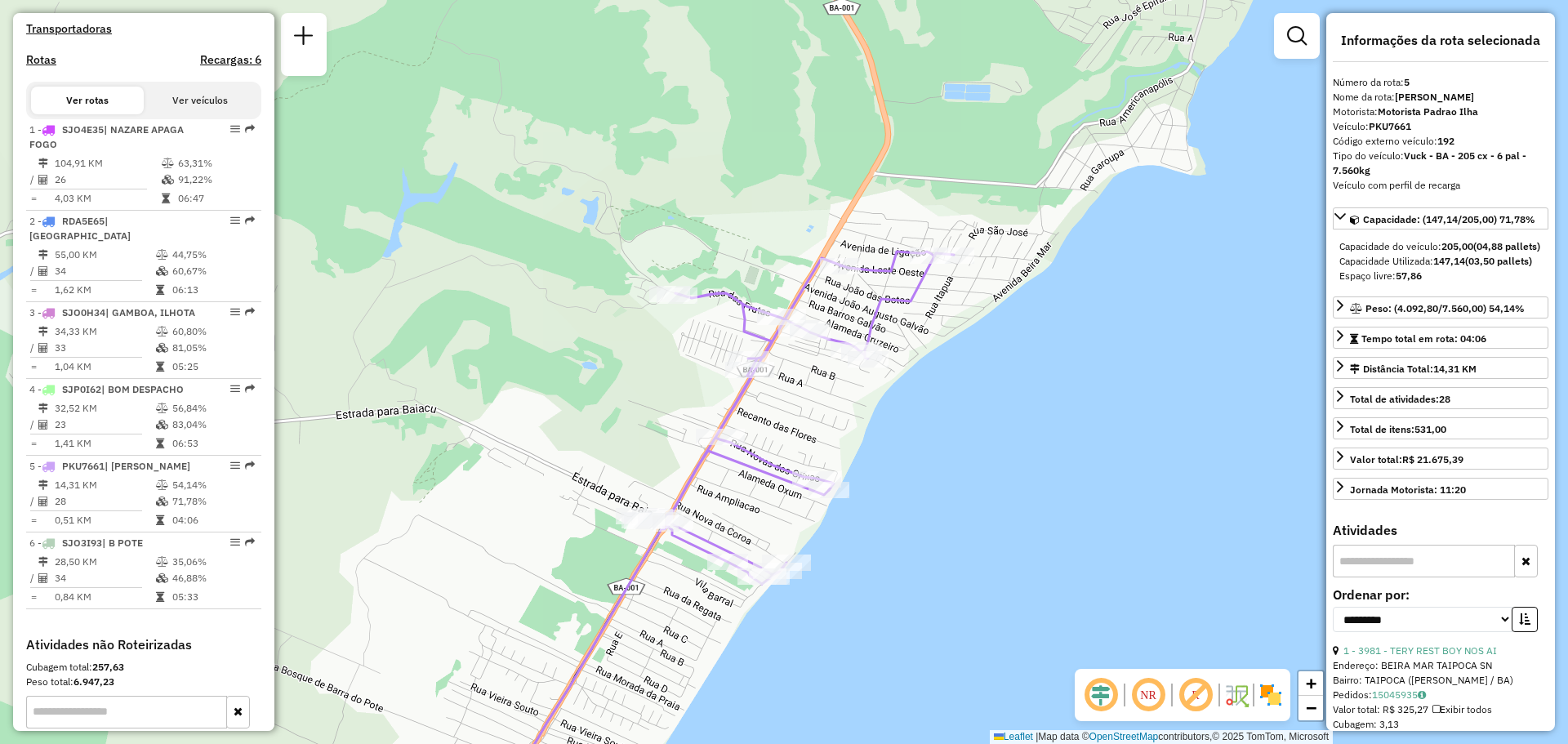
drag, startPoint x: 966, startPoint y: 415, endPoint x: 900, endPoint y: 420, distance: 66.2
click at [900, 420] on div "Janela de atendimento Grade de atendimento Capacidade Transportadoras Veículos …" at bounding box center [784, 372] width 1568 height 744
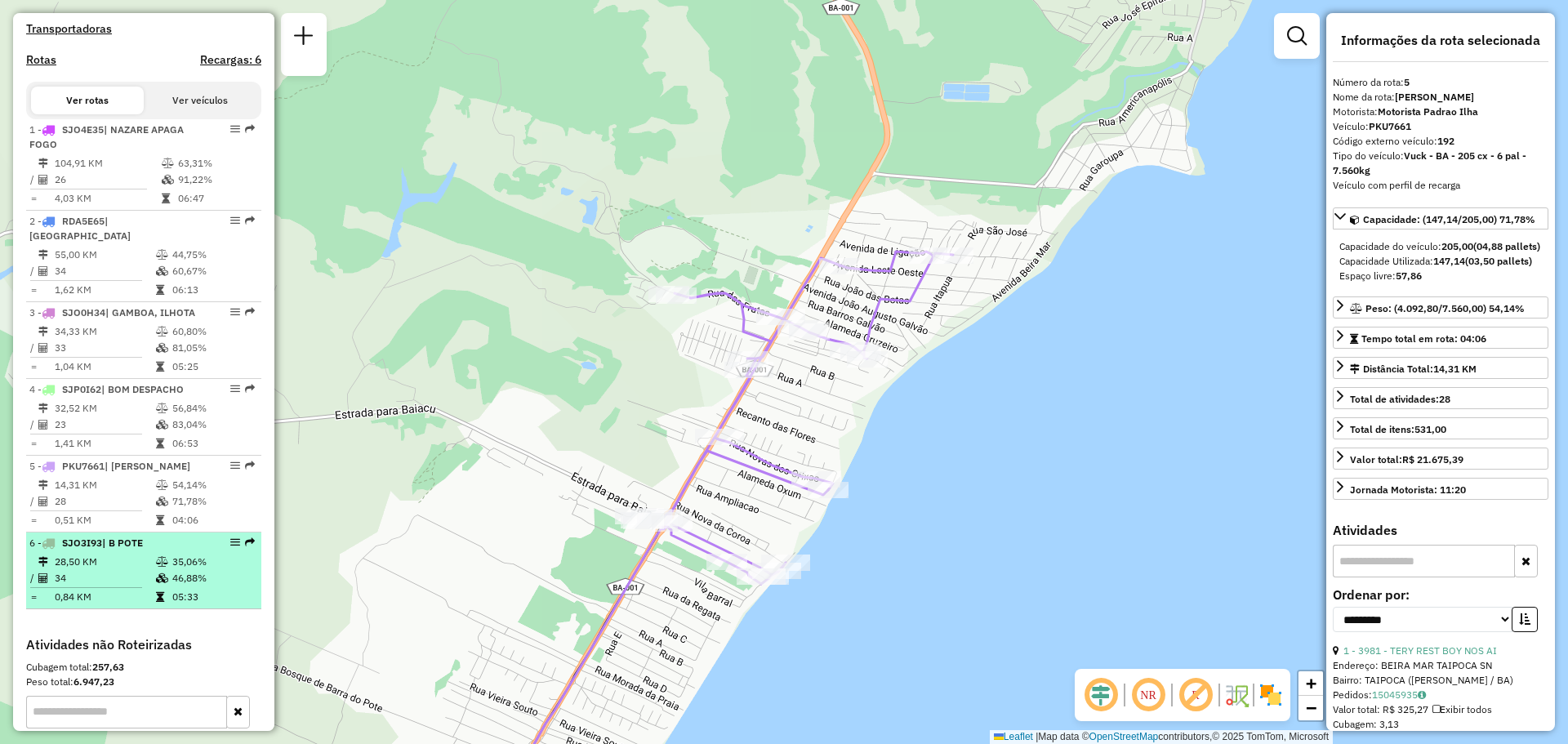
click at [96, 551] on li "6 - SJO3I93 | B POTE 28,50 KM 35,06% / 34 46,88% = 0,84 KM 05:33" at bounding box center [143, 571] width 235 height 77
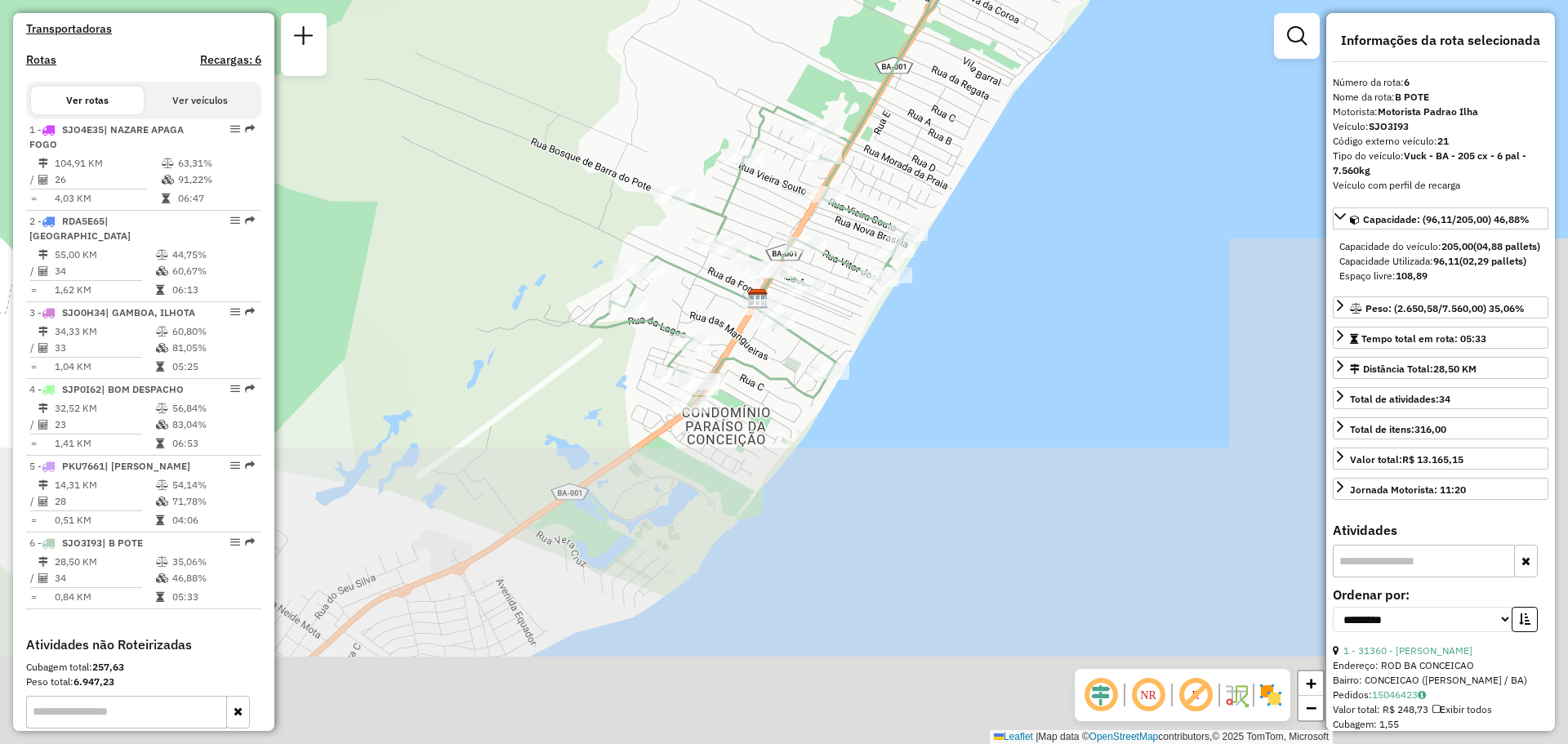
drag, startPoint x: 846, startPoint y: 426, endPoint x: 437, endPoint y: 111, distance: 516.2
click at [437, 111] on div "Janela de atendimento Grade de atendimento Capacidade Transportadoras Veículos …" at bounding box center [784, 372] width 1568 height 744
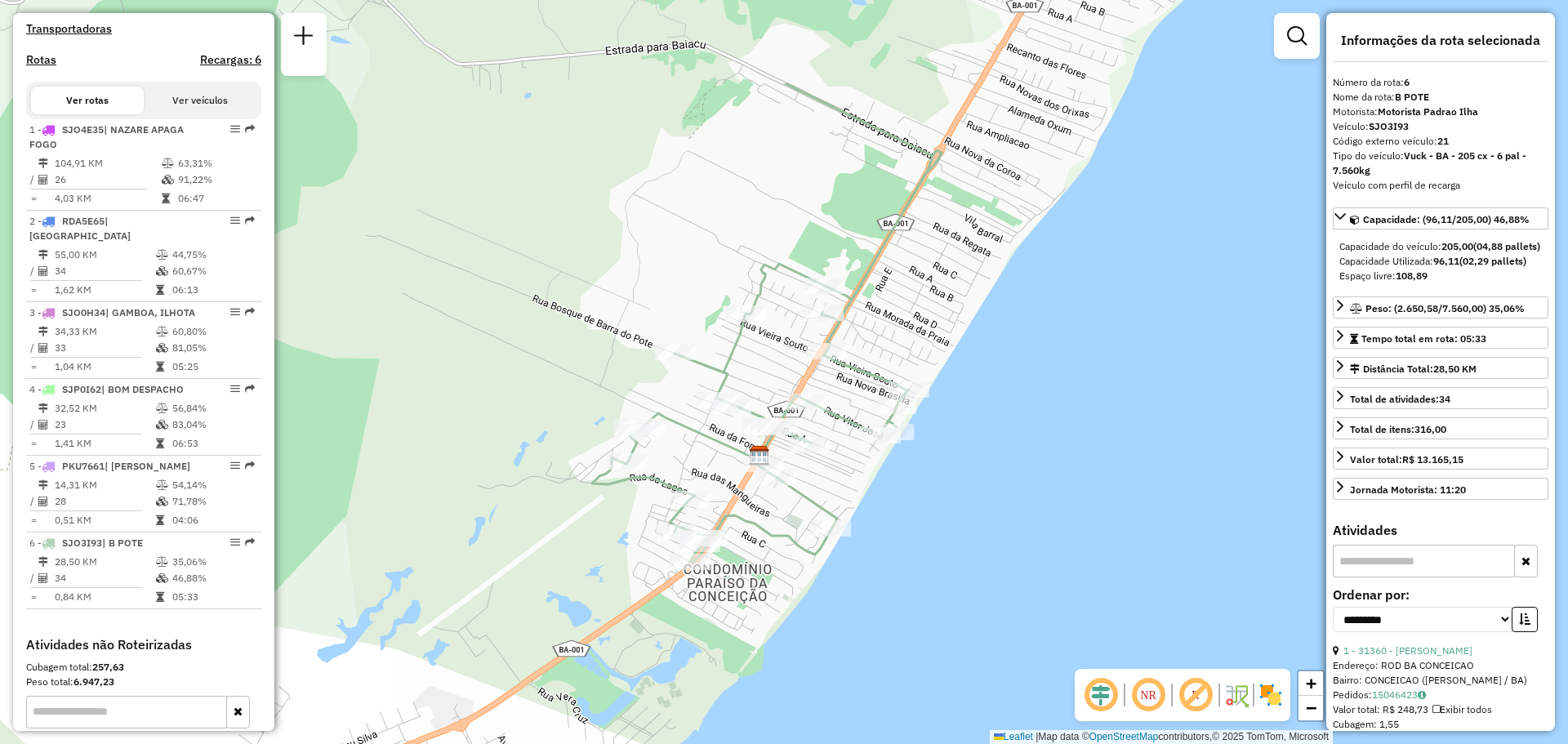
drag, startPoint x: 686, startPoint y: 289, endPoint x: 684, endPoint y: 437, distance: 148.0
click at [684, 437] on icon at bounding box center [766, 323] width 350 height 479
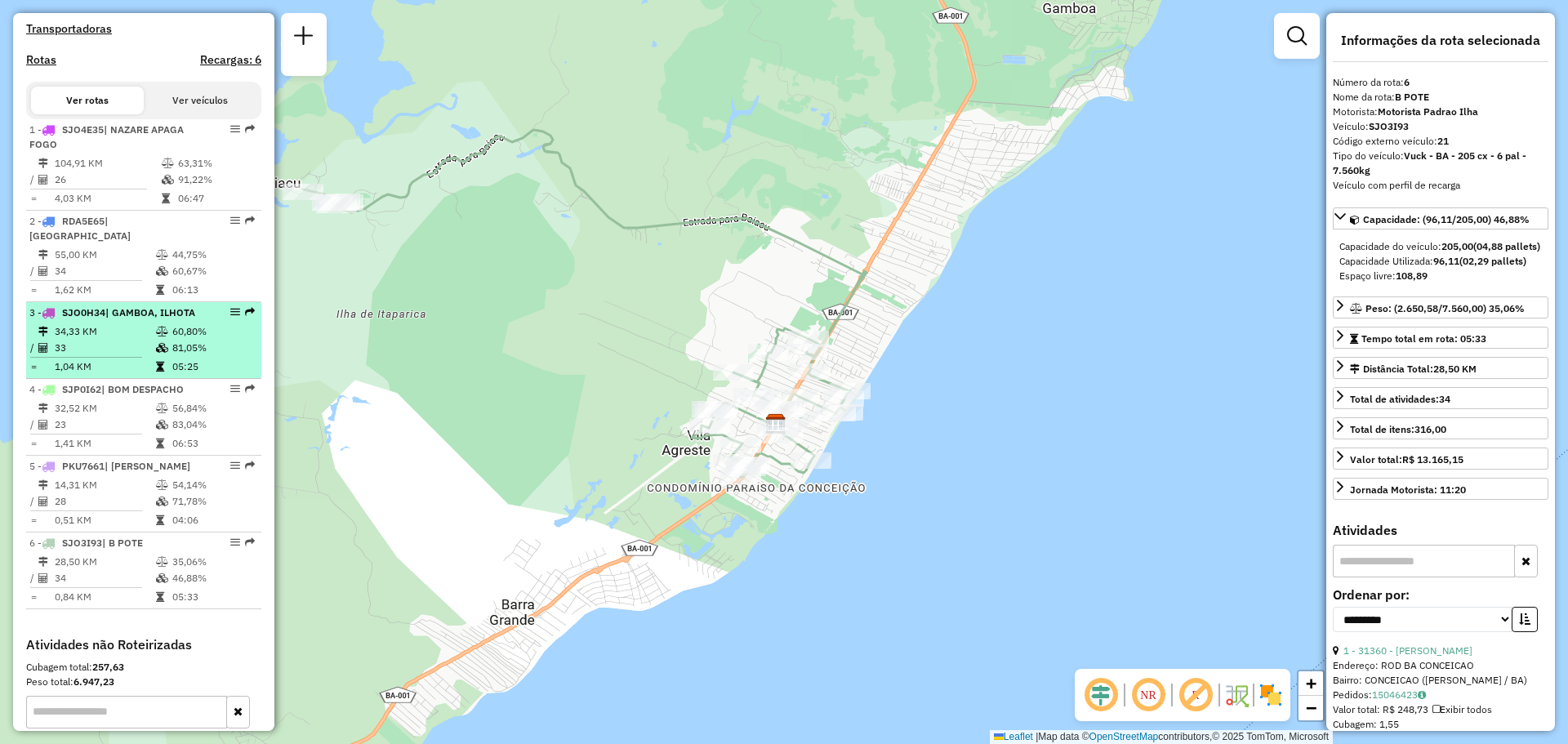
click at [106, 333] on td "34,33 KM" at bounding box center [105, 332] width 102 height 16
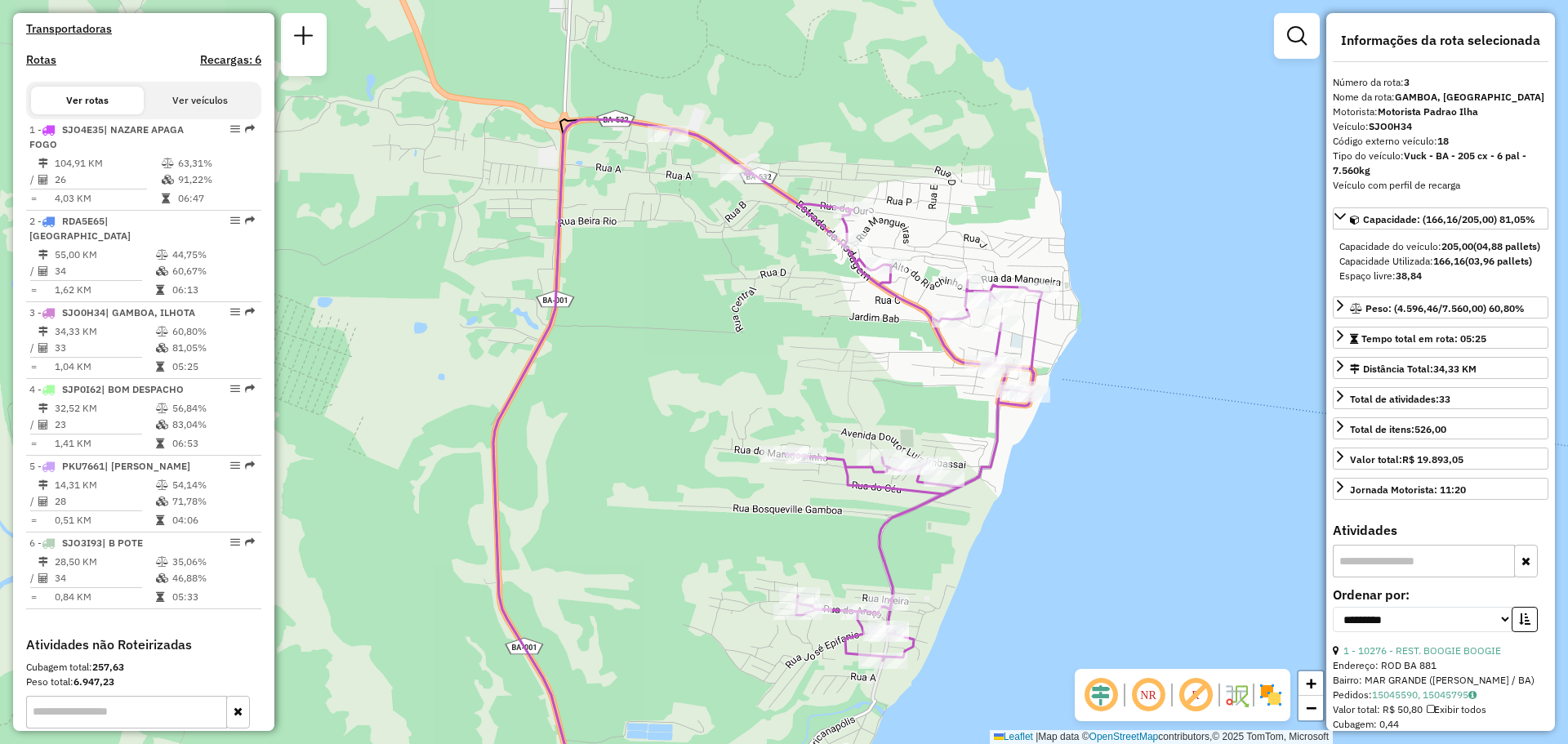
drag, startPoint x: 916, startPoint y: 102, endPoint x: 861, endPoint y: 253, distance: 160.7
click at [861, 253] on icon at bounding box center [856, 395] width 372 height 532
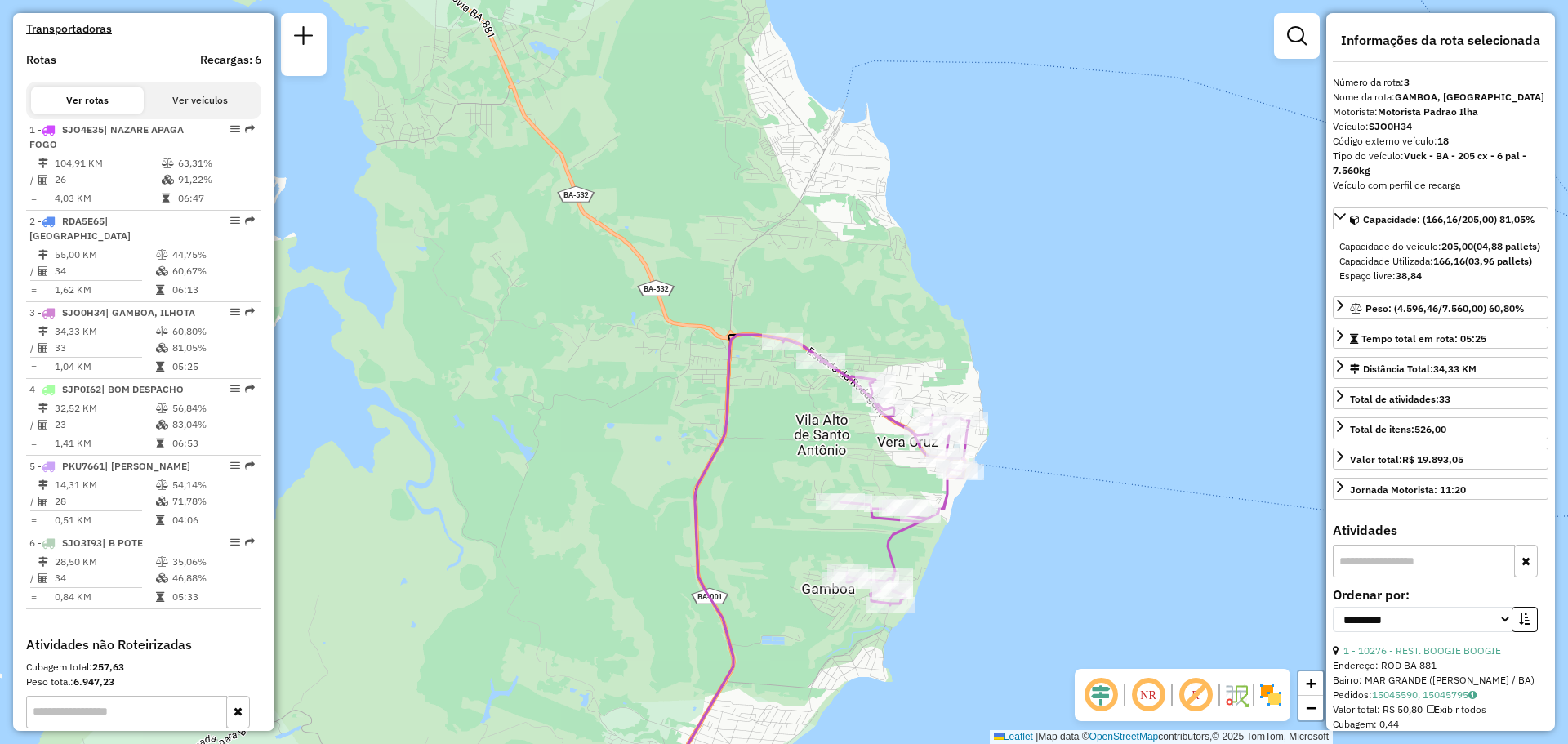
drag, startPoint x: 902, startPoint y: 534, endPoint x: 891, endPoint y: 422, distance: 112.5
click at [891, 422] on icon at bounding box center [876, 472] width 186 height 265
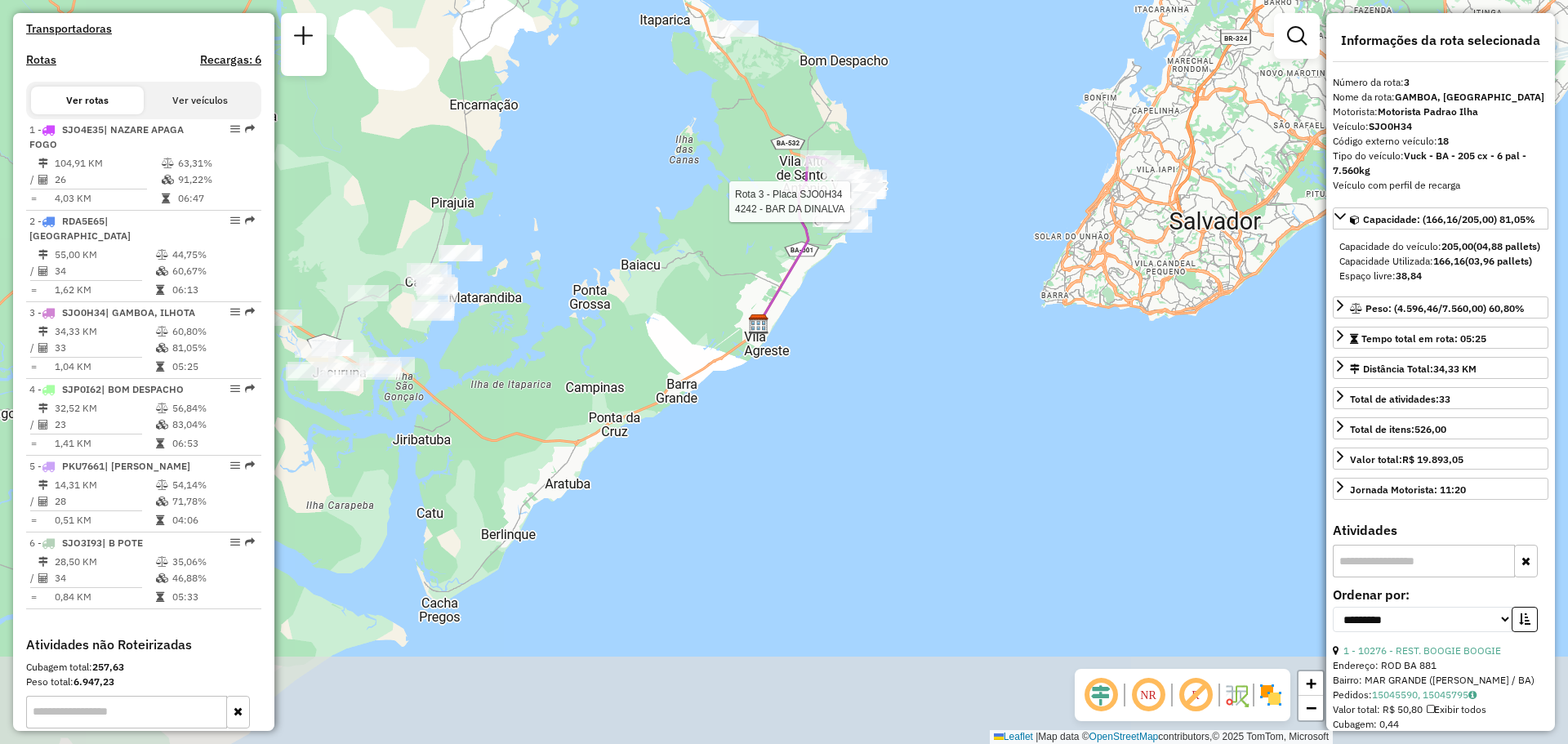
drag, startPoint x: 718, startPoint y: 723, endPoint x: 709, endPoint y: 489, distance: 234.2
click at [709, 489] on div "Rota 3 - Placa SJO0H34 4242 - BAR DA DINALVA Janela de atendimento Grade de ate…" at bounding box center [784, 372] width 1568 height 744
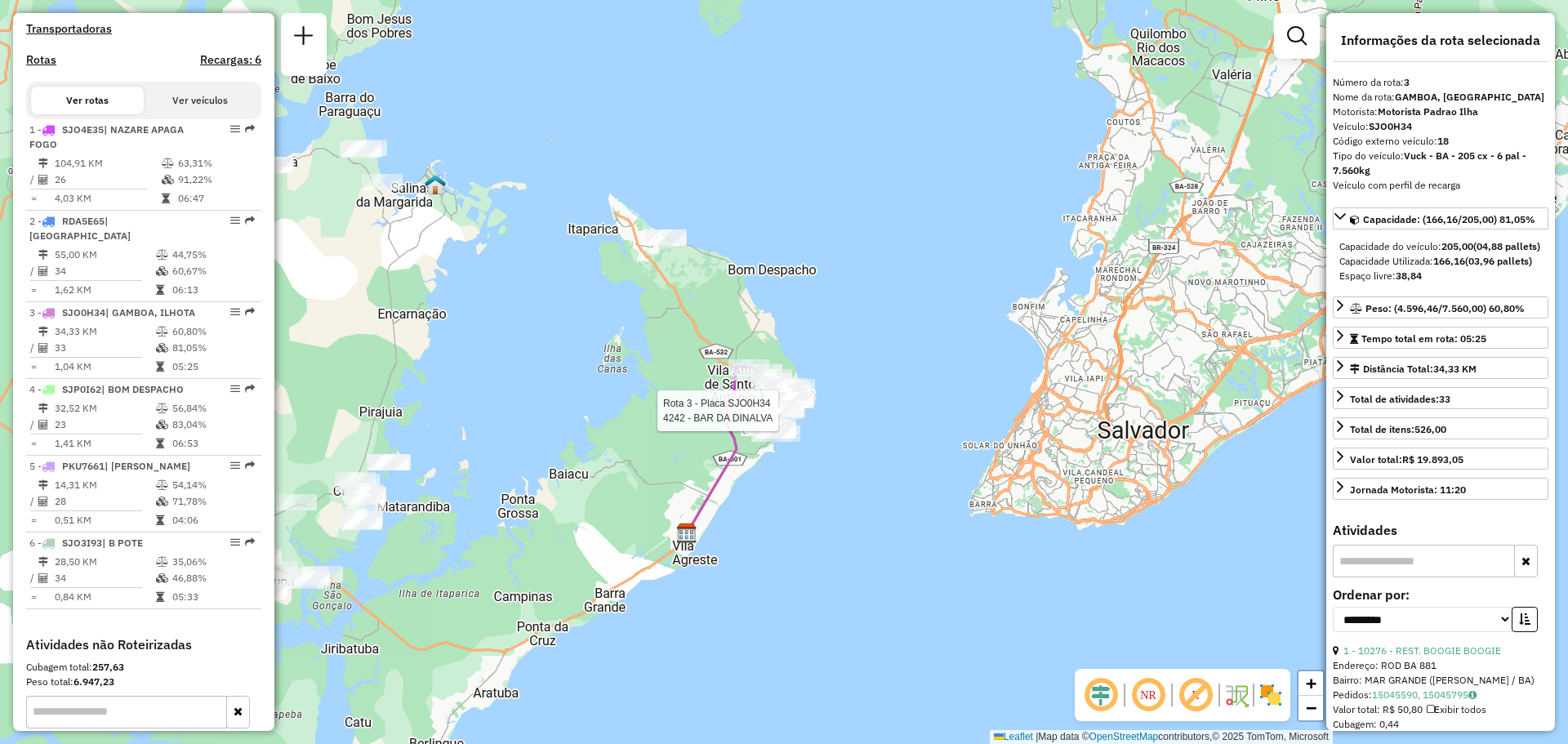
drag, startPoint x: 866, startPoint y: 314, endPoint x: 794, endPoint y: 528, distance: 225.8
click at [794, 528] on div "Rota 3 - Placa SJO0H34 4242 - BAR DA DINALVA Janela de atendimento Grade de ate…" at bounding box center [784, 372] width 1568 height 744
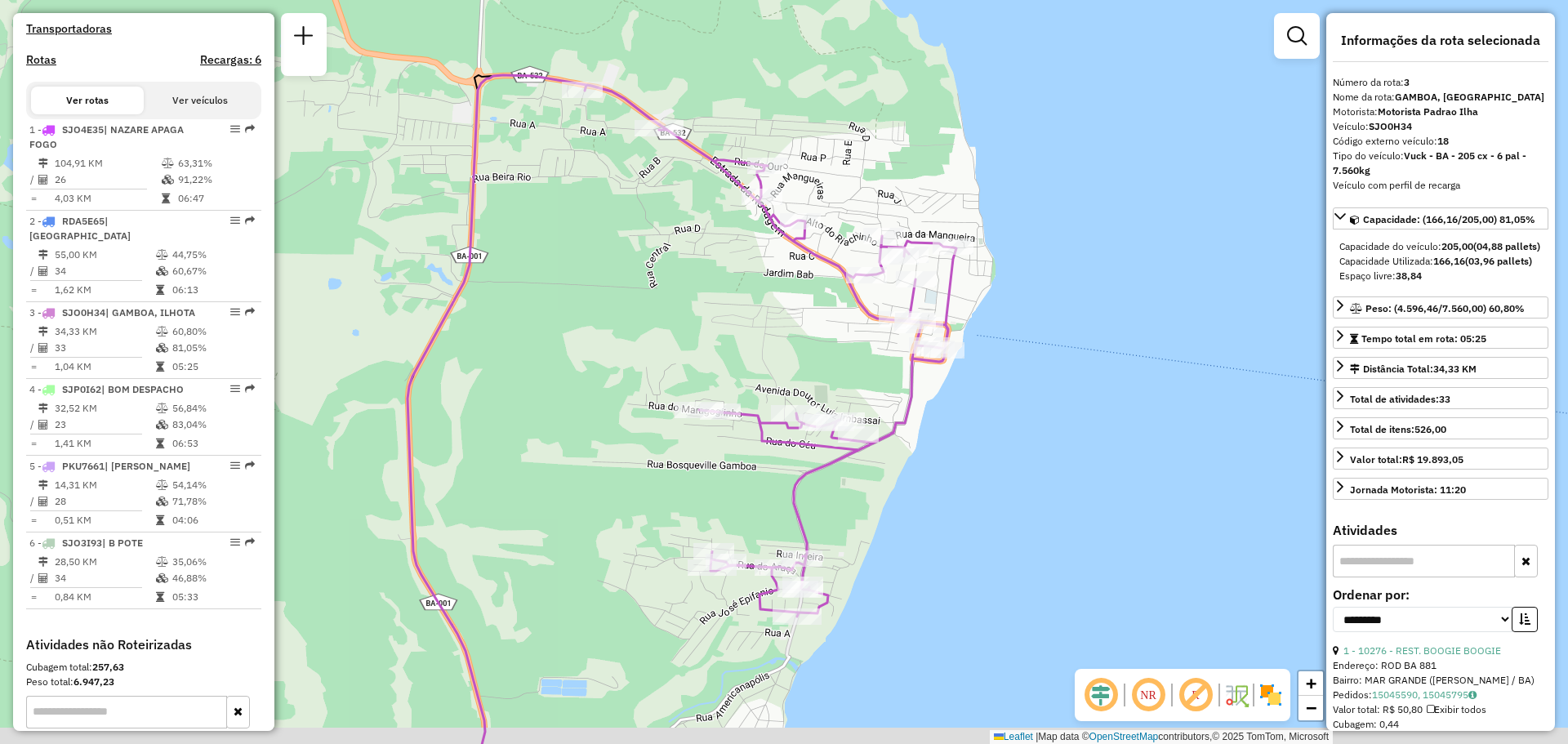
drag, startPoint x: 785, startPoint y: 411, endPoint x: 887, endPoint y: 350, distance: 118.8
click at [887, 350] on div "Janela de atendimento Grade de atendimento Capacidade Transportadoras Veículos …" at bounding box center [784, 372] width 1568 height 744
